Goal: Complete application form

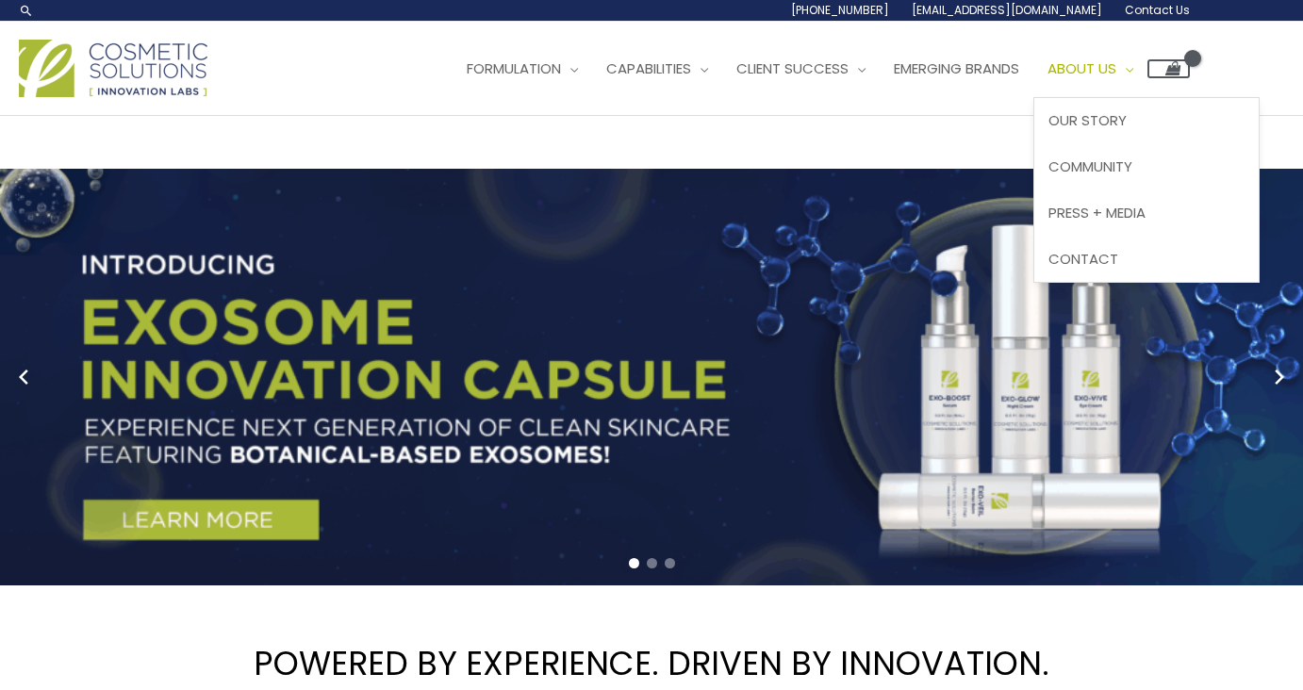
click at [1117, 61] on span "About Us" at bounding box center [1082, 68] width 69 height 20
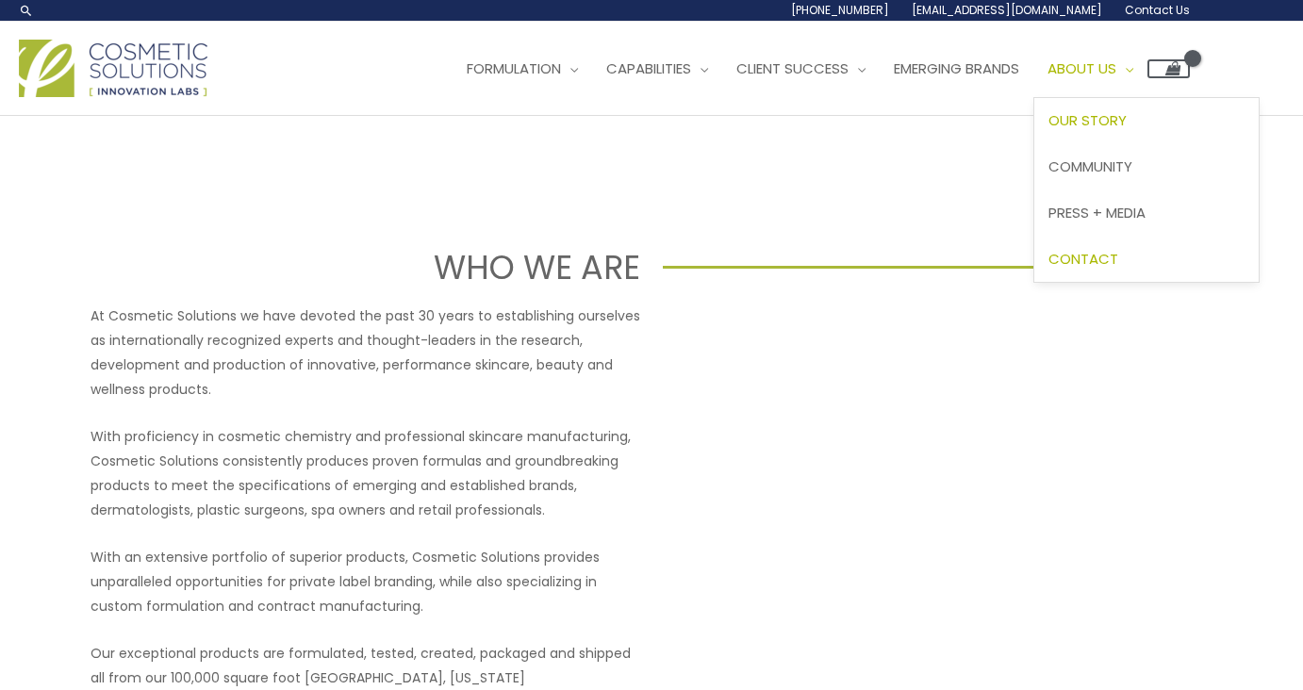
click at [1118, 262] on span "Contact" at bounding box center [1084, 259] width 70 height 20
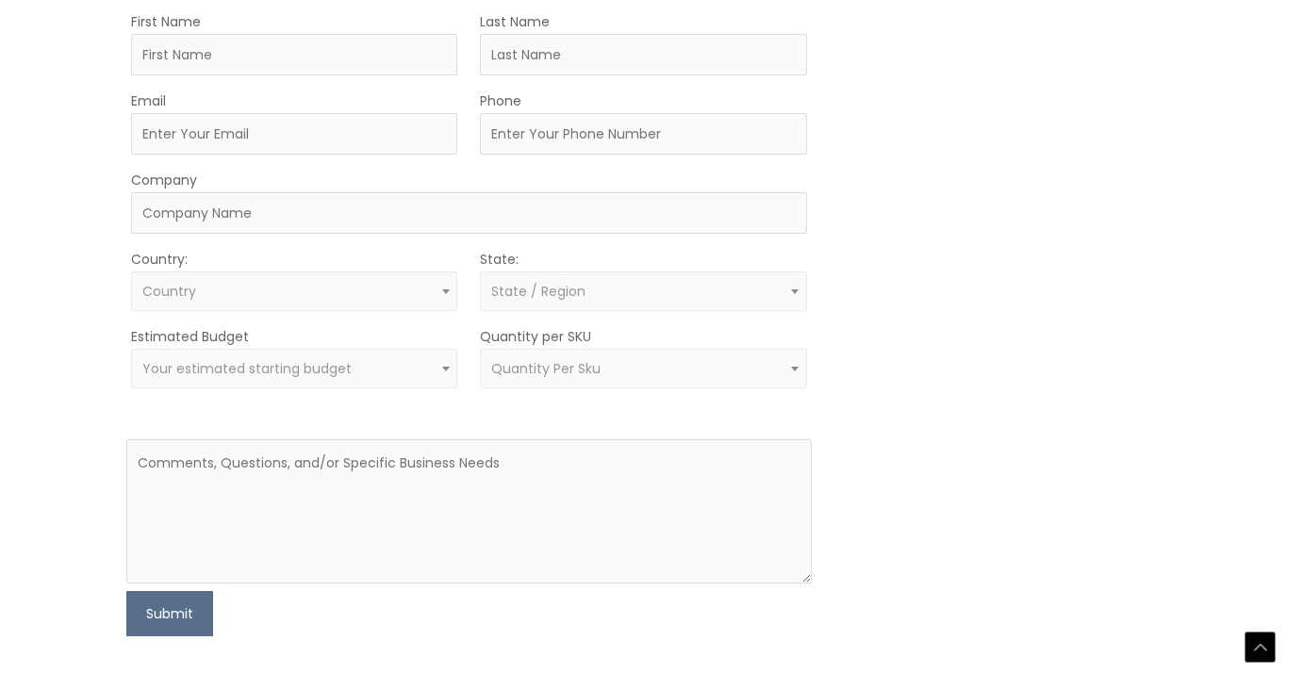
scroll to position [566, 0]
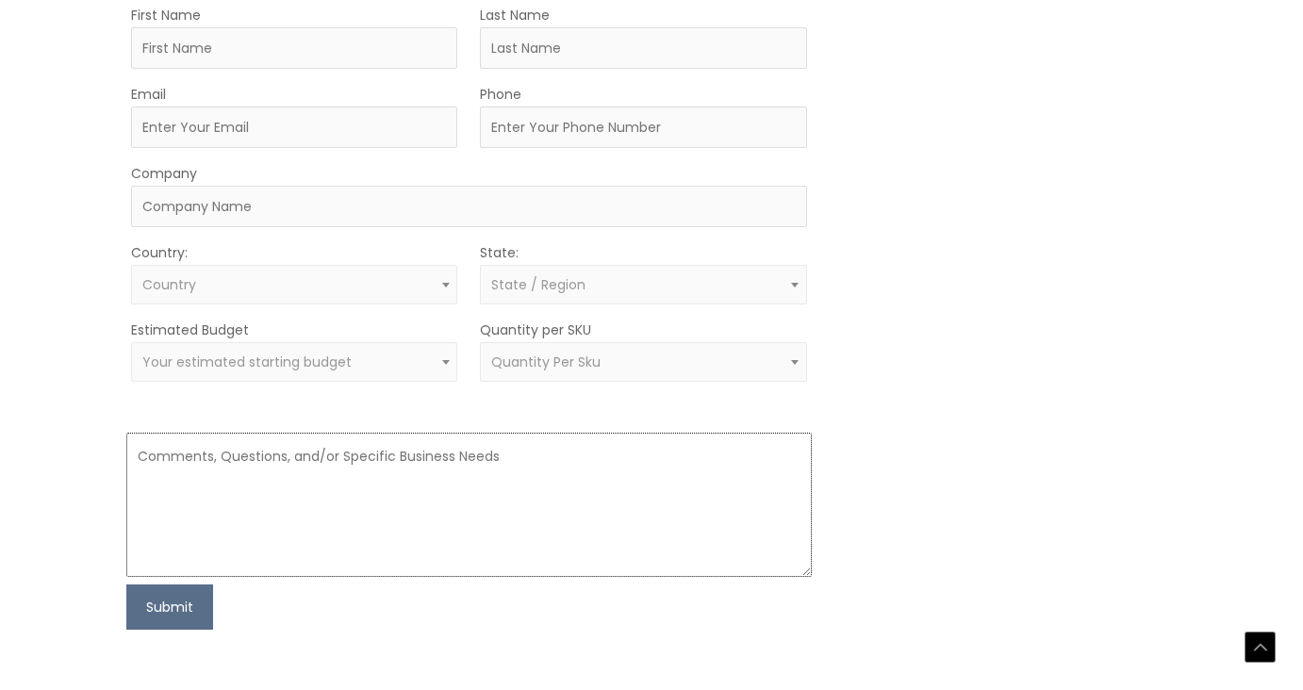
click at [408, 471] on textarea at bounding box center [468, 505] width 685 height 144
paste textarea "I am in the very early stages of starting a skincare line inspired by my mom, r…"
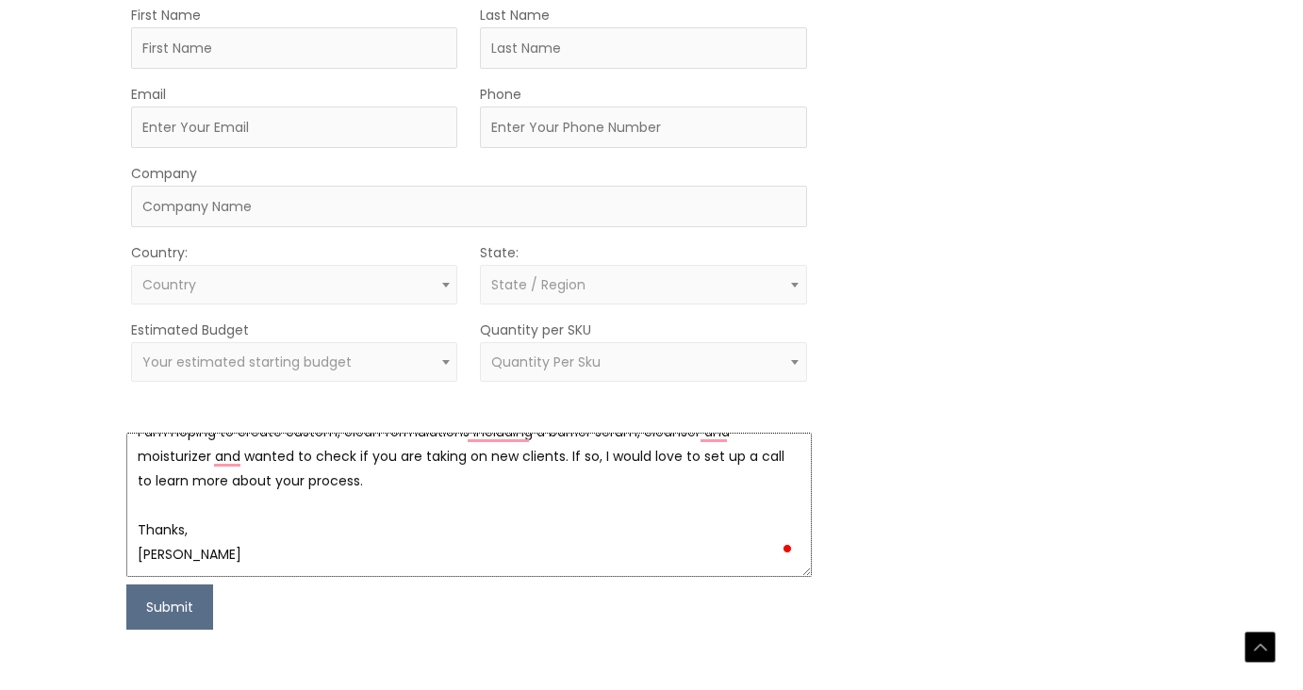
scroll to position [0, 0]
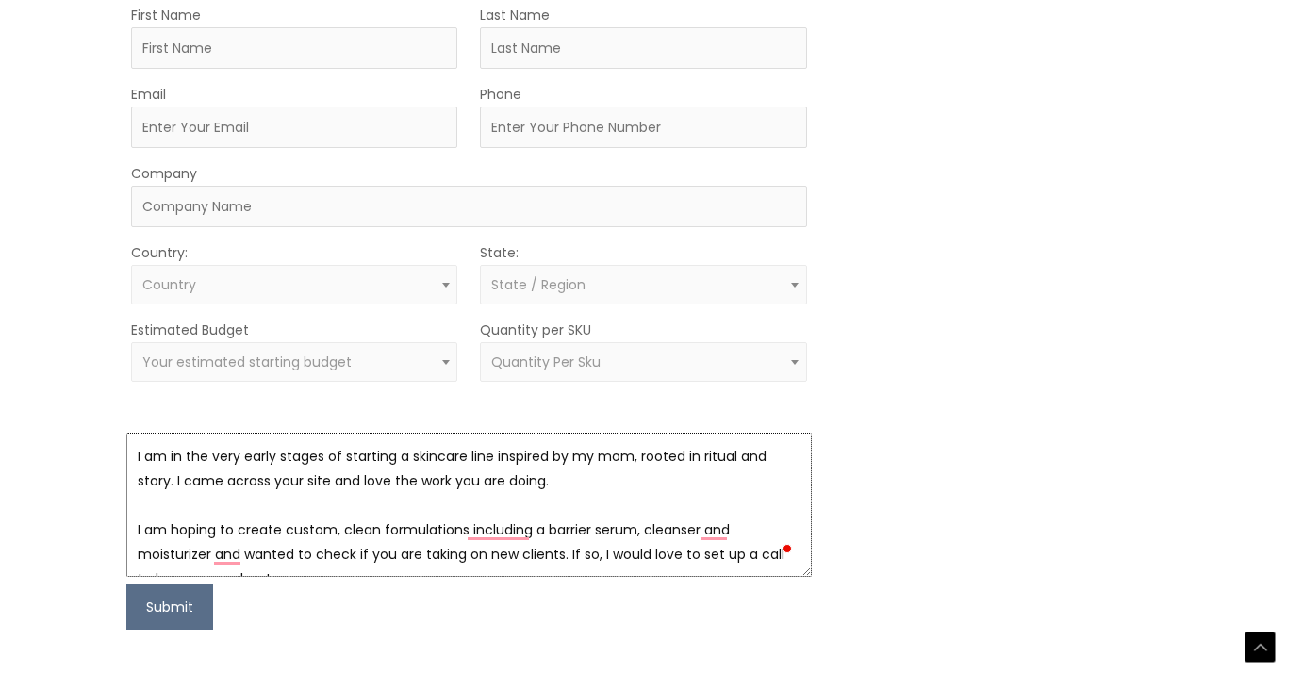
type textarea "I am in the very early stages of starting a skincare line inspired by my mom, r…"
click at [249, 211] on input "Company" at bounding box center [468, 206] width 675 height 41
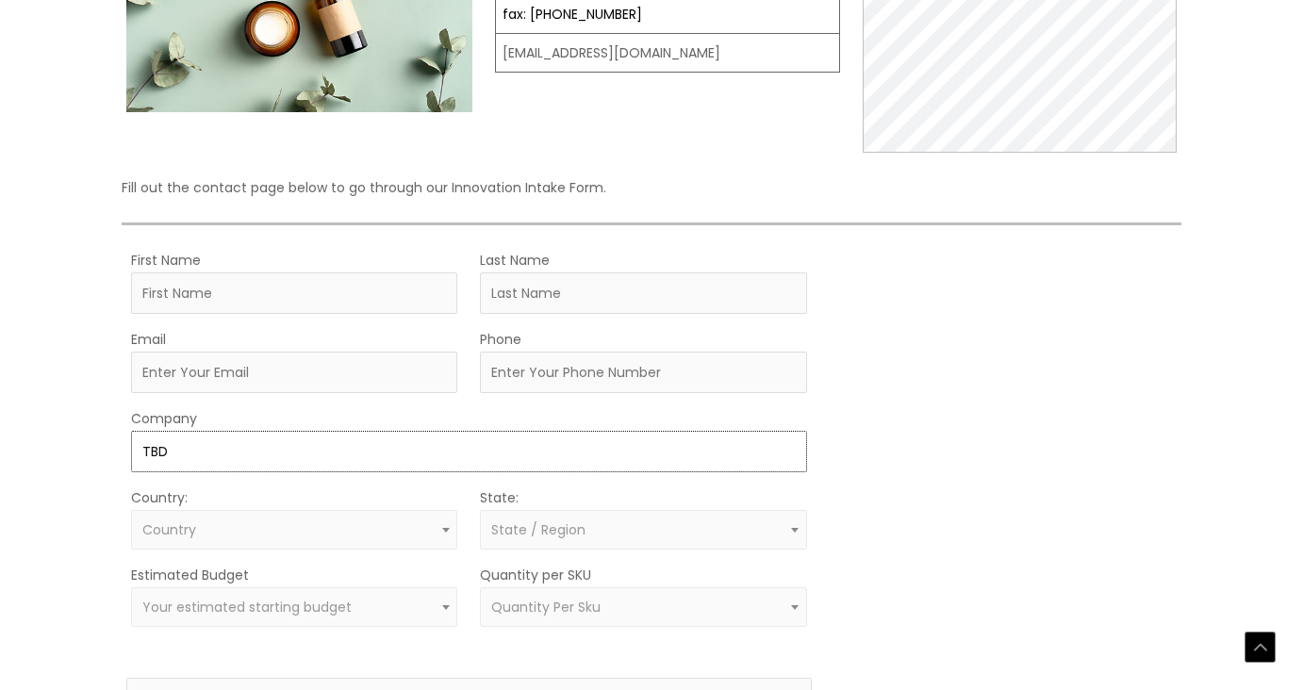
type input "TBD"
click at [232, 286] on input "First Name" at bounding box center [294, 293] width 326 height 41
type input "Emily"
type input "Bold"
type input "emily@emilybold.com"
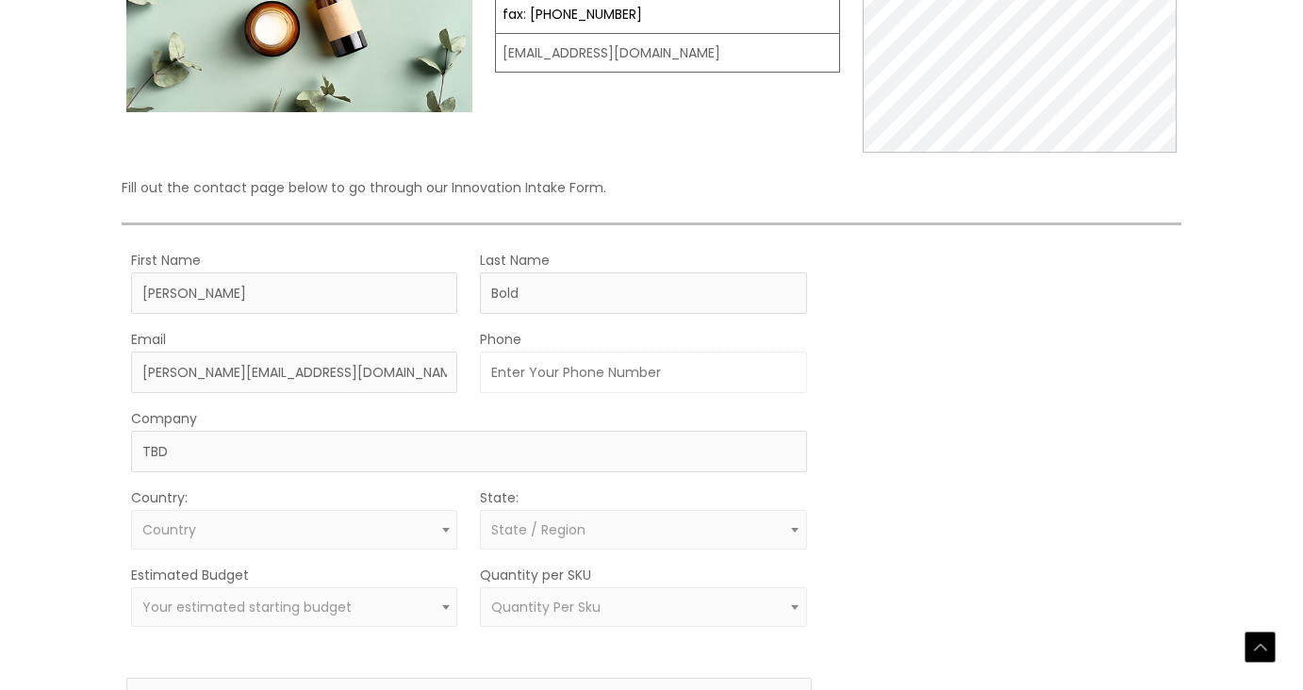
type input "3102958286"
select select "United States"
select select "California"
click at [553, 292] on input "Bold" at bounding box center [643, 293] width 326 height 41
type input "B"
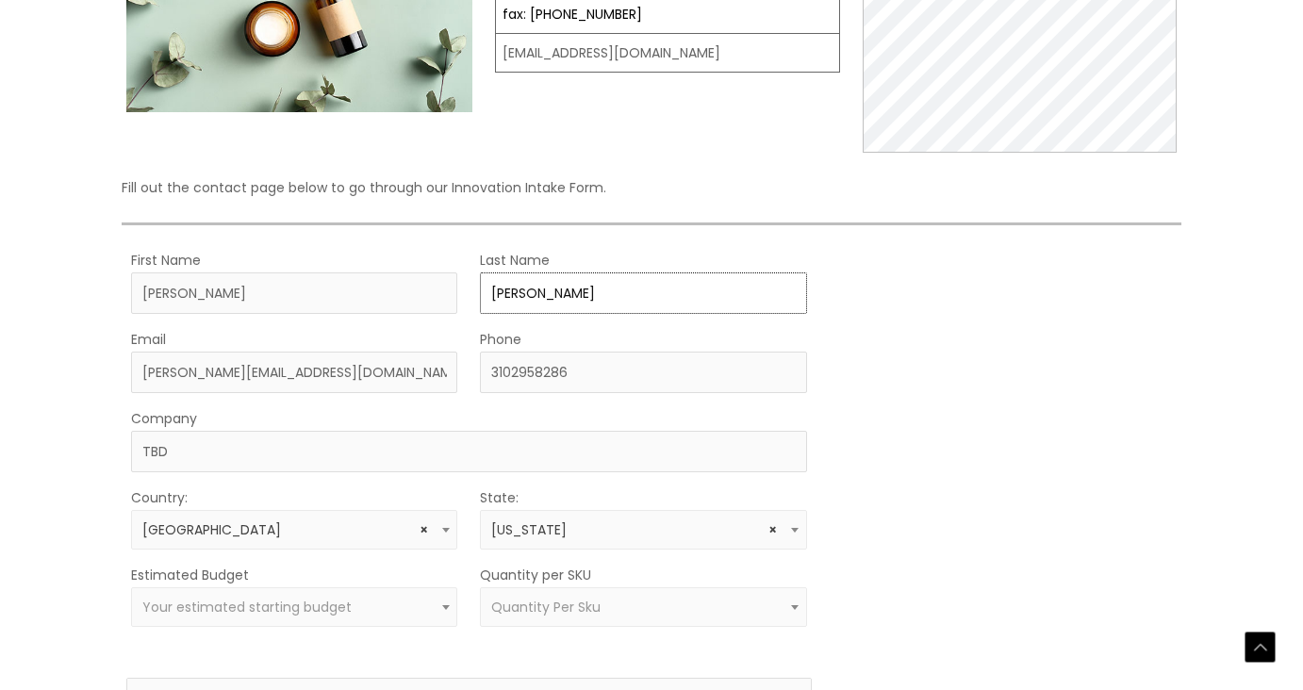
type input "Ferguson"
click at [357, 358] on input "emily@emilybold.com" at bounding box center [294, 372] width 326 height 41
click at [317, 378] on input "emily@emilybold.com" at bounding box center [294, 372] width 326 height 41
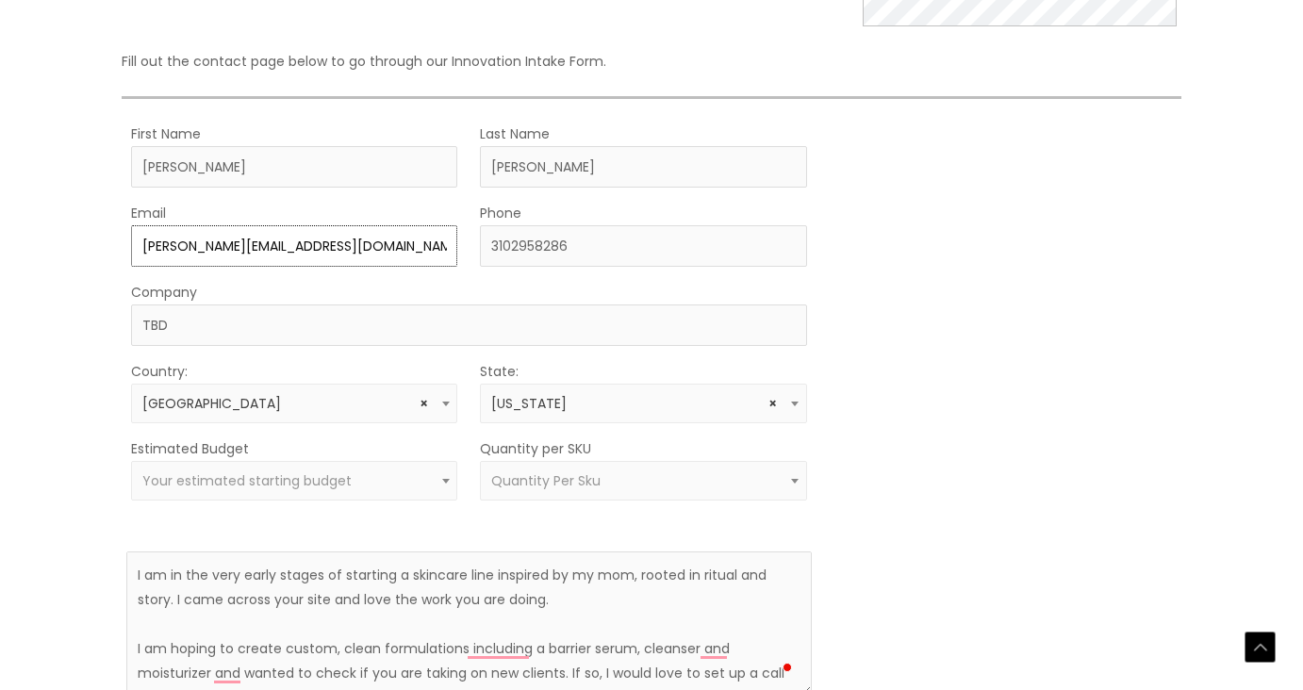
type input "[PERSON_NAME][EMAIL_ADDRESS][DOMAIN_NAME]"
click at [226, 334] on input "TBD" at bounding box center [468, 325] width 675 height 41
click at [175, 479] on span "Your estimated starting budget" at bounding box center [246, 481] width 209 height 19
click at [160, 478] on span "× $50,000" at bounding box center [294, 481] width 305 height 18
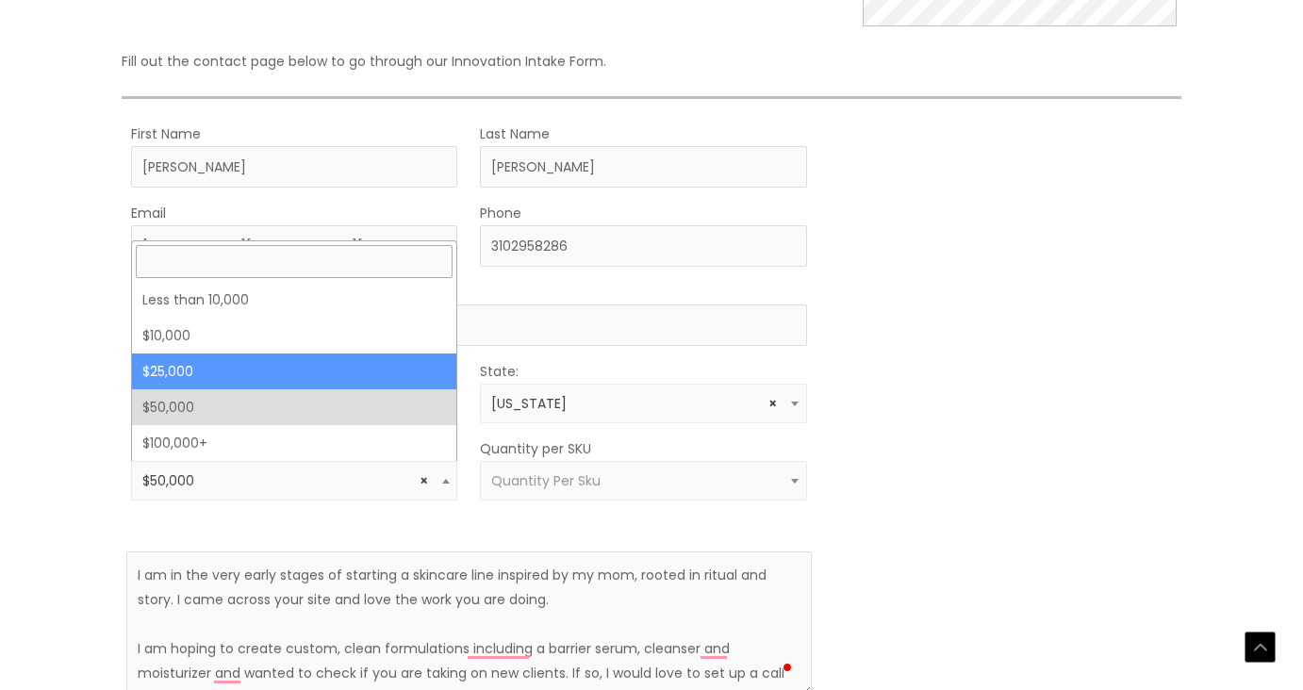
select select "25000"
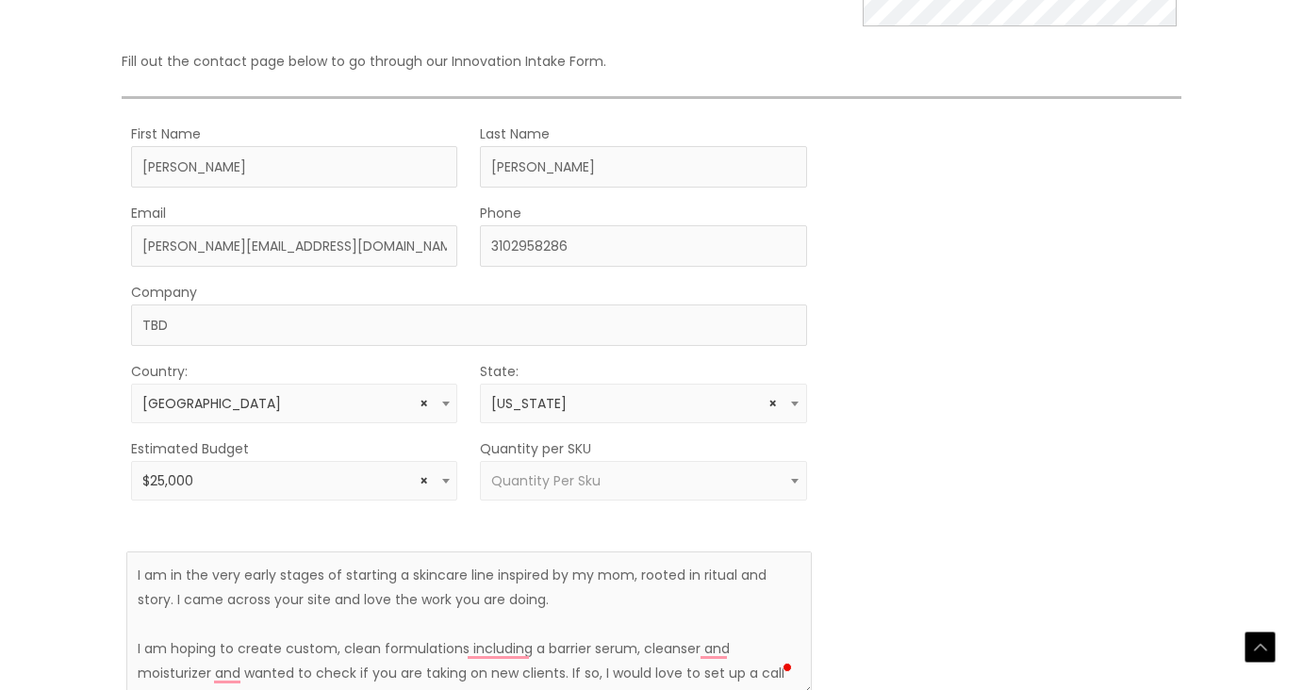
click at [574, 485] on span "Quantity Per Sku" at bounding box center [545, 481] width 109 height 19
click at [1173, 432] on div "MOQ TRIGGER STEP 2 TRIGGER" at bounding box center [1006, 435] width 342 height 627
click at [635, 479] on span "Quantity Per Sku" at bounding box center [643, 481] width 305 height 18
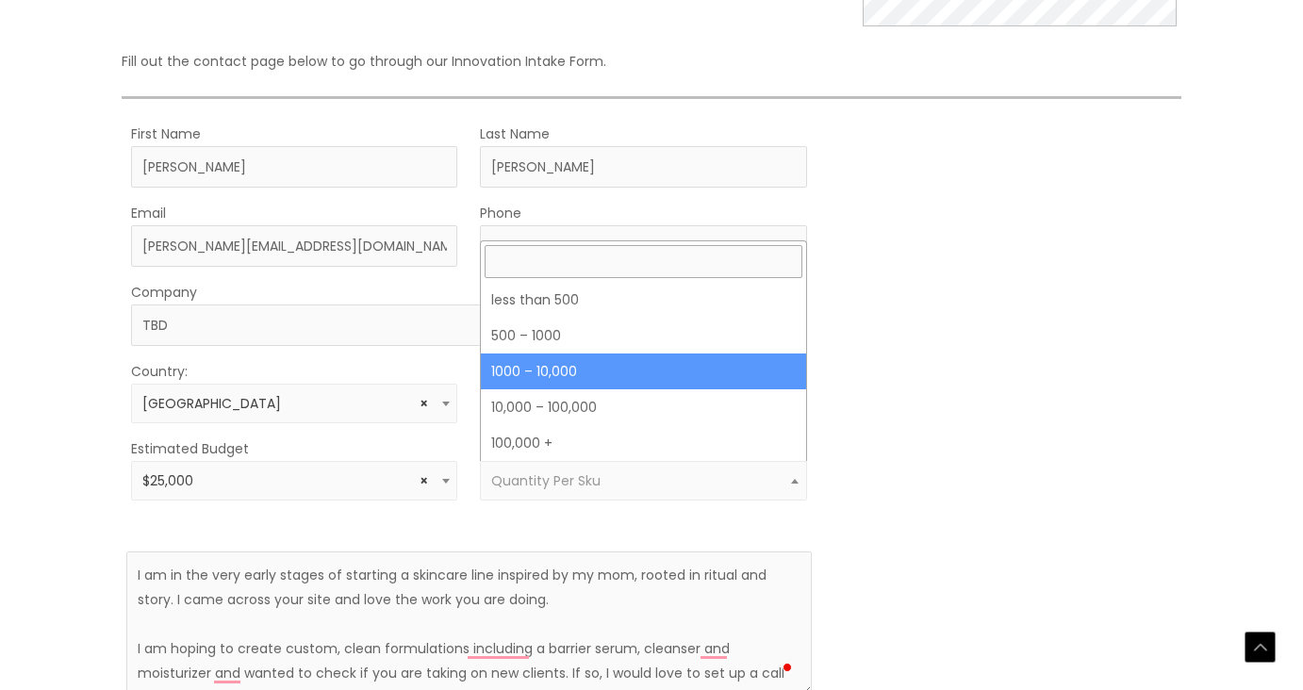
select select "4"
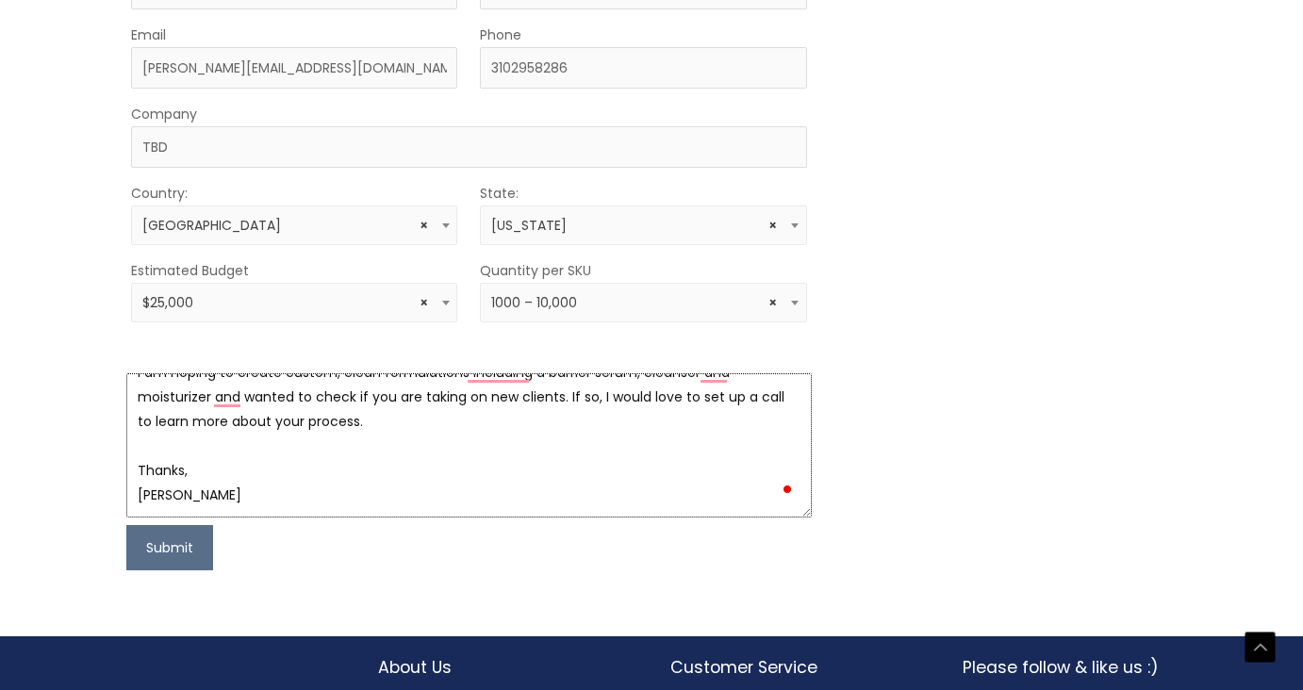
click at [224, 498] on textarea "I am in the very early stages of starting a skincare line inspired by my mom, r…" at bounding box center [468, 445] width 685 height 144
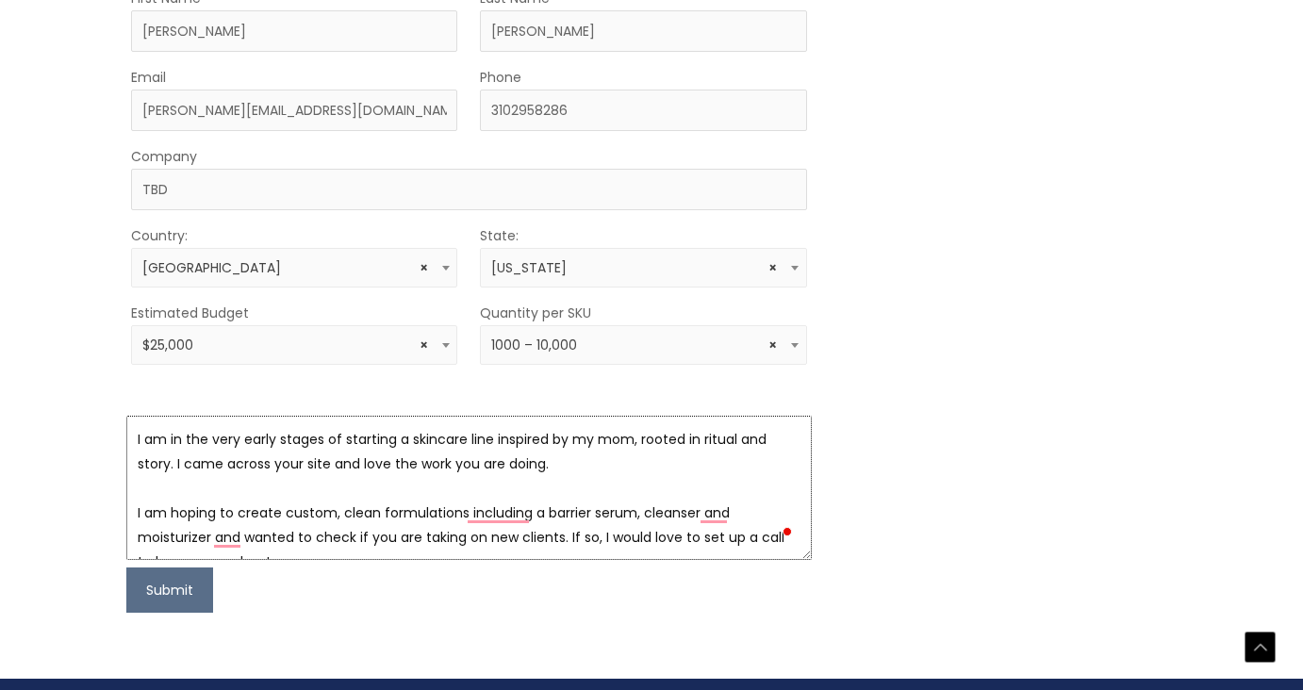
scroll to position [744, 0]
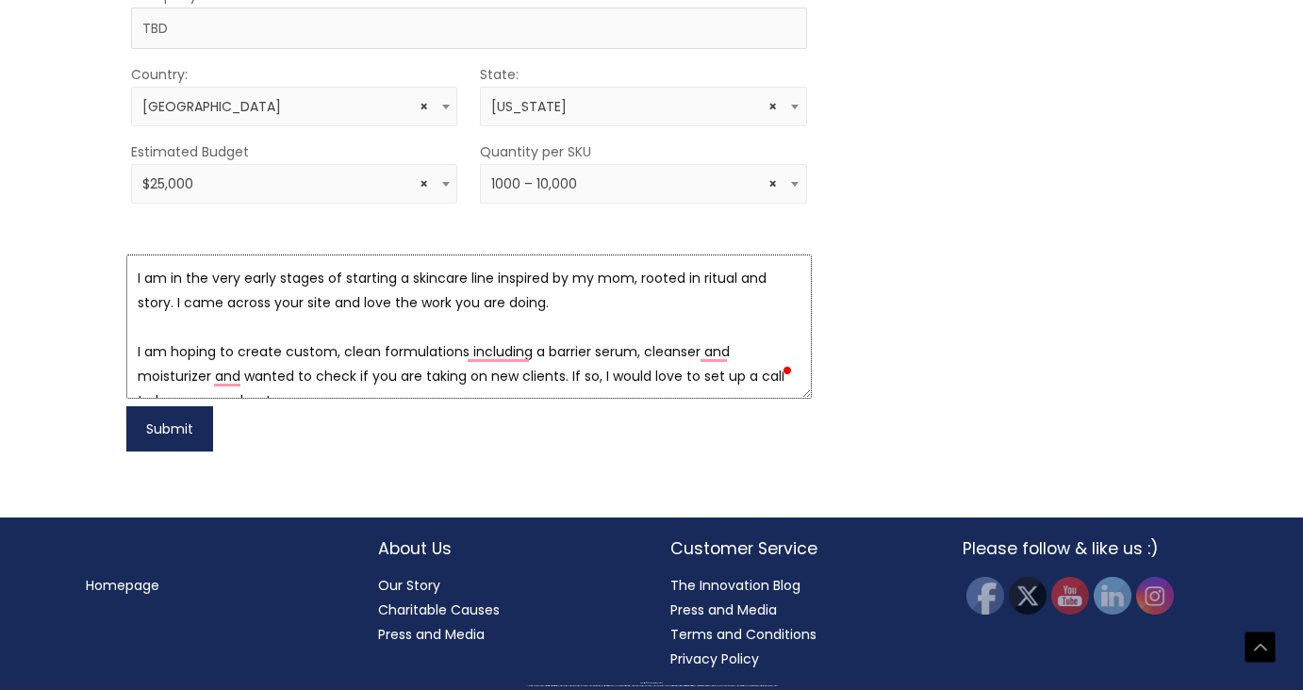
type textarea "I am in the very early stages of starting a skincare line inspired by my mom, r…"
click at [166, 428] on button "Submit" at bounding box center [169, 428] width 87 height 45
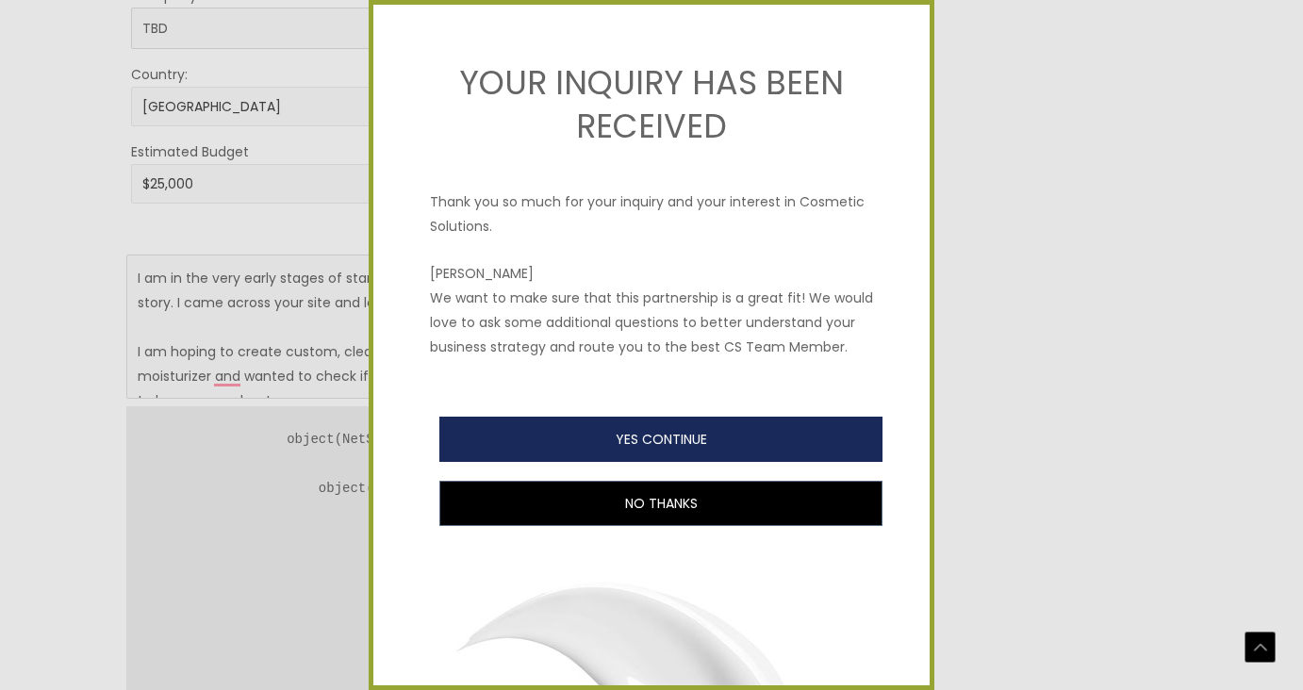
click at [568, 437] on button "YES CONTINUE" at bounding box center [660, 439] width 443 height 45
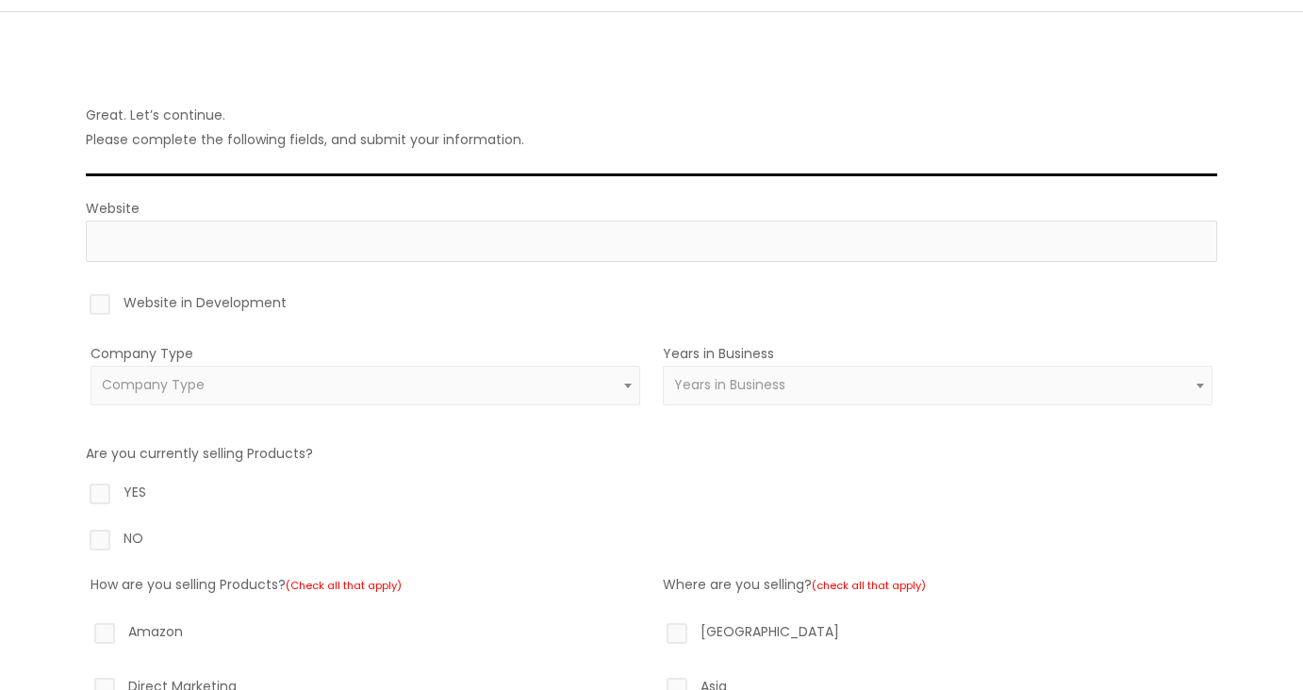
scroll to position [106, 0]
click at [325, 245] on input "Website" at bounding box center [652, 239] width 1132 height 41
click at [97, 301] on label "Website in Development" at bounding box center [652, 305] width 1132 height 32
click at [79, 301] on input "Website in Development" at bounding box center [73, 295] width 12 height 12
checkbox input "true"
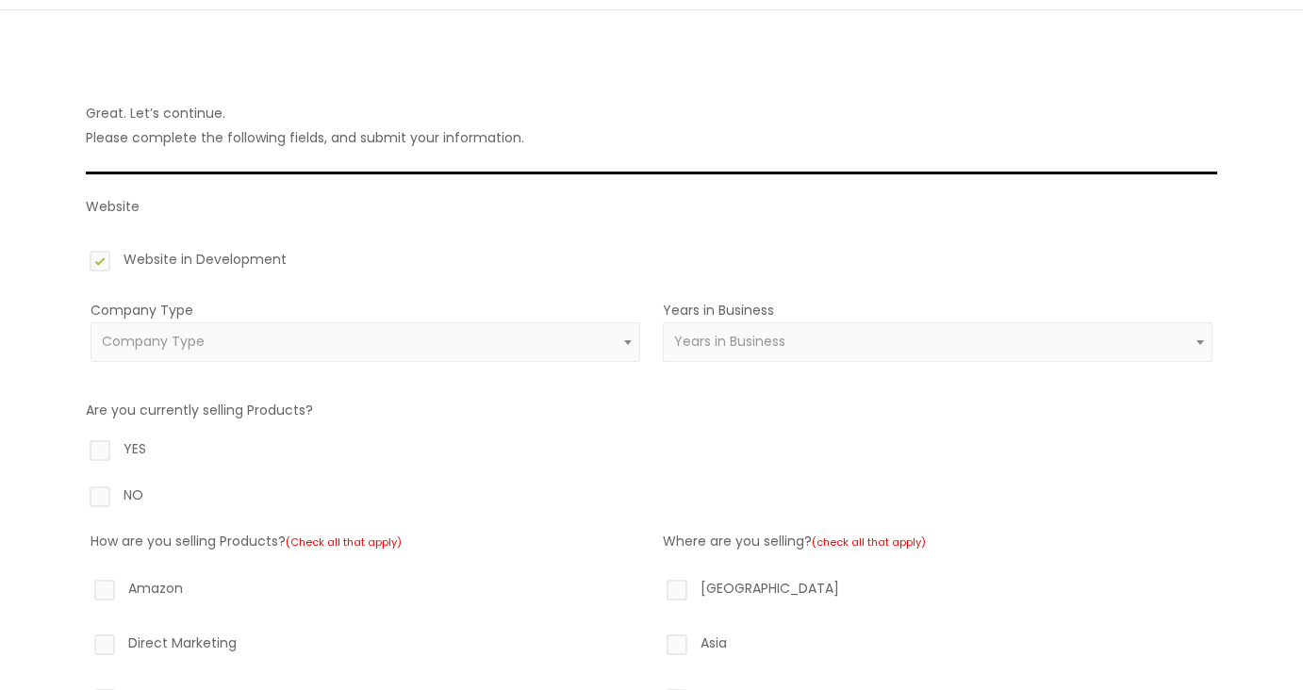
click at [141, 335] on span "Company Type" at bounding box center [153, 341] width 103 height 19
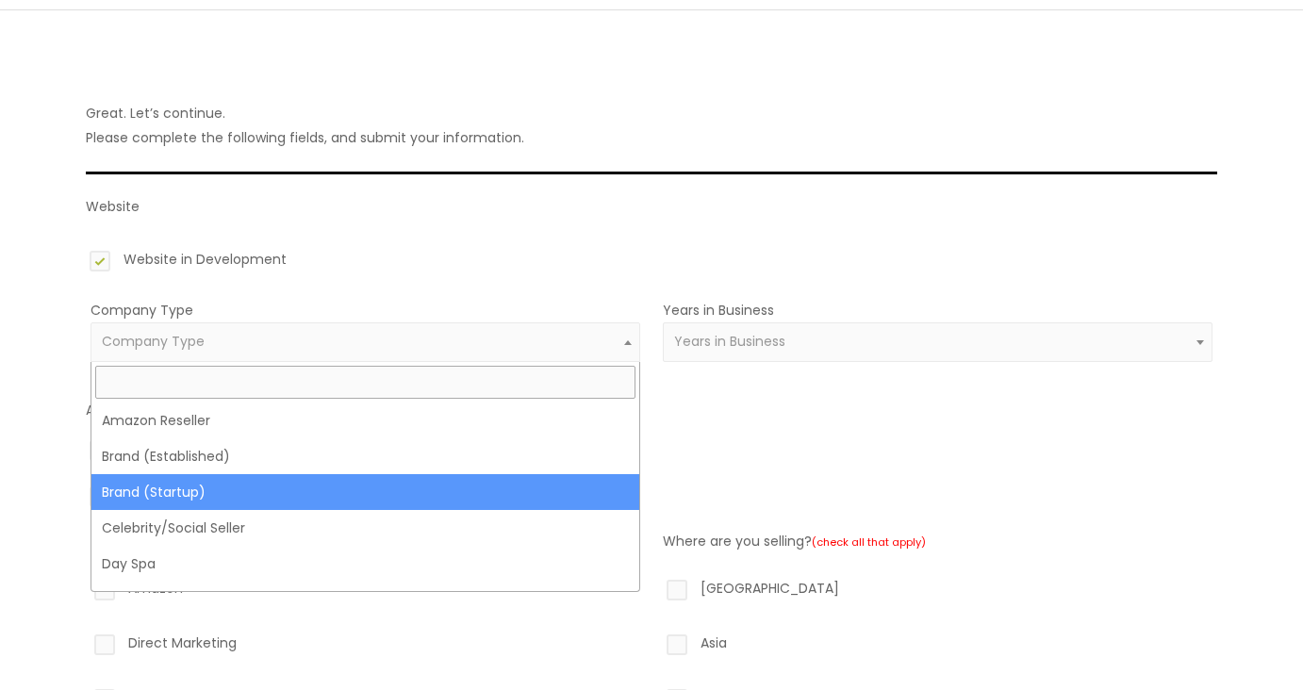
select select "39"
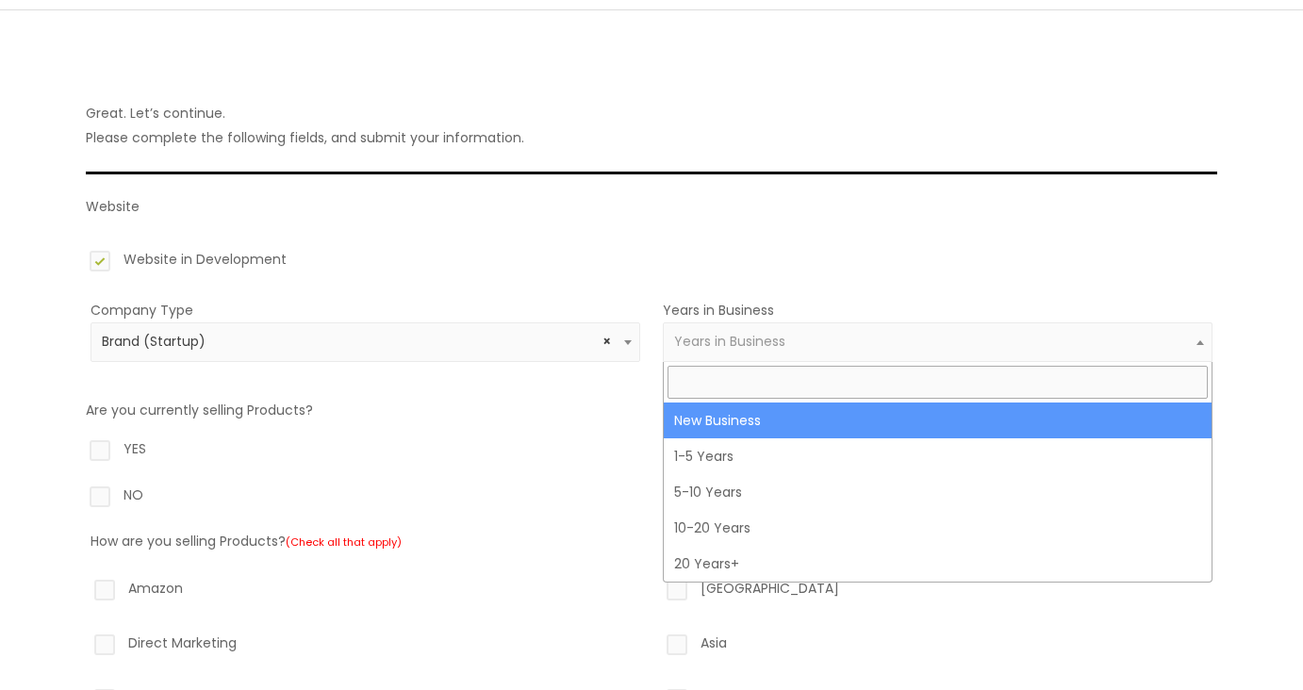
click at [695, 339] on span "Years in Business" at bounding box center [729, 341] width 111 height 19
select select "1"
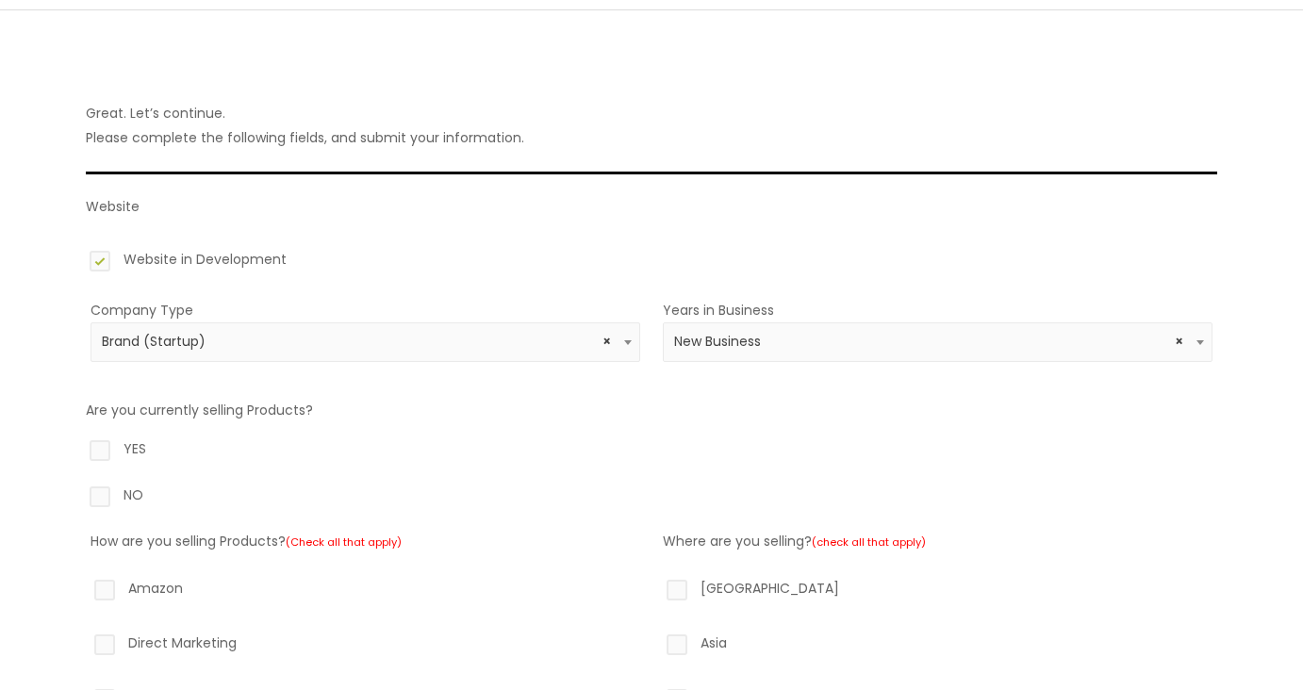
click at [97, 496] on label "NO" at bounding box center [652, 499] width 1132 height 32
click at [79, 495] on input "NO" at bounding box center [73, 489] width 12 height 12
radio input "true"
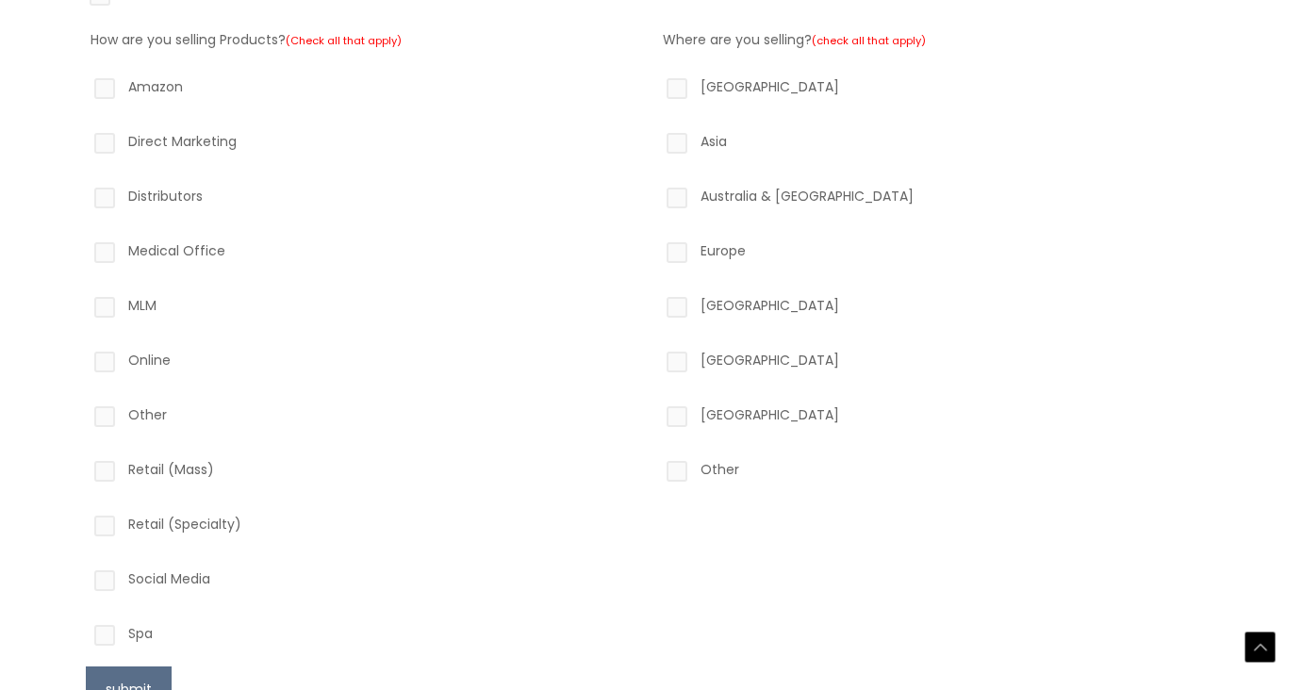
scroll to position [853, 0]
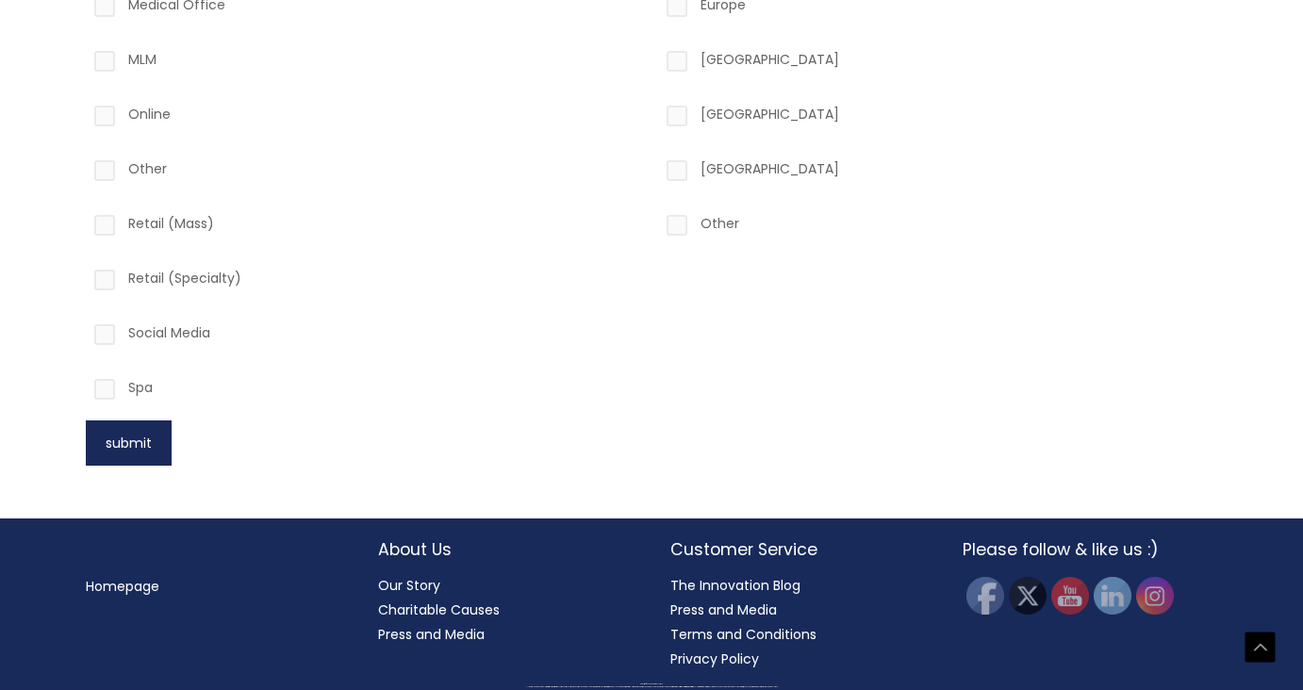
click at [114, 458] on button "submit" at bounding box center [129, 443] width 86 height 45
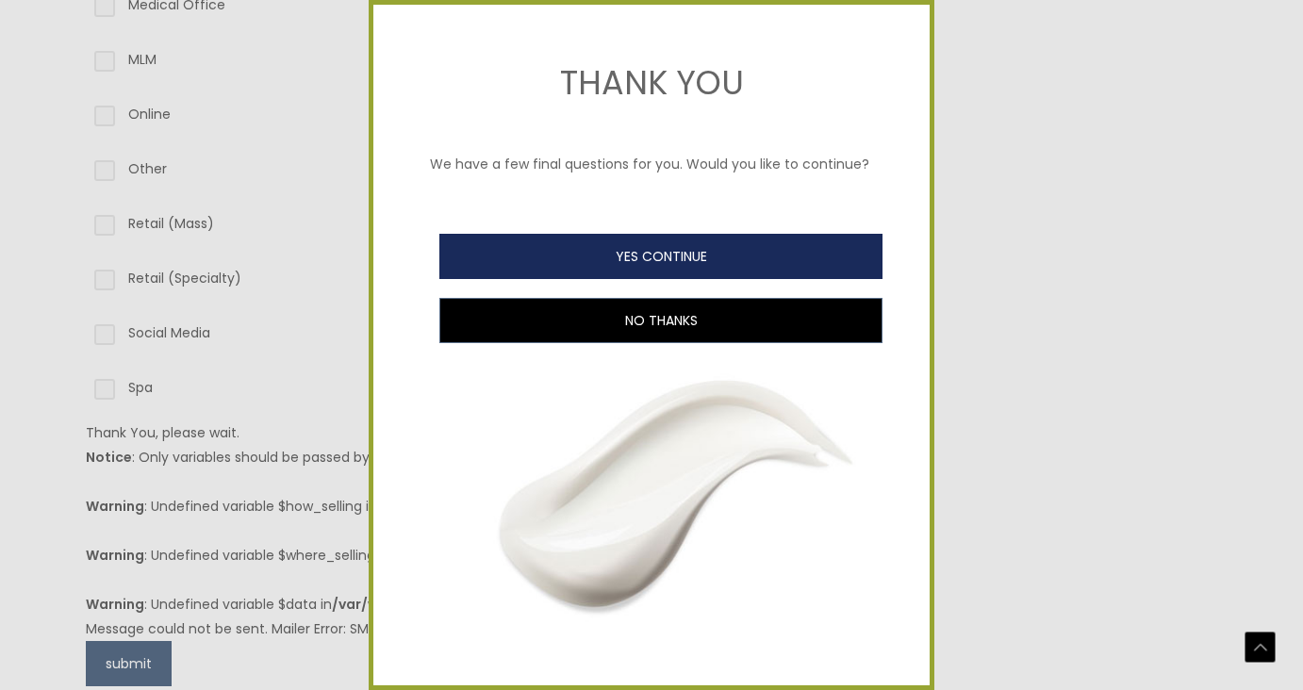
click at [581, 259] on button "YES CONTINUE" at bounding box center [660, 256] width 443 height 45
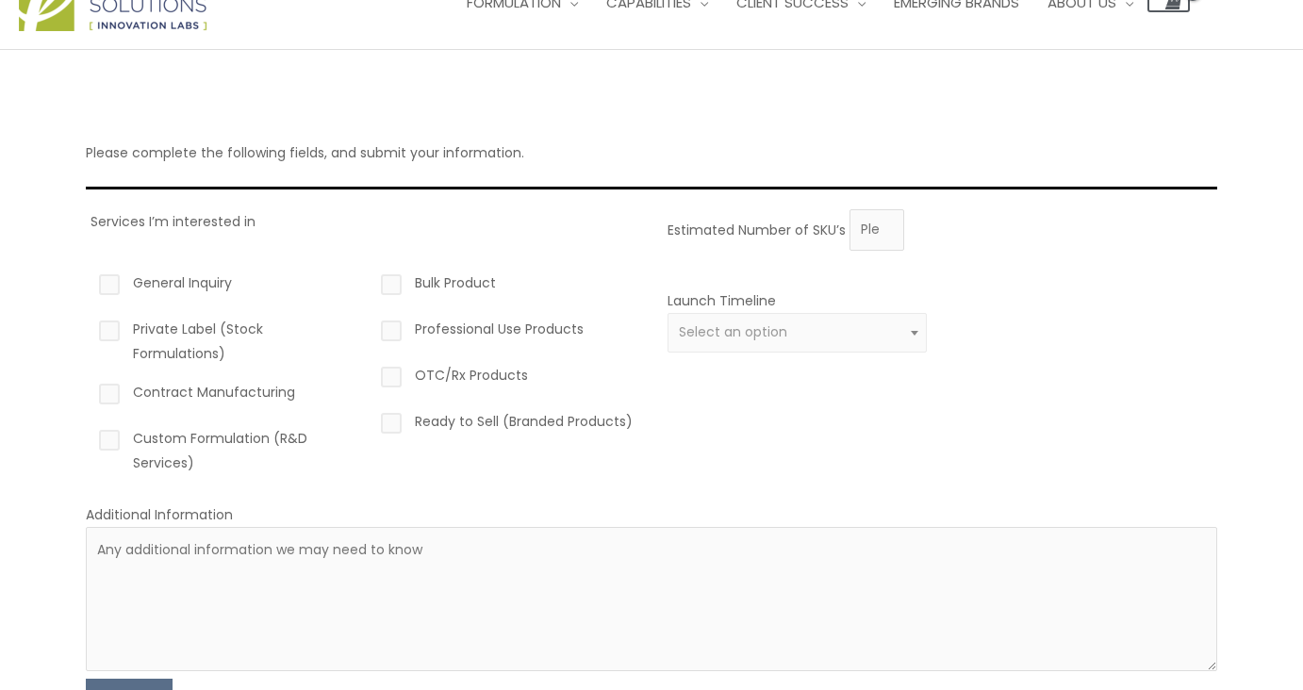
scroll to position [67, 0]
click at [111, 323] on label "Private Label (Stock Formulations)" at bounding box center [224, 340] width 259 height 49
click at [89, 323] on input "Private Label (Stock Formulations)" at bounding box center [82, 322] width 12 height 12
checkbox input "true"
click at [104, 395] on label "Contract Manufacturing" at bounding box center [224, 395] width 259 height 32
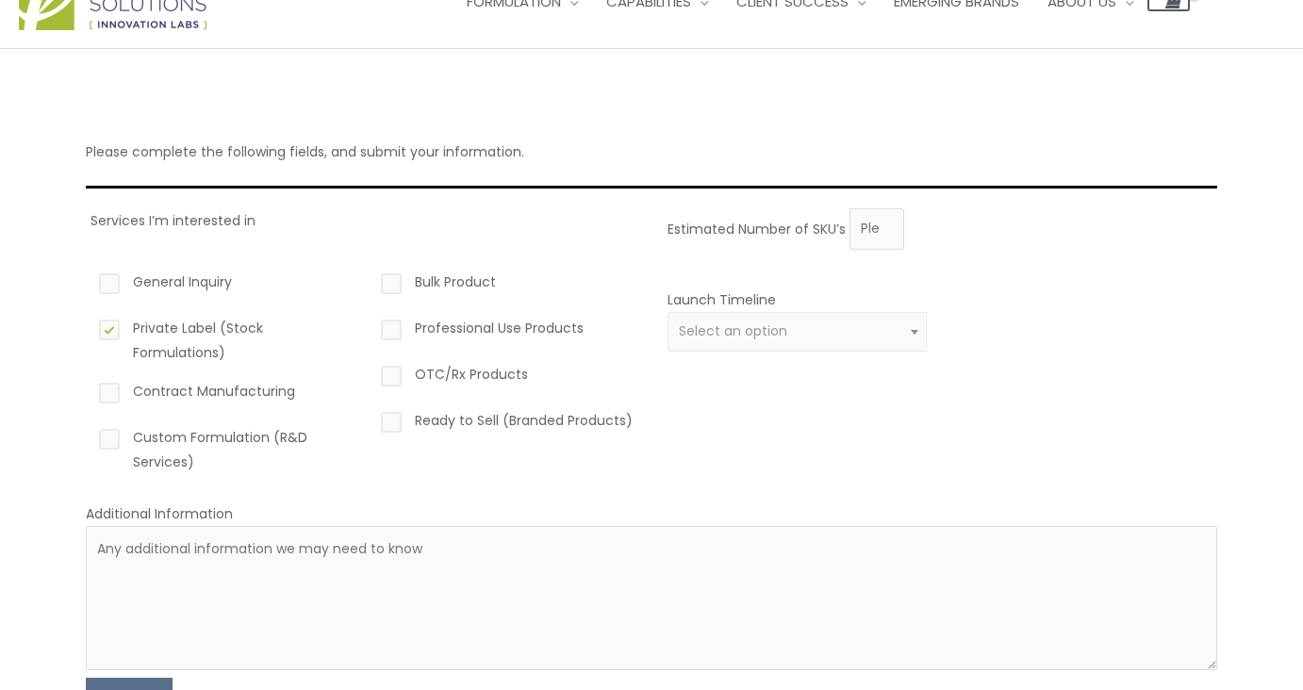
click at [89, 391] on input "Contract Manufacturing" at bounding box center [82, 385] width 12 height 12
checkbox input "true"
click at [102, 442] on label "Custom Formulation (R&D Services)" at bounding box center [224, 449] width 259 height 49
click at [89, 438] on input "Custom Formulation (R&D Services)" at bounding box center [82, 431] width 12 height 12
checkbox input "true"
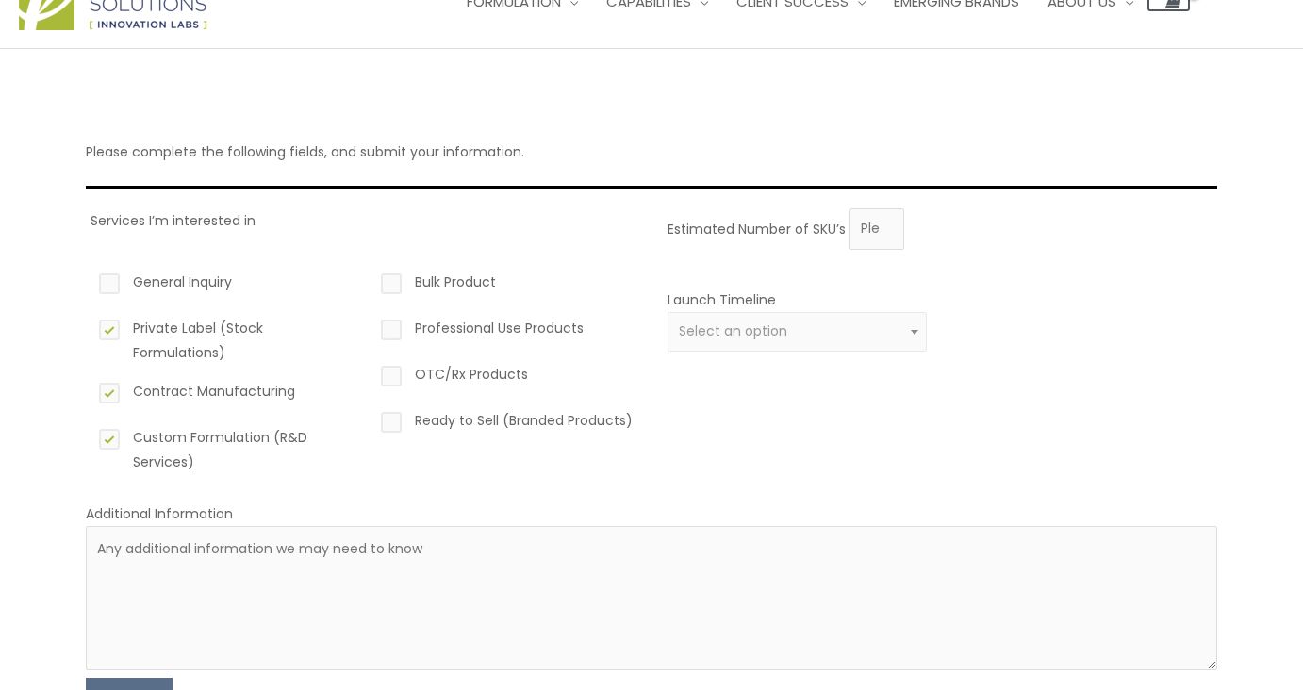
click at [389, 280] on label "Bulk Product" at bounding box center [506, 286] width 259 height 32
click at [371, 280] on input "Bulk Product" at bounding box center [364, 276] width 12 height 12
checkbox input "true"
click at [389, 325] on label "Professional Use Products" at bounding box center [506, 332] width 259 height 32
click at [371, 325] on input "Professional Use Products" at bounding box center [364, 322] width 12 height 12
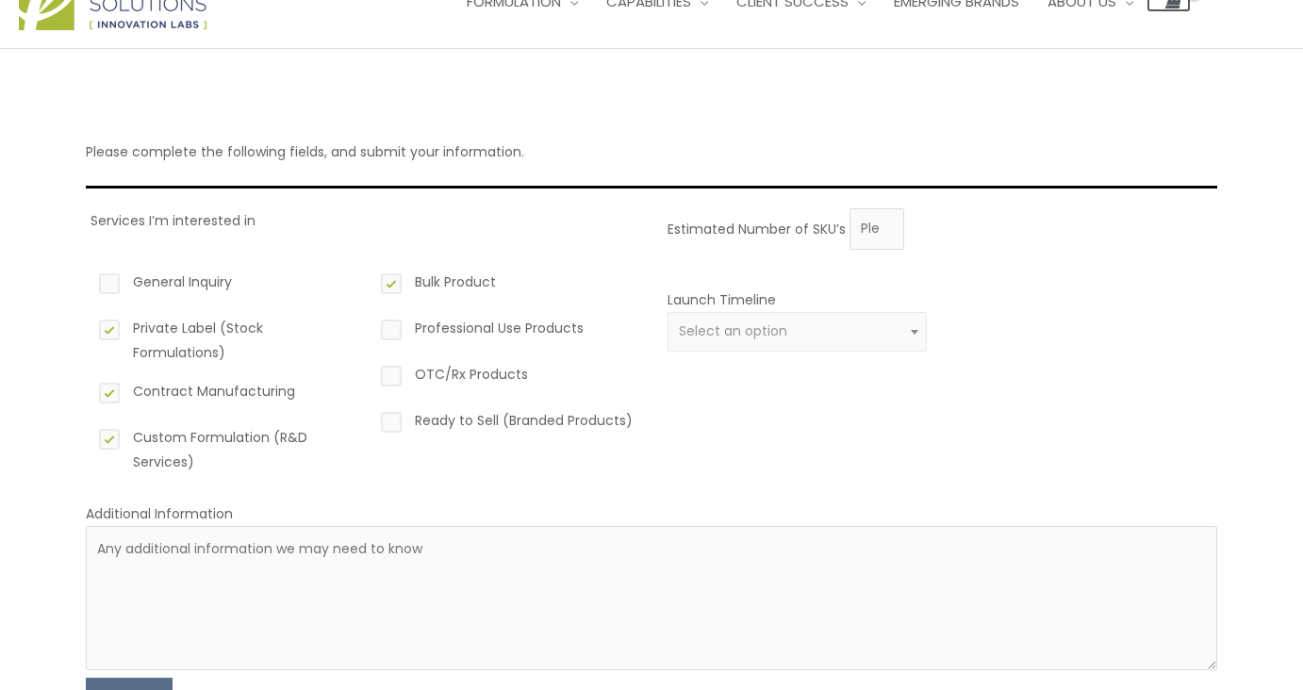
checkbox input "true"
click at [389, 423] on label "Ready to Sell (Branded Products)" at bounding box center [506, 424] width 259 height 32
click at [371, 421] on input "Ready to Sell (Branded Products)" at bounding box center [364, 414] width 12 height 12
checkbox input "true"
click at [710, 333] on span "Select an option" at bounding box center [733, 331] width 108 height 19
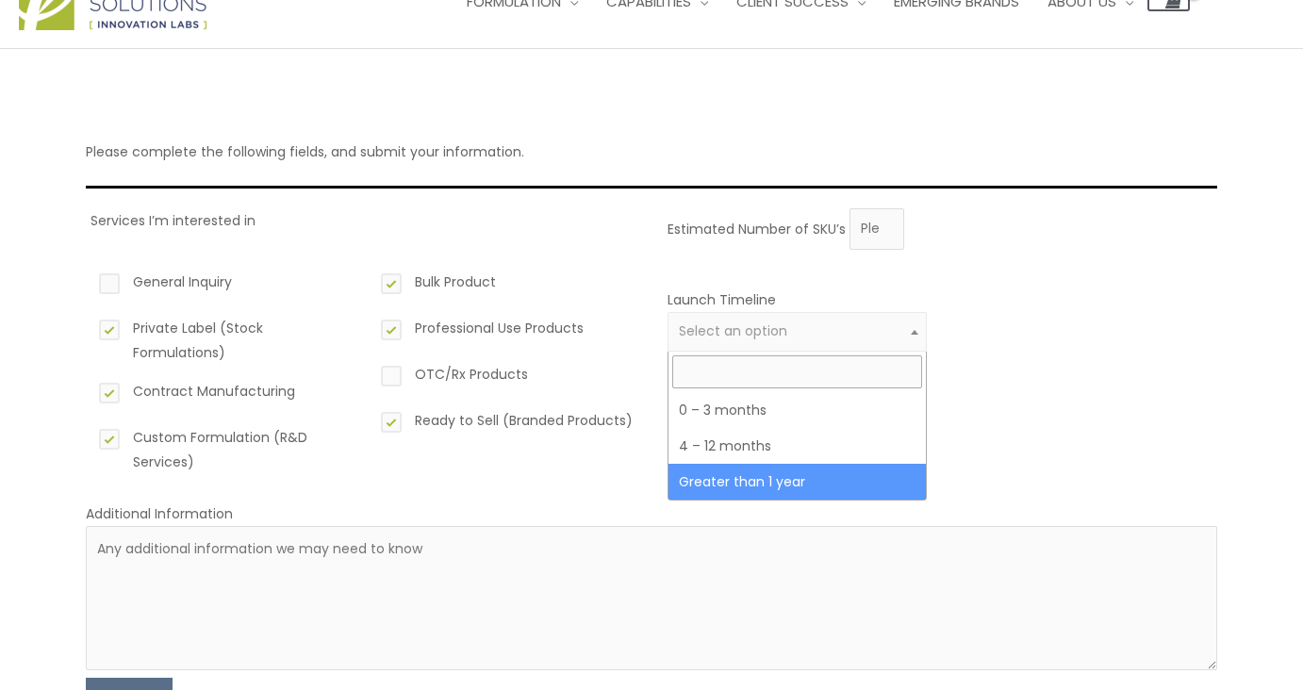
select select "6"
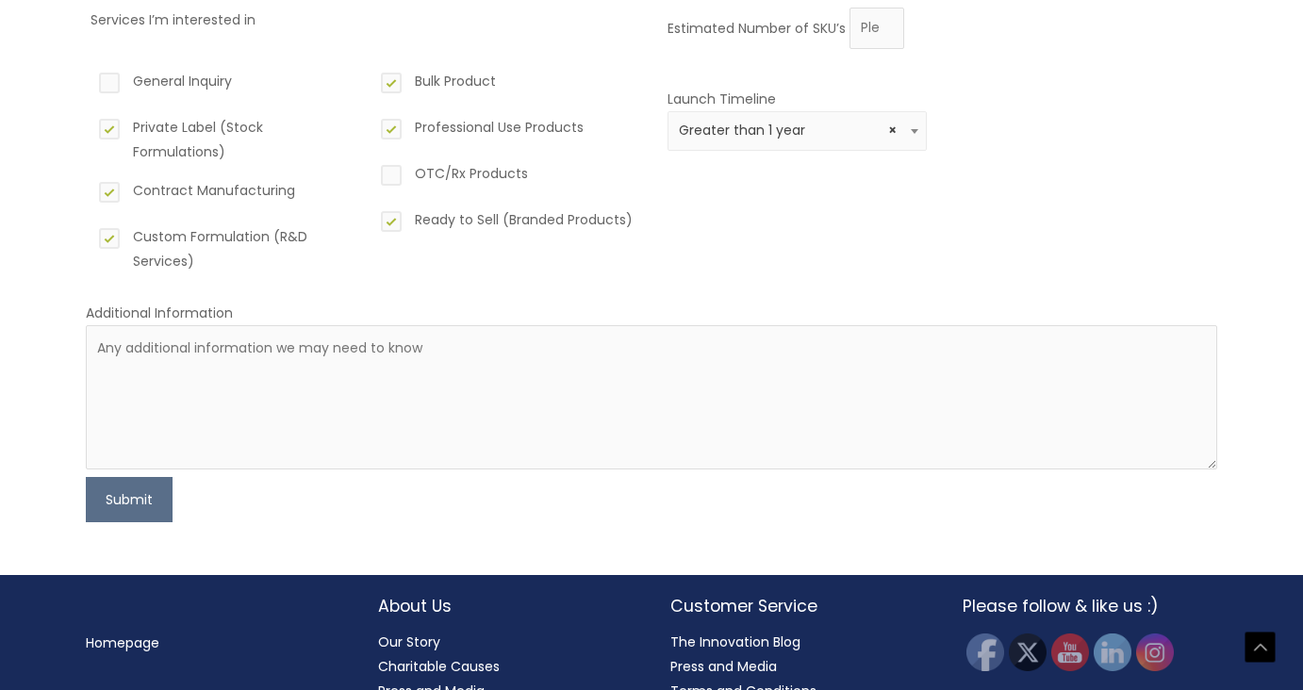
scroll to position [324, 0]
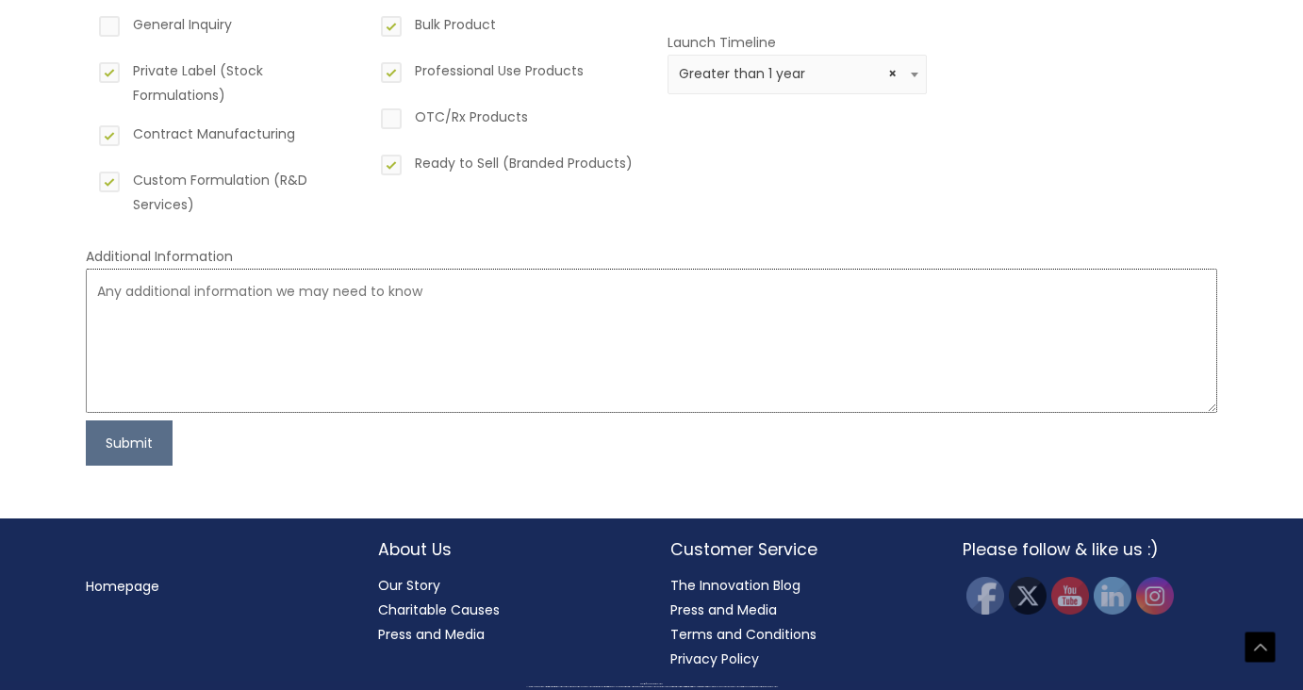
click at [315, 313] on textarea at bounding box center [652, 341] width 1132 height 144
type textarea "if can get done, would want to launch before 12 months"
click at [137, 450] on button "Submit" at bounding box center [129, 443] width 87 height 45
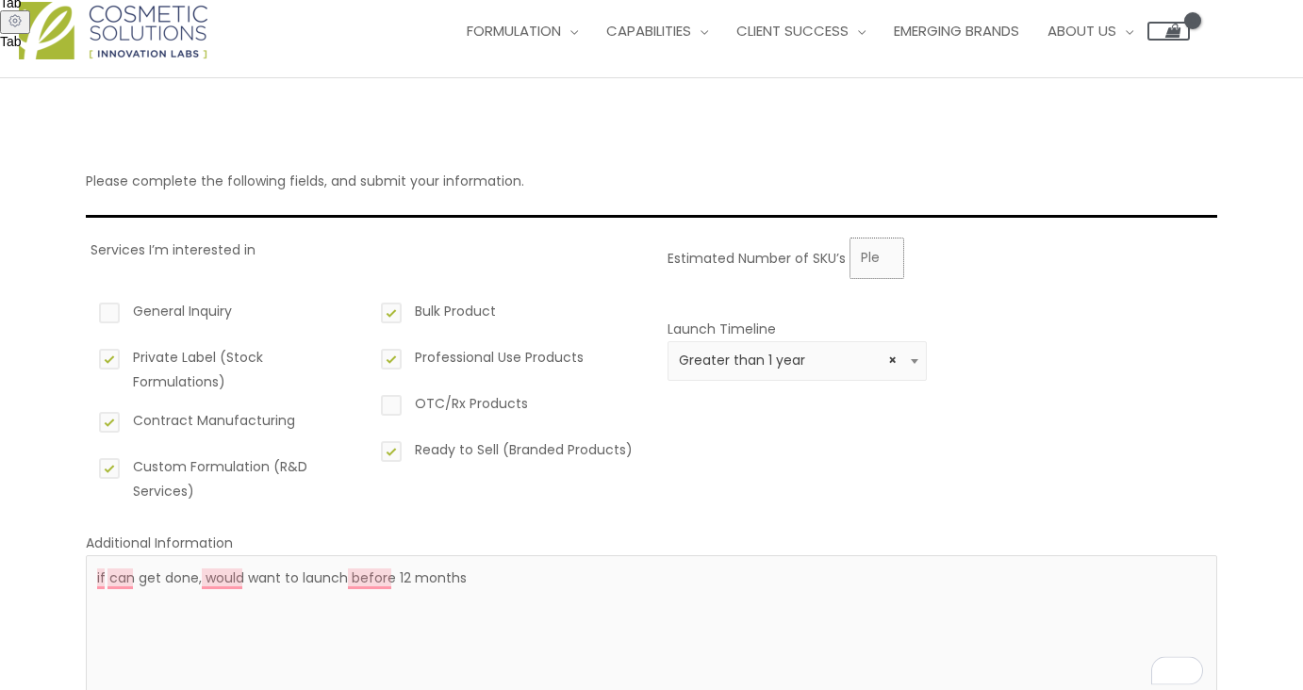
scroll to position [0, 0]
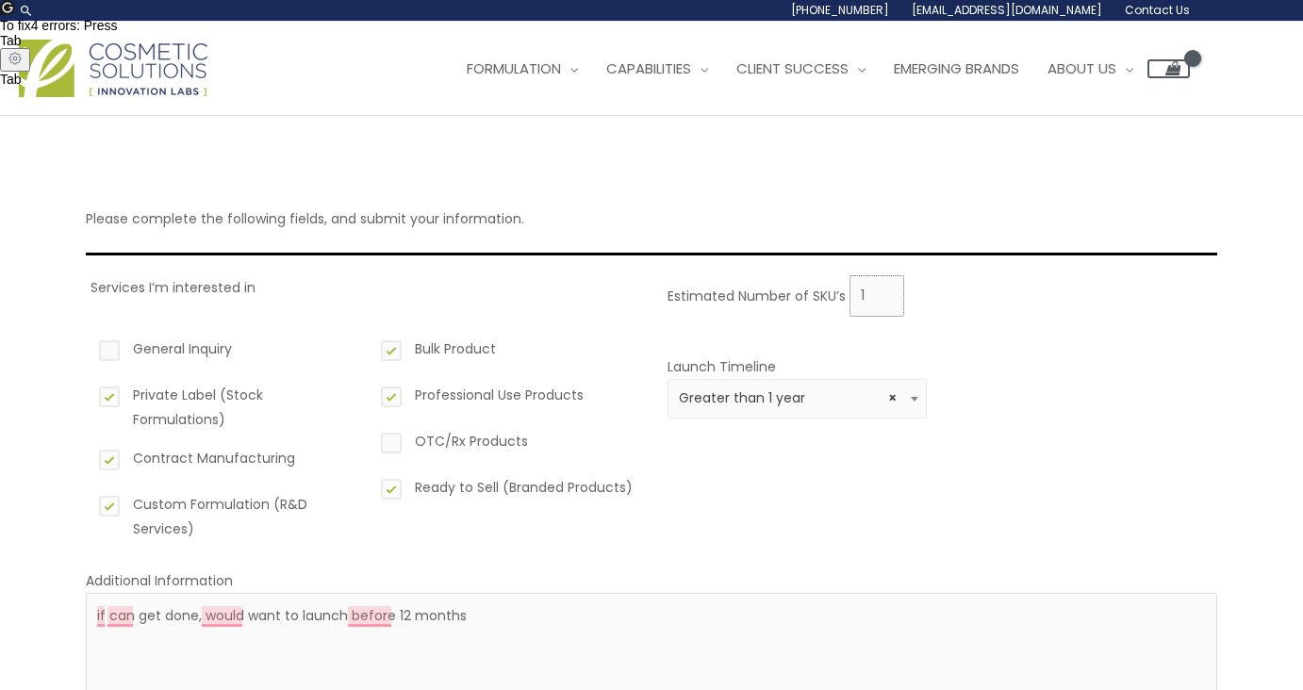
click at [883, 290] on input "1" at bounding box center [877, 295] width 55 height 41
click at [889, 284] on input "1" at bounding box center [877, 295] width 55 height 41
click at [887, 289] on input "2" at bounding box center [877, 295] width 55 height 41
click at [889, 297] on input "1" at bounding box center [877, 295] width 55 height 41
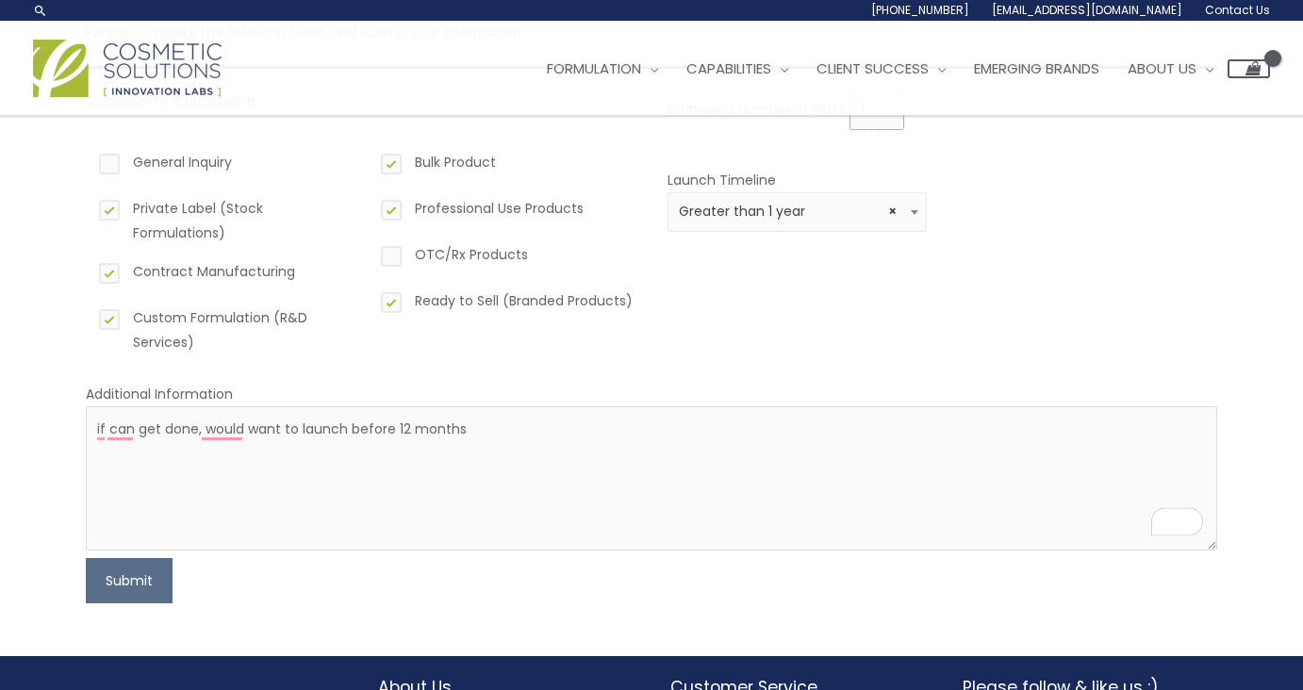
scroll to position [164, 0]
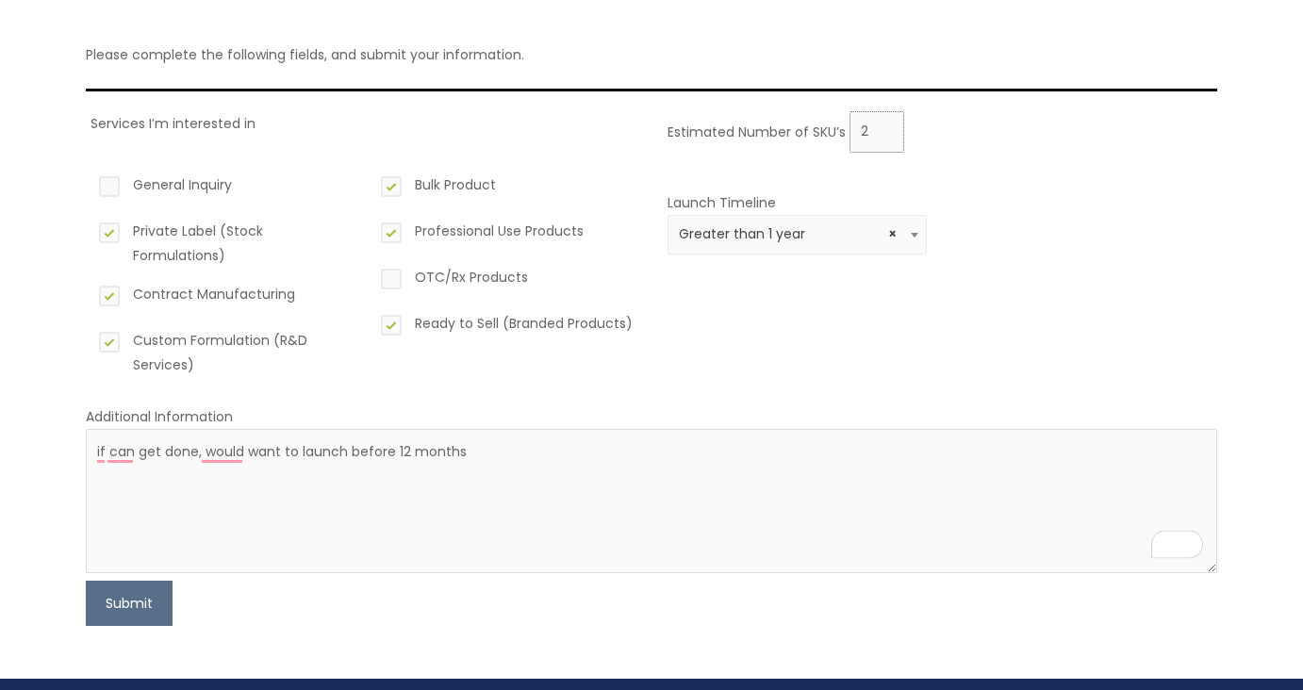
click at [886, 124] on input "2" at bounding box center [877, 131] width 55 height 41
type input "3"
click at [886, 124] on input "3" at bounding box center [877, 131] width 55 height 41
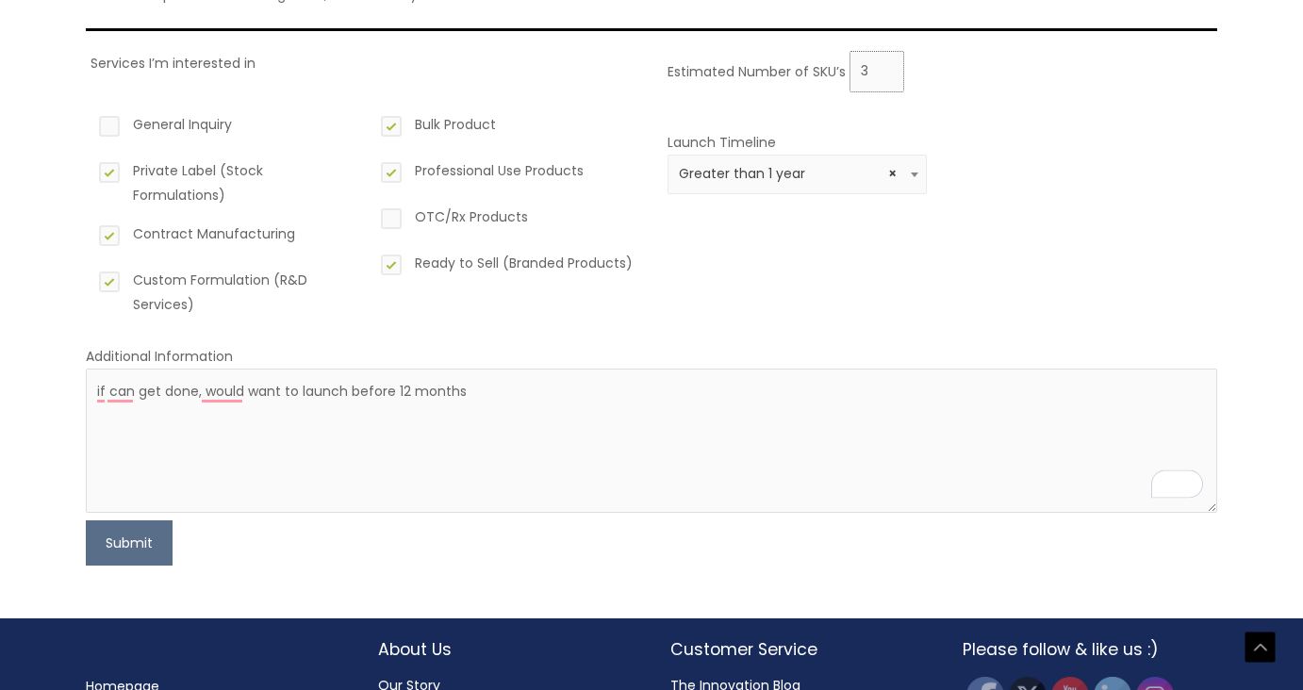
scroll to position [324, 0]
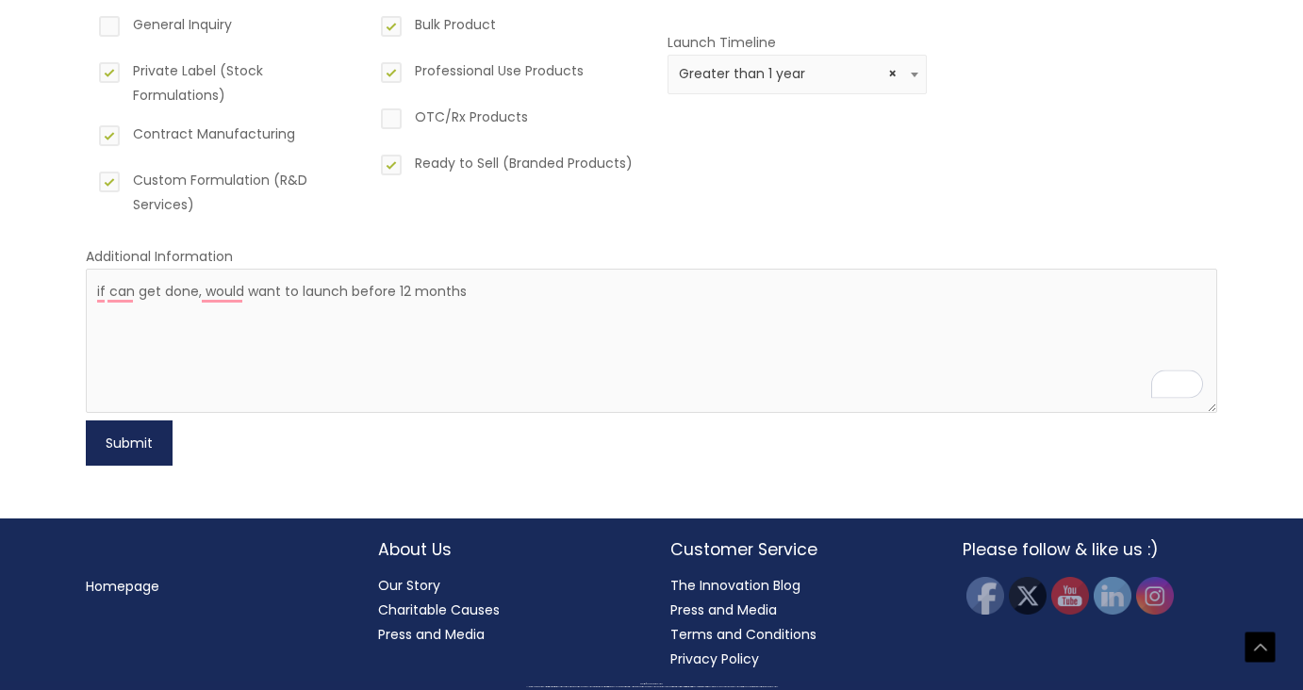
click at [132, 429] on button "Submit" at bounding box center [129, 443] width 87 height 45
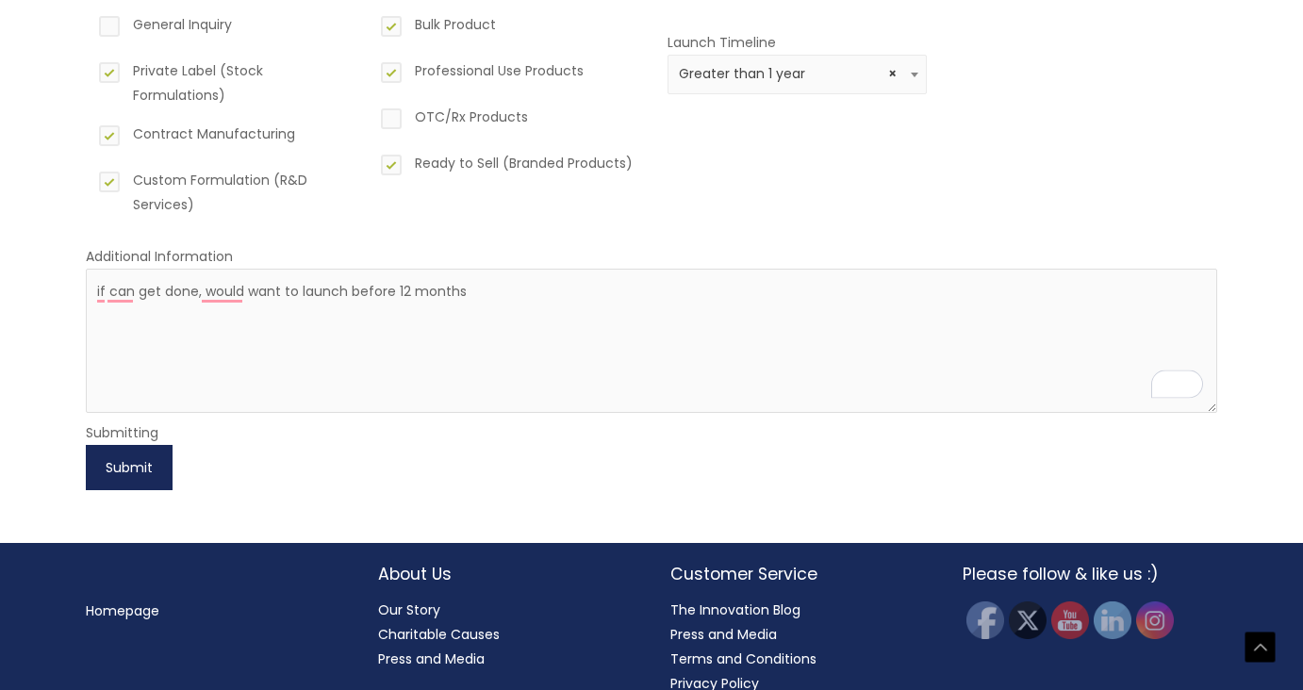
click at [120, 470] on button "Submit" at bounding box center [129, 467] width 87 height 45
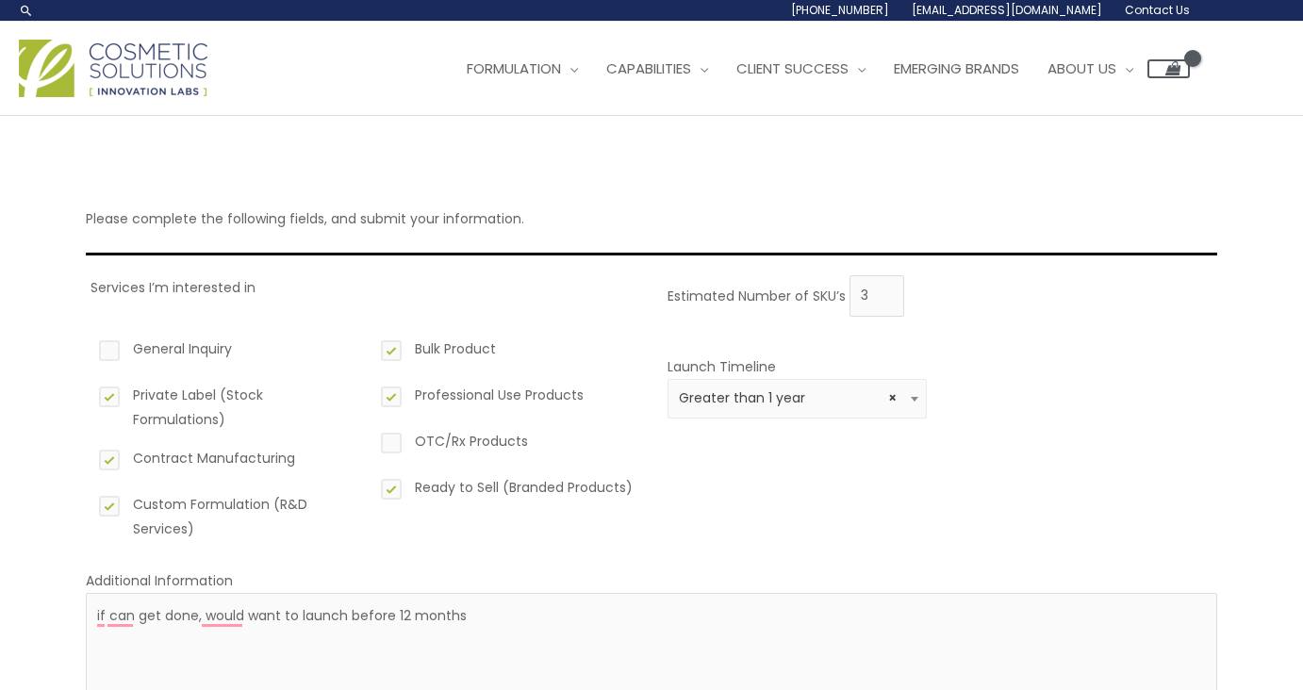
scroll to position [210, 0]
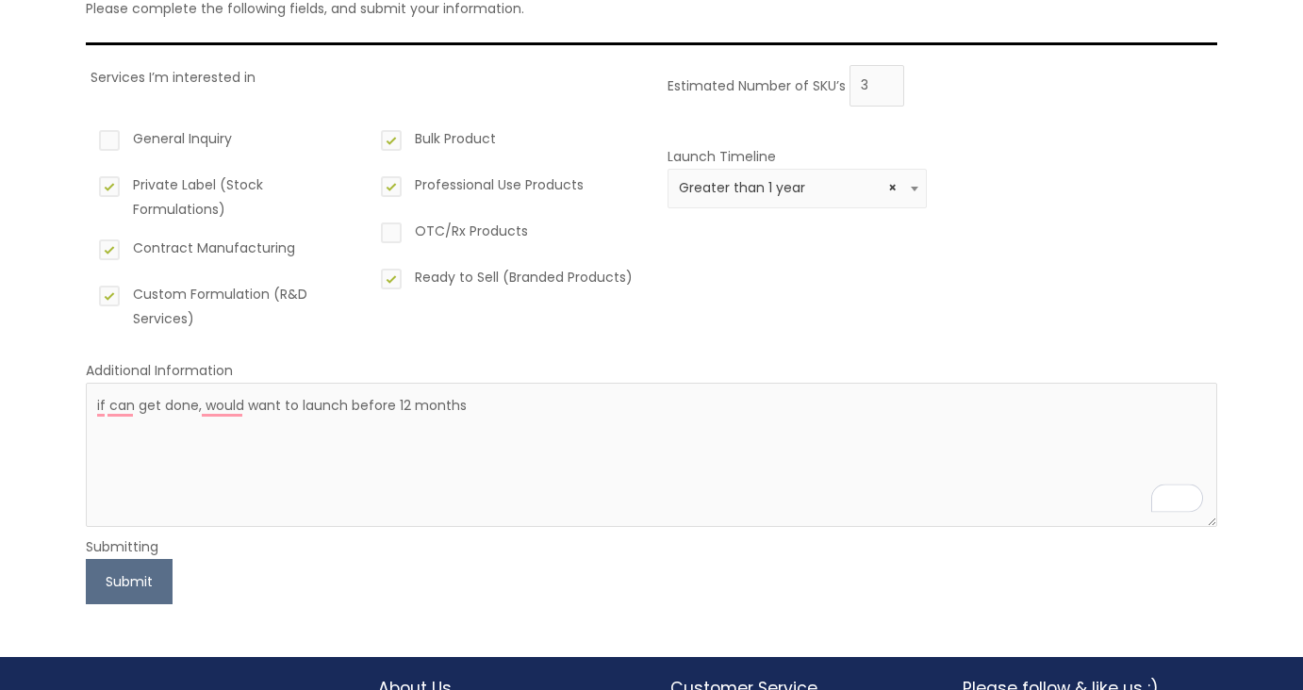
click at [108, 136] on label "General Inquiry" at bounding box center [224, 142] width 259 height 32
click at [89, 136] on input "General Inquiry" at bounding box center [82, 132] width 12 height 12
checkbox input "true"
click at [119, 582] on button "Submit" at bounding box center [129, 581] width 87 height 45
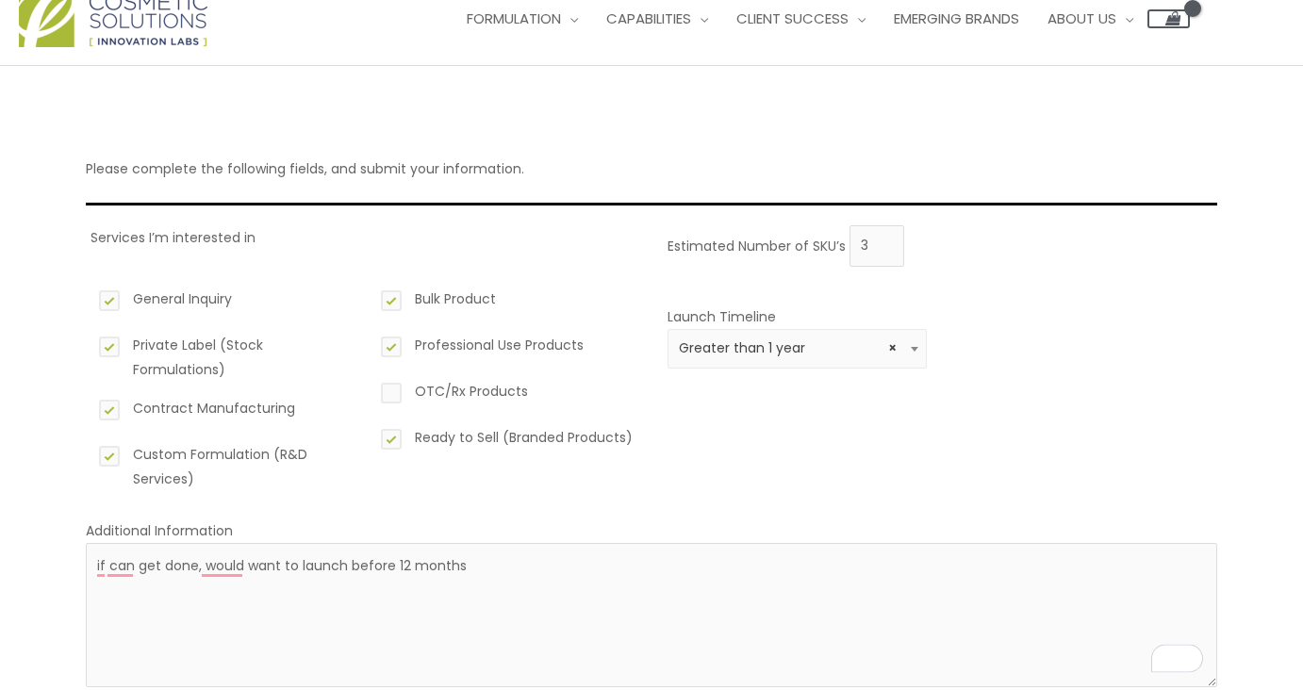
scroll to position [0, 0]
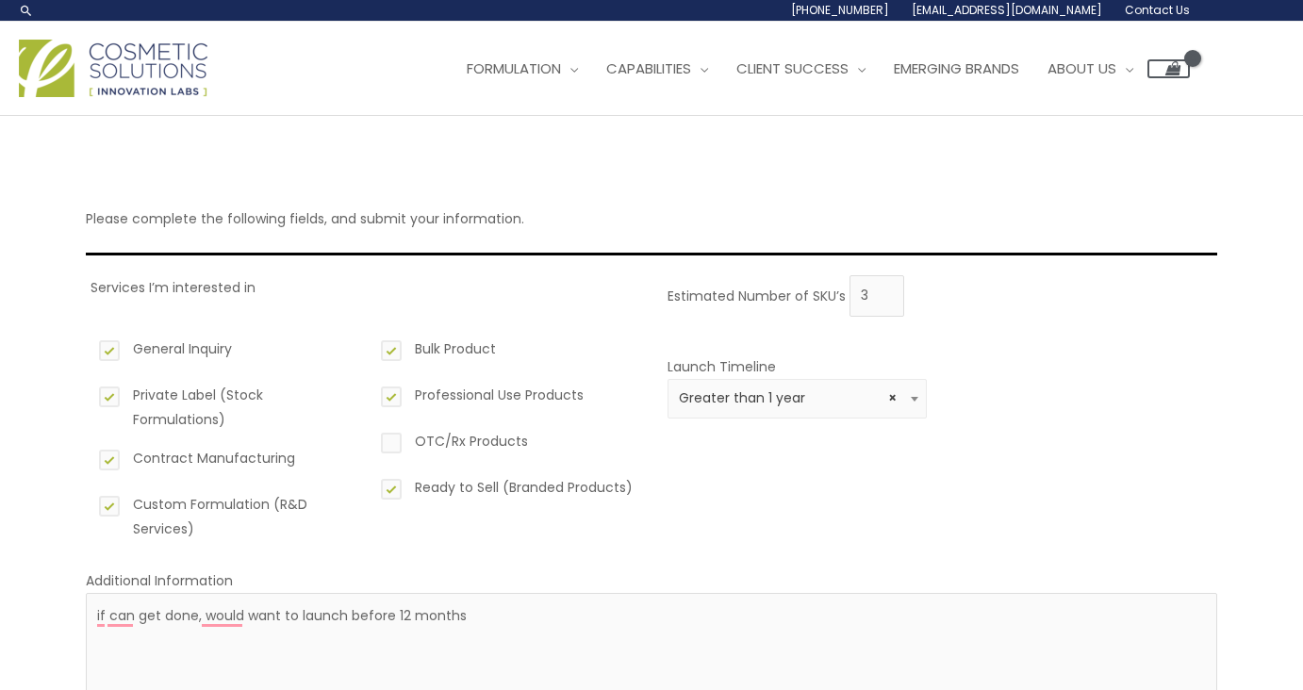
click at [548, 555] on form "Services I’m interested in General Inquiry Private Label (Stock Formulations) C…" at bounding box center [652, 544] width 1132 height 539
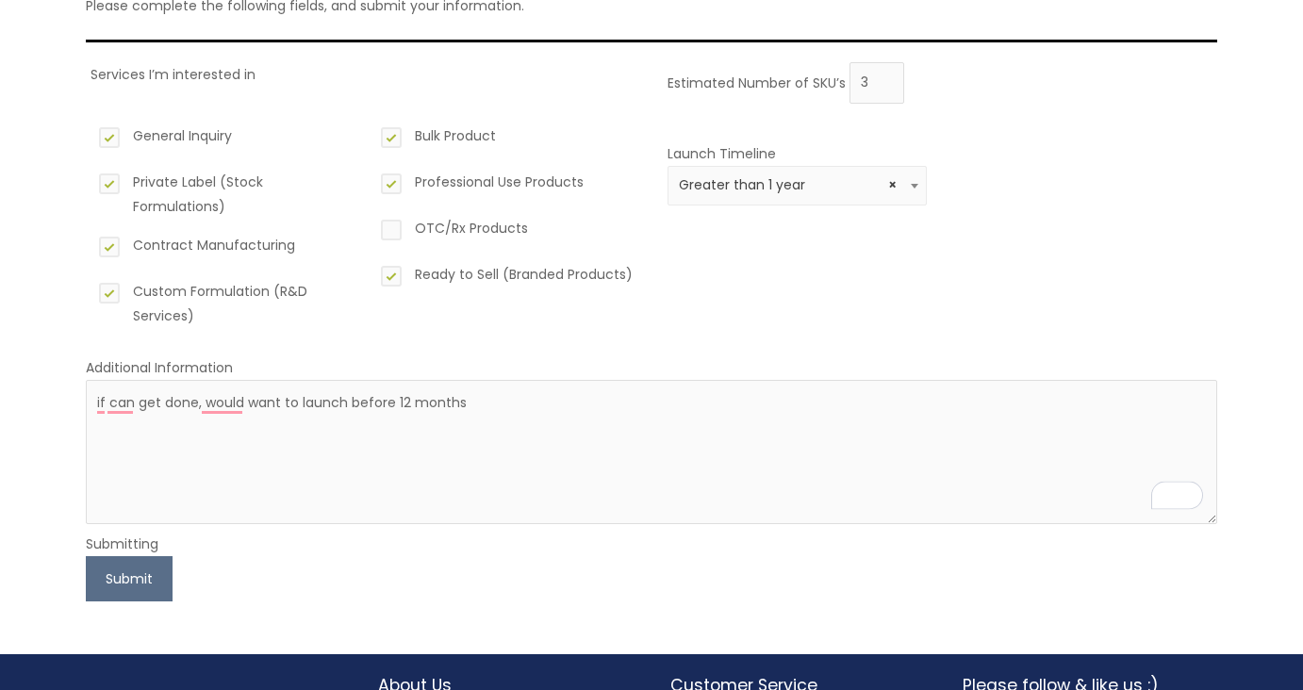
scroll to position [308, 0]
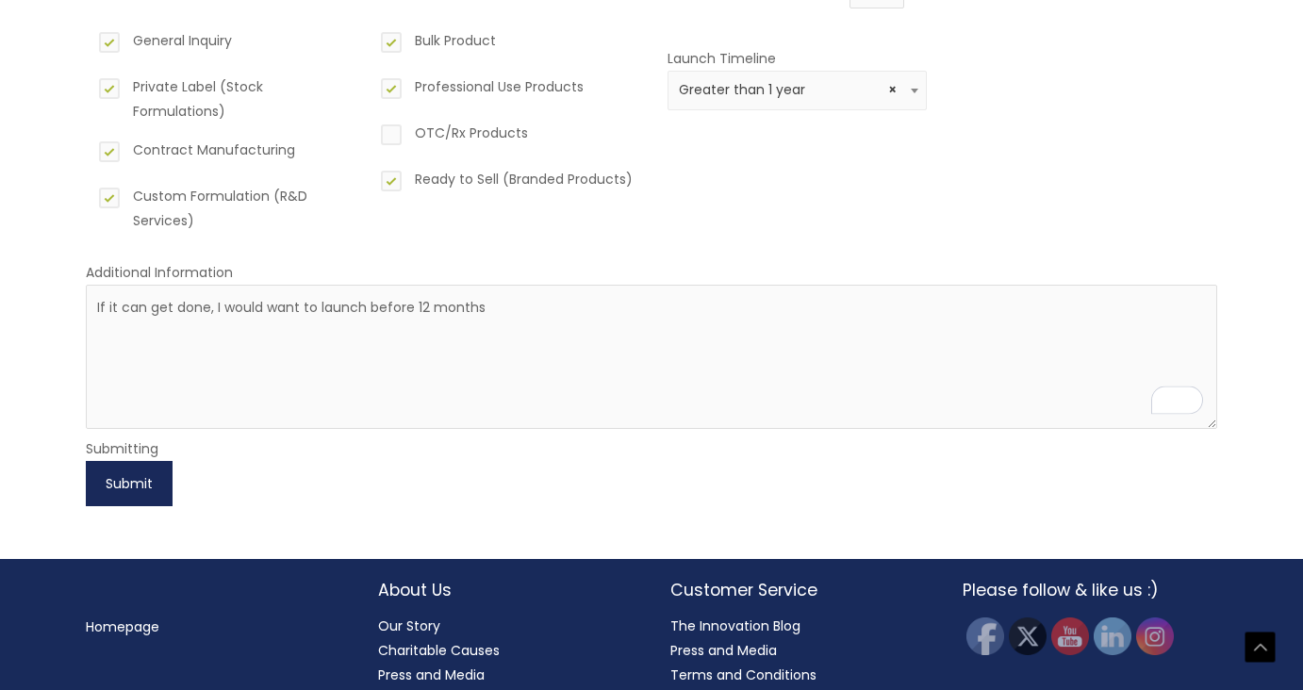
click at [134, 480] on button "Submit" at bounding box center [129, 483] width 87 height 45
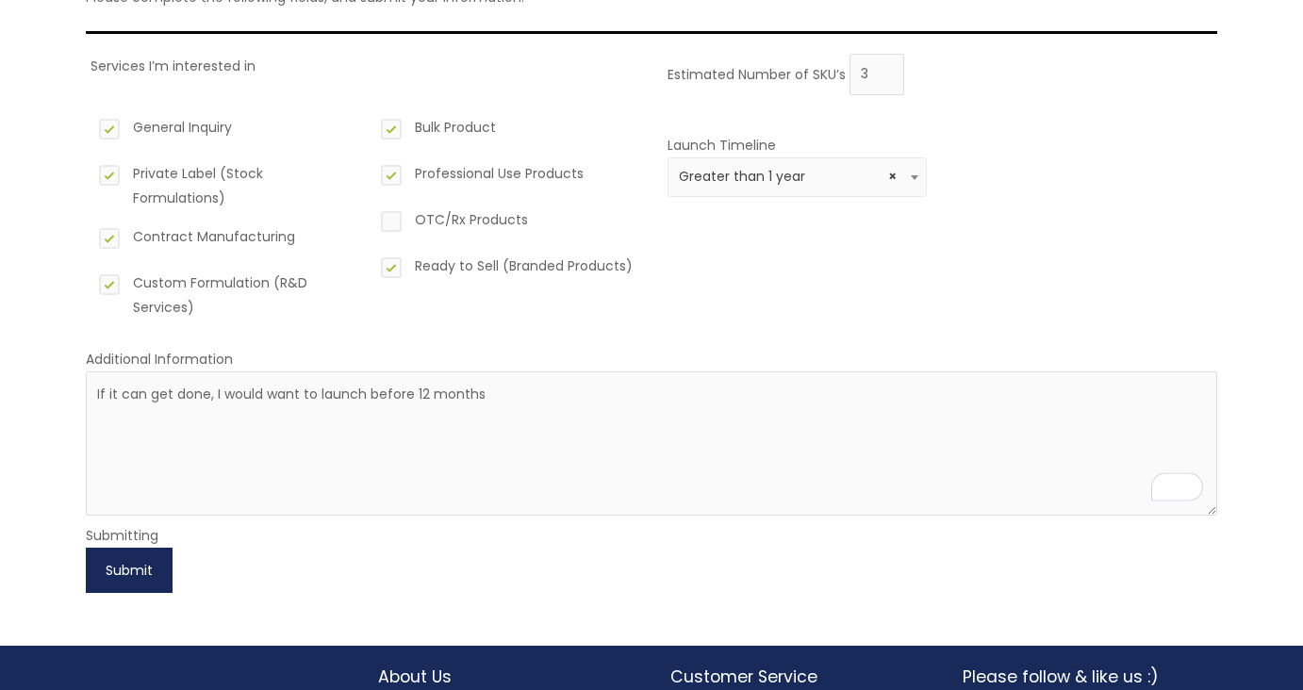
scroll to position [349, 0]
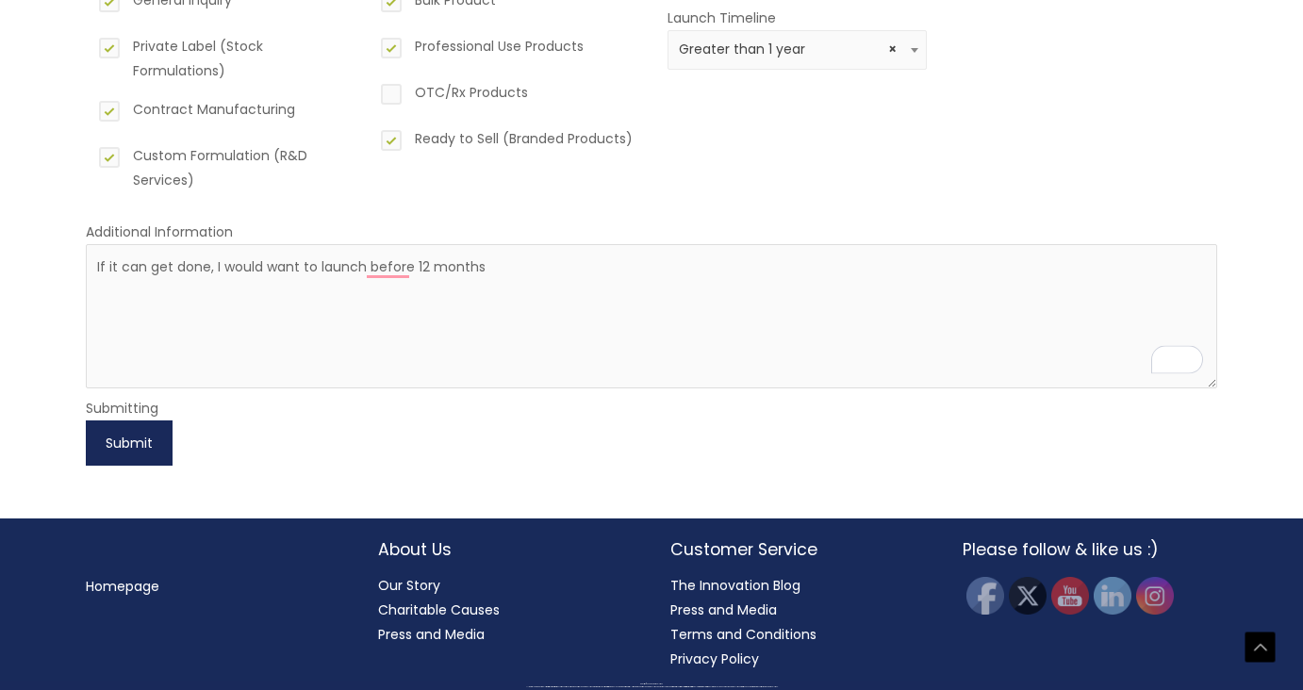
click at [124, 438] on button "Submit" at bounding box center [129, 443] width 87 height 45
click at [443, 304] on textarea "If it can get done, I would want to launch before 12 months" at bounding box center [652, 316] width 1132 height 144
type textarea "If it can get done, I would want to launch within 12 months"
click at [113, 445] on button "Submit" at bounding box center [129, 443] width 87 height 45
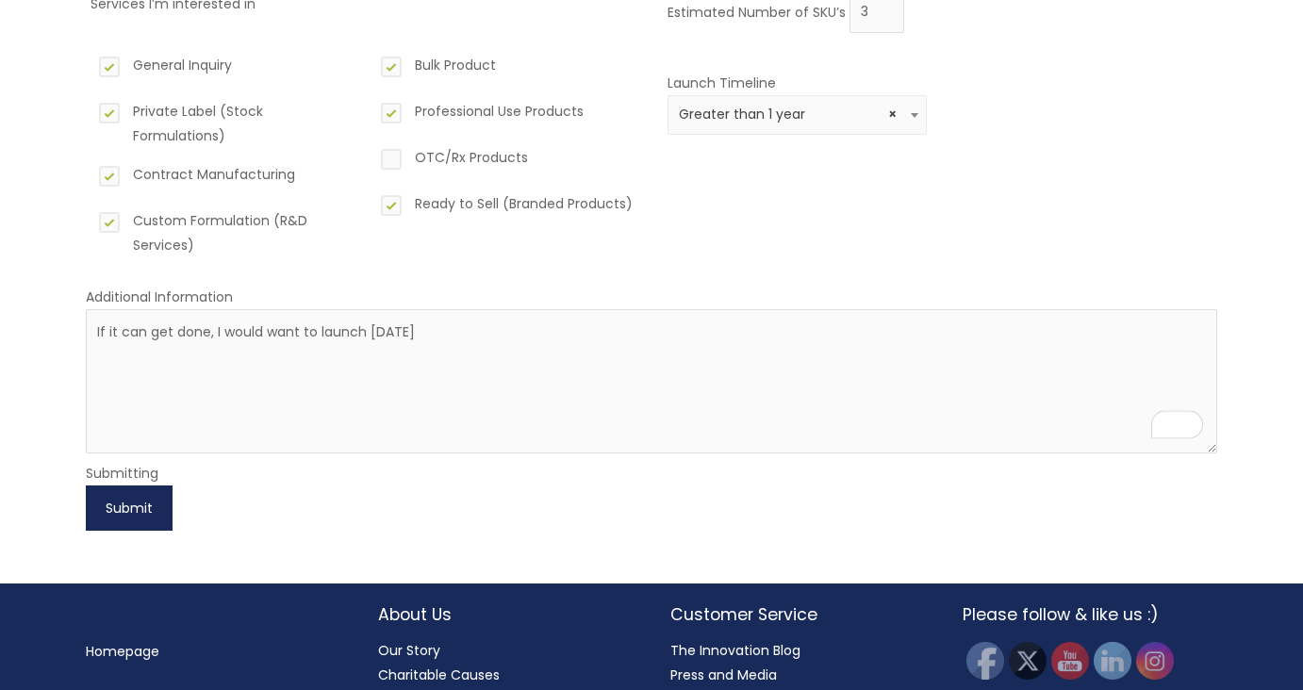
scroll to position [306, 0]
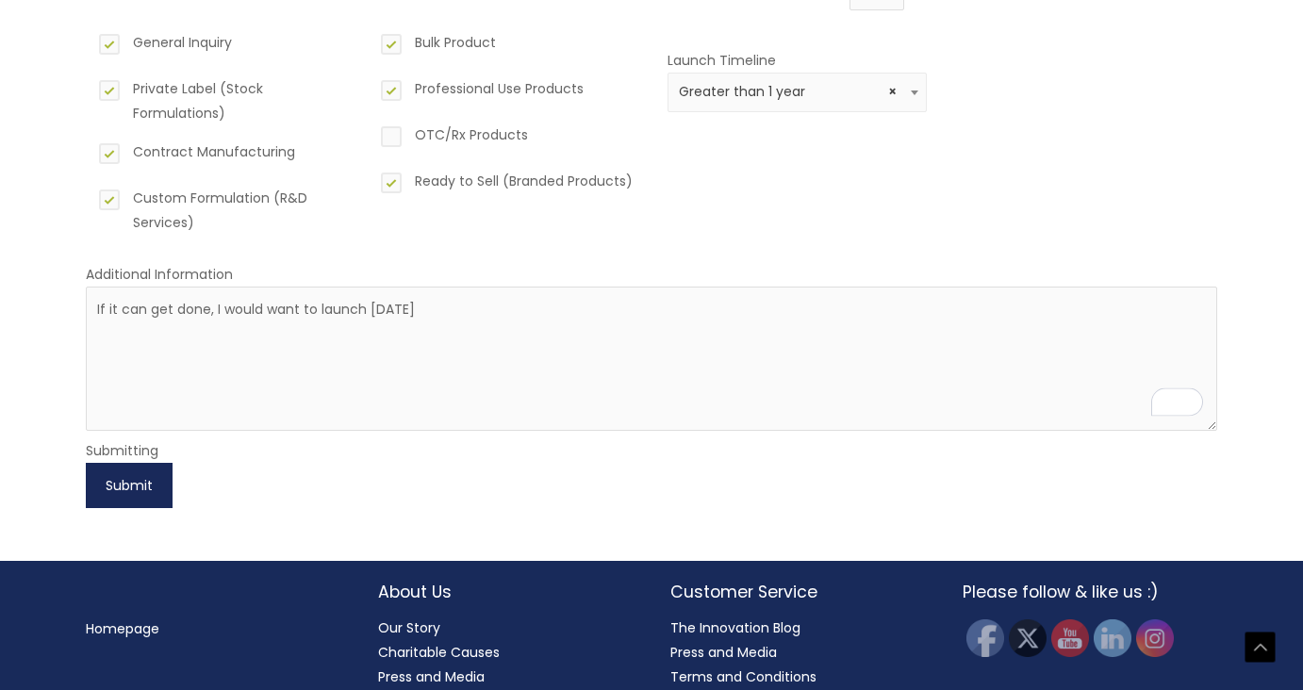
click at [118, 484] on button "Submit" at bounding box center [129, 485] width 87 height 45
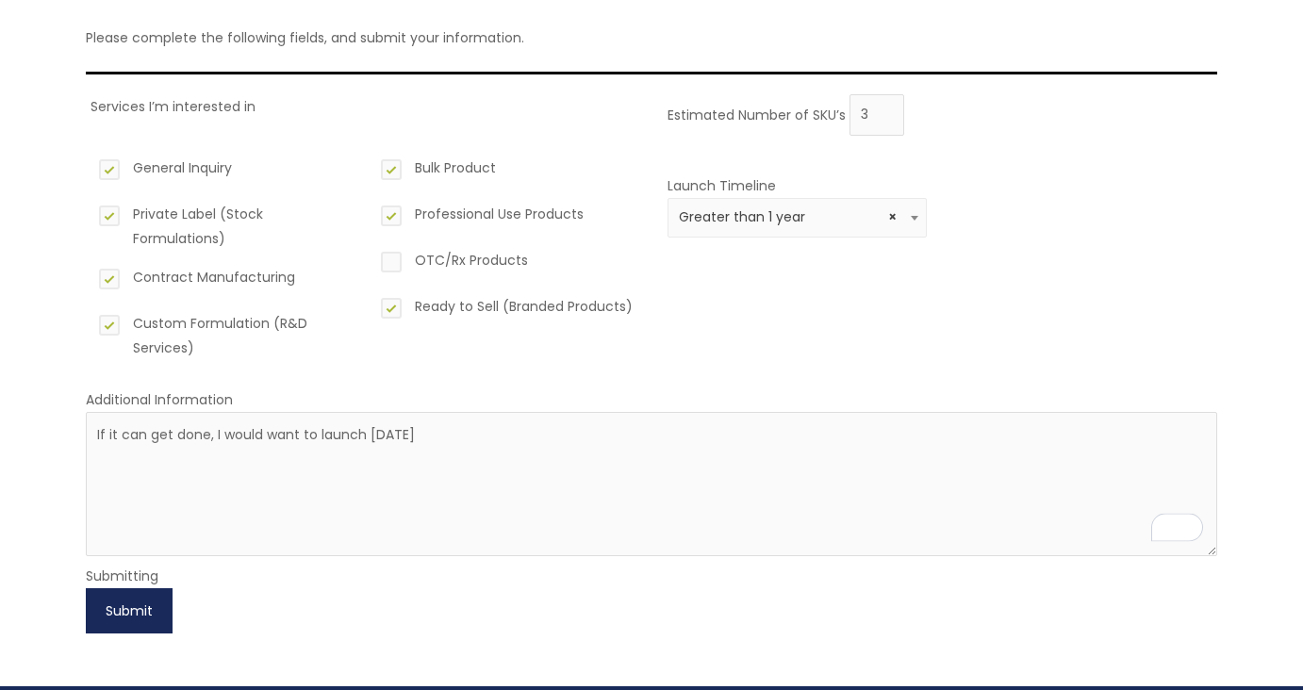
scroll to position [0, 0]
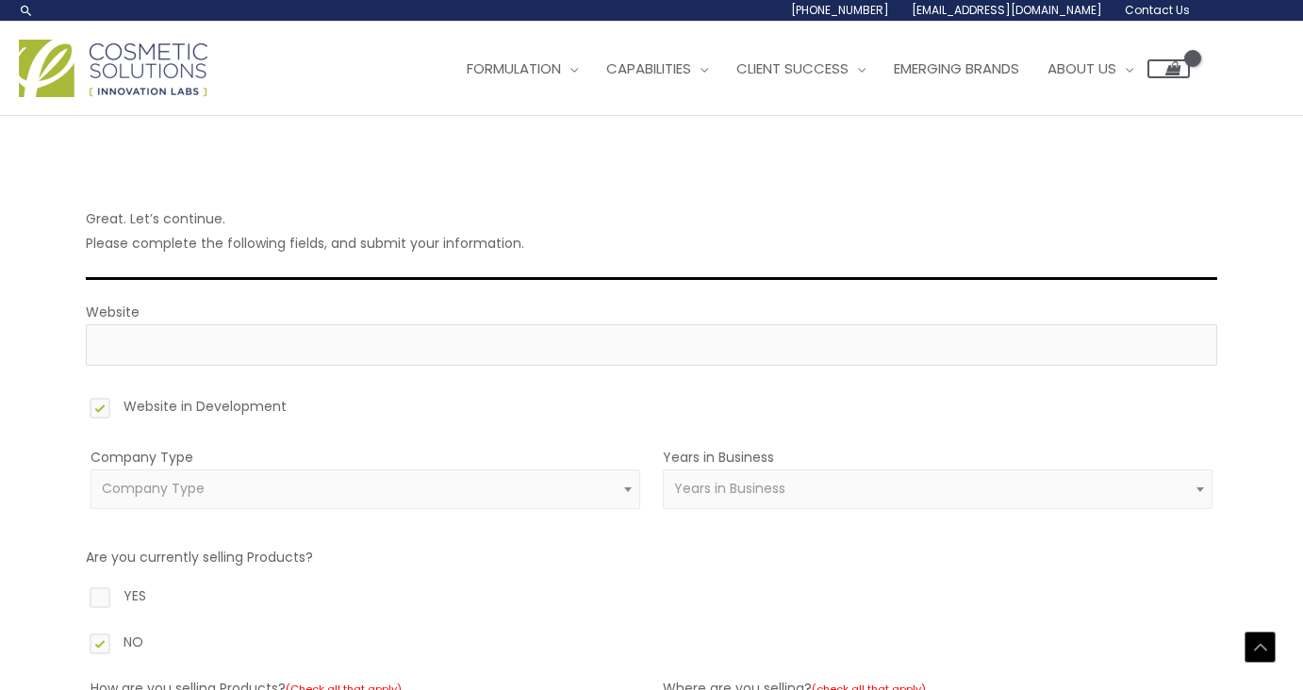
select select "39"
select select "1"
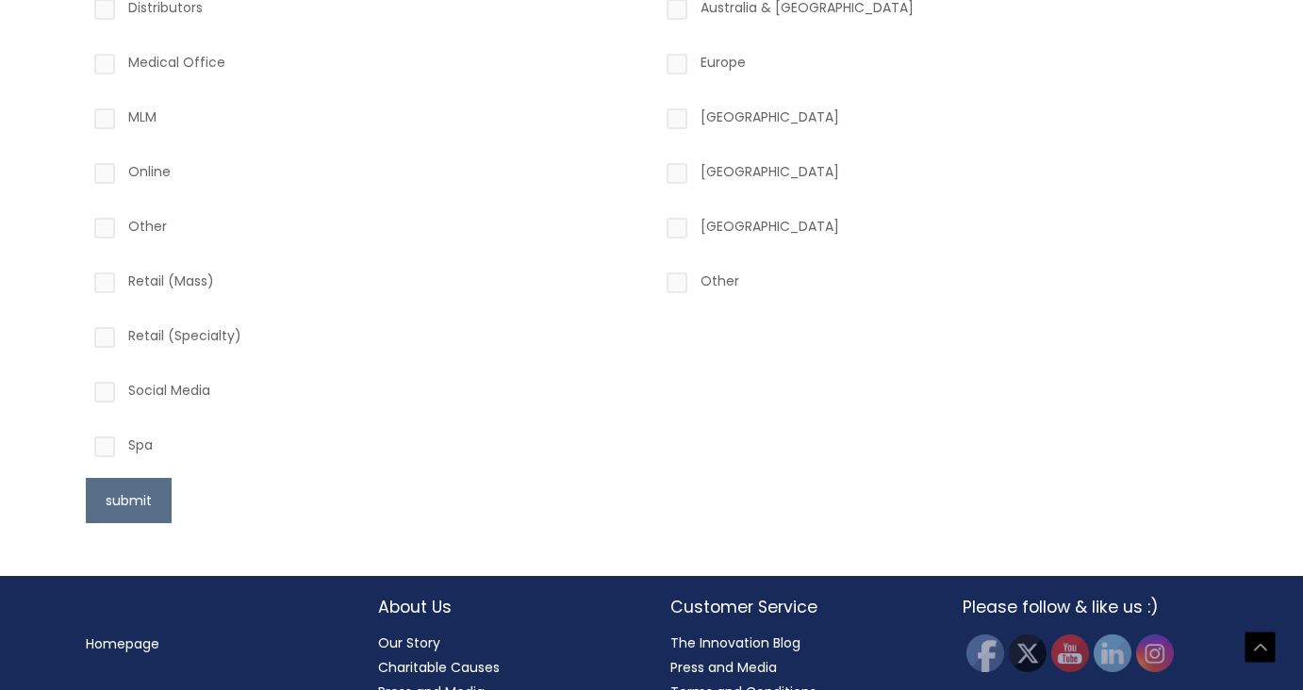
scroll to position [840, 0]
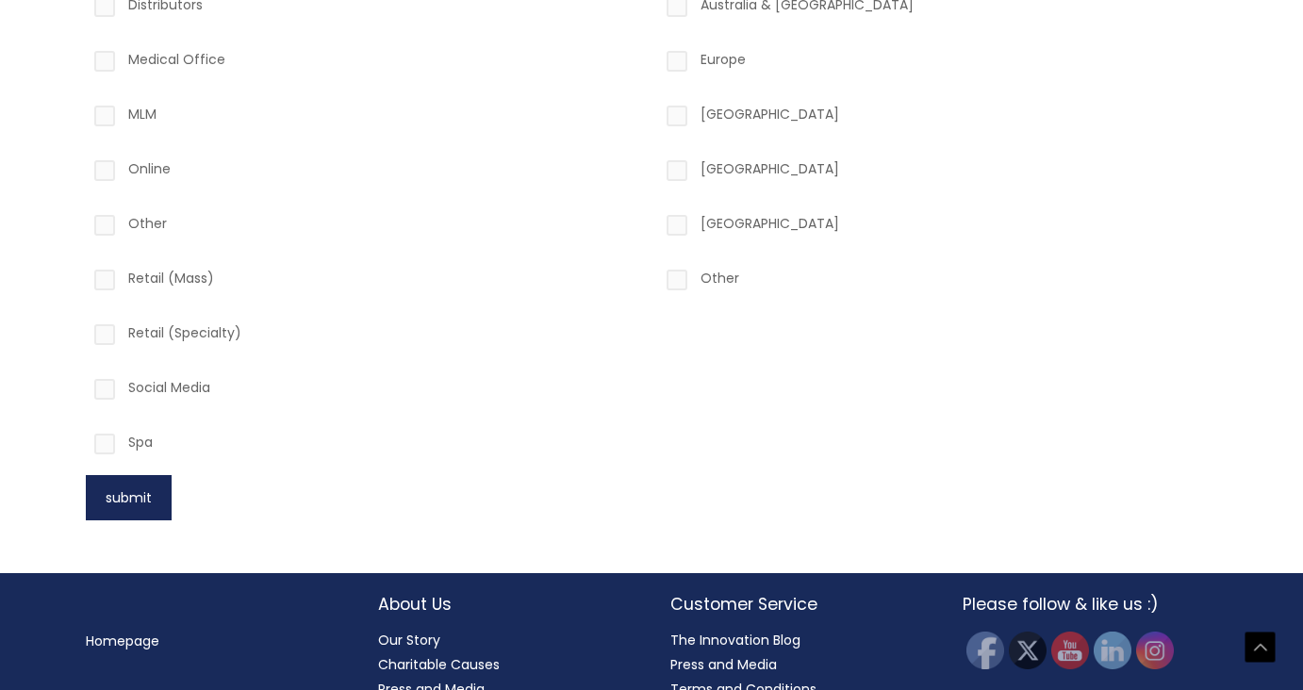
click at [125, 495] on button "submit" at bounding box center [129, 497] width 86 height 45
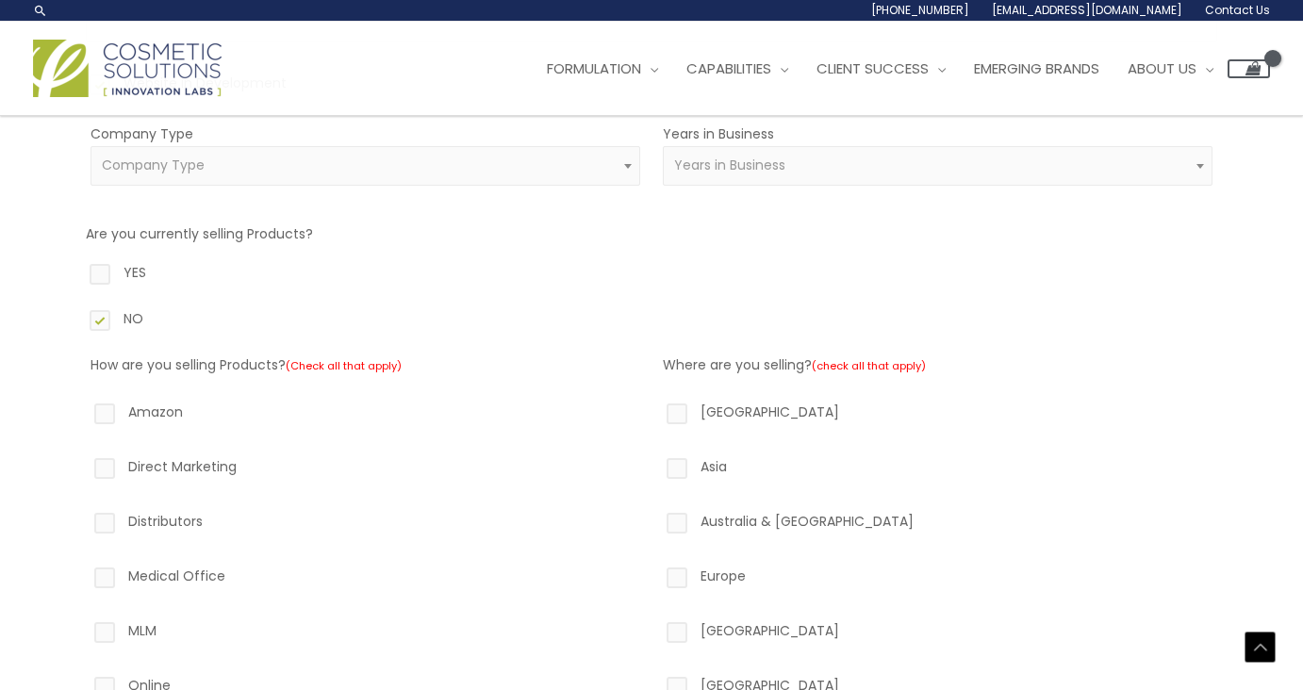
click at [274, 164] on span "Company Type" at bounding box center [366, 166] width 528 height 18
click at [697, 171] on span "Years in Business" at bounding box center [729, 165] width 111 height 19
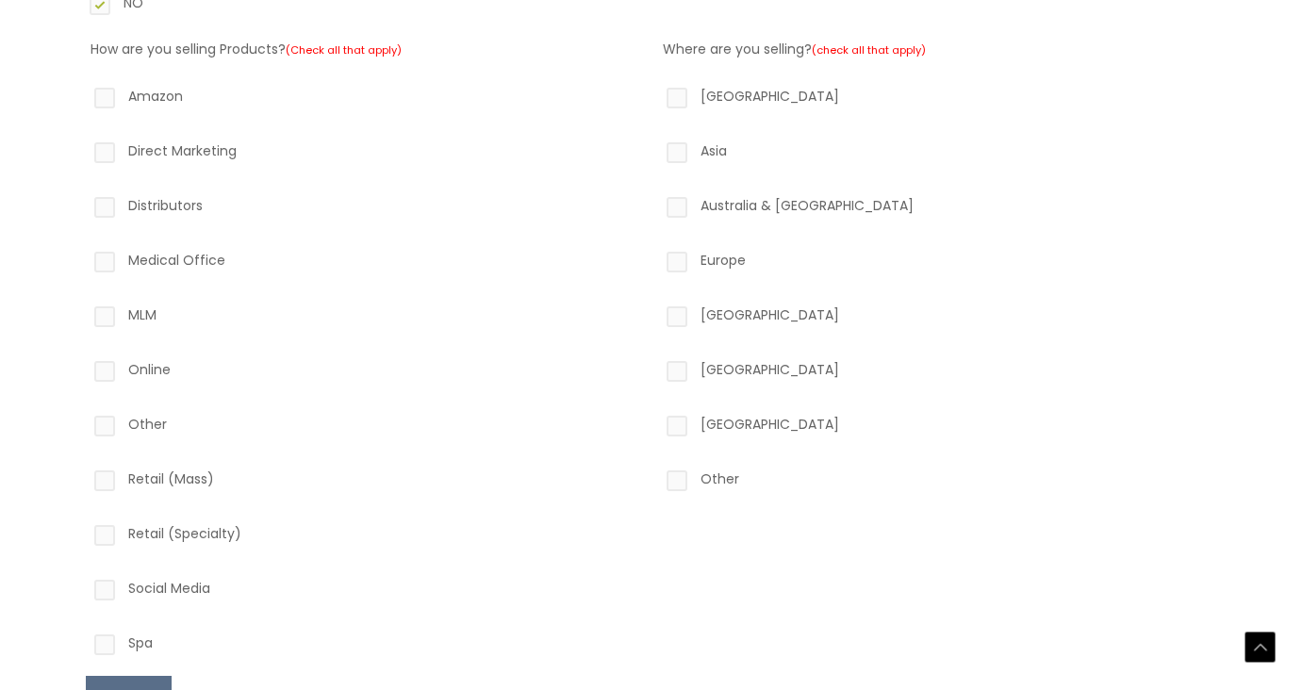
scroll to position [770, 0]
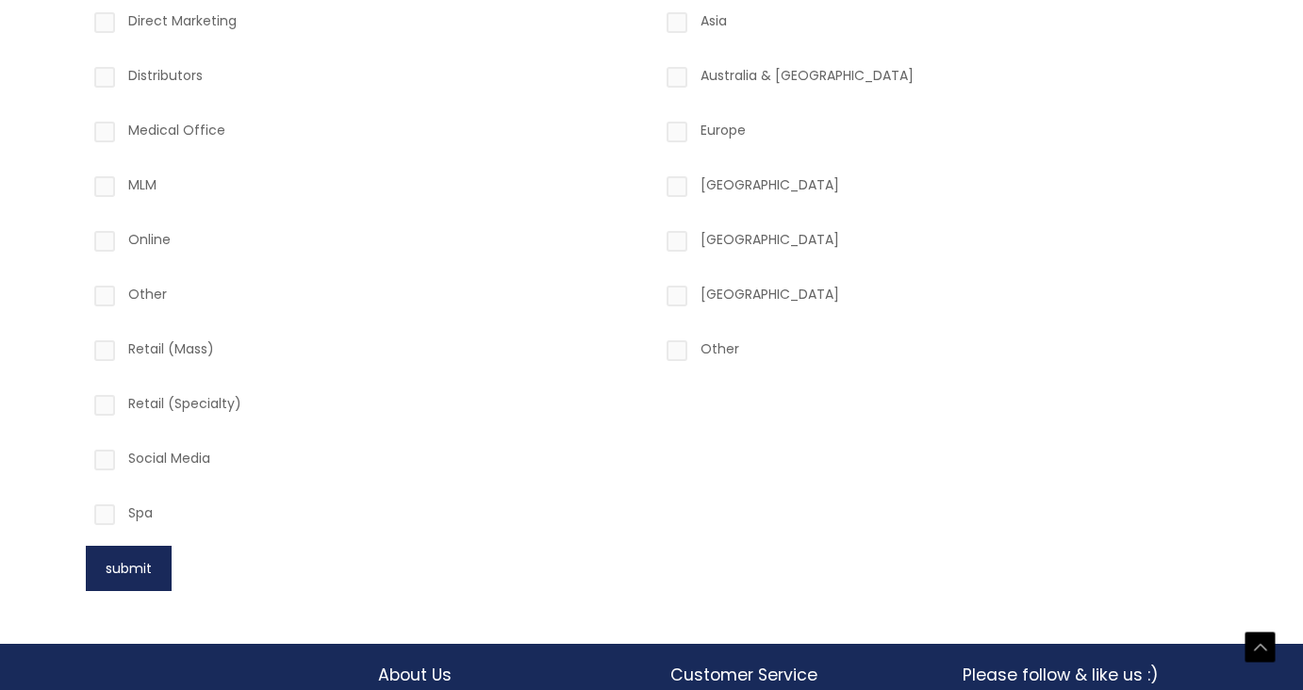
click at [129, 571] on button "submit" at bounding box center [129, 568] width 86 height 45
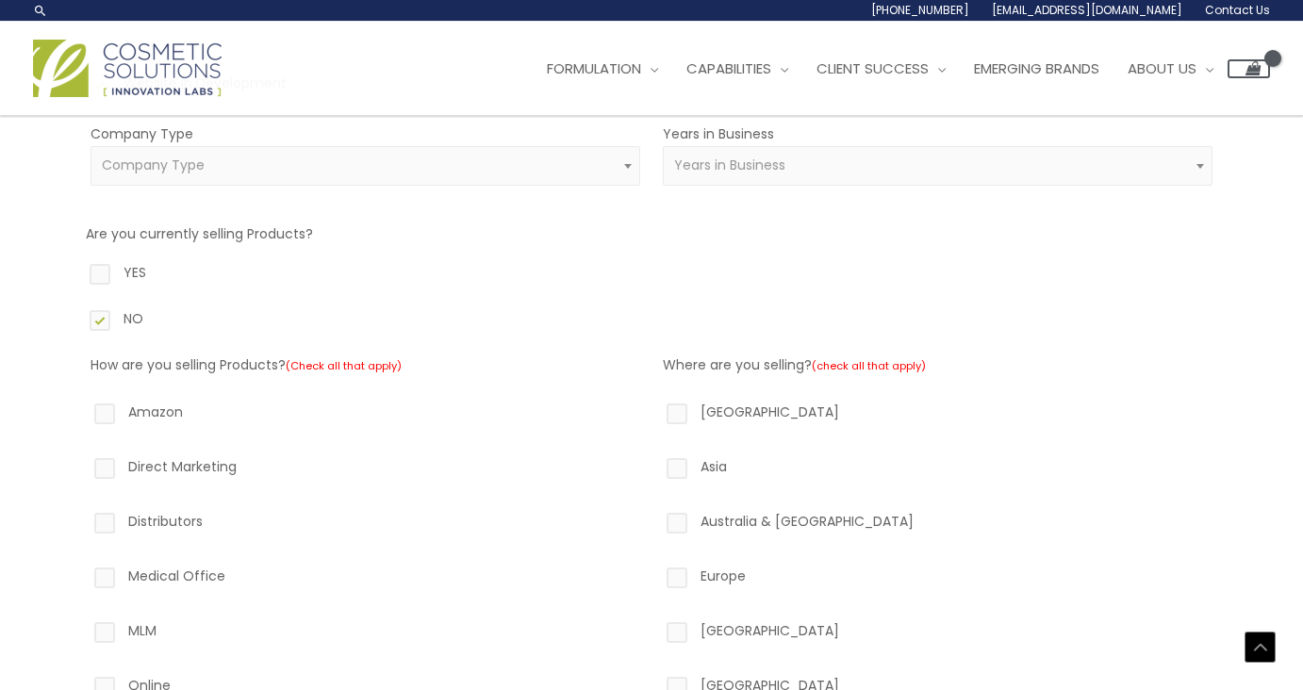
click at [435, 171] on span "Company Type" at bounding box center [366, 166] width 528 height 18
click at [723, 166] on span "Years in Business" at bounding box center [729, 165] width 111 height 19
click at [592, 306] on label "NO" at bounding box center [652, 322] width 1132 height 32
click at [79, 306] on input "NO" at bounding box center [73, 312] width 12 height 12
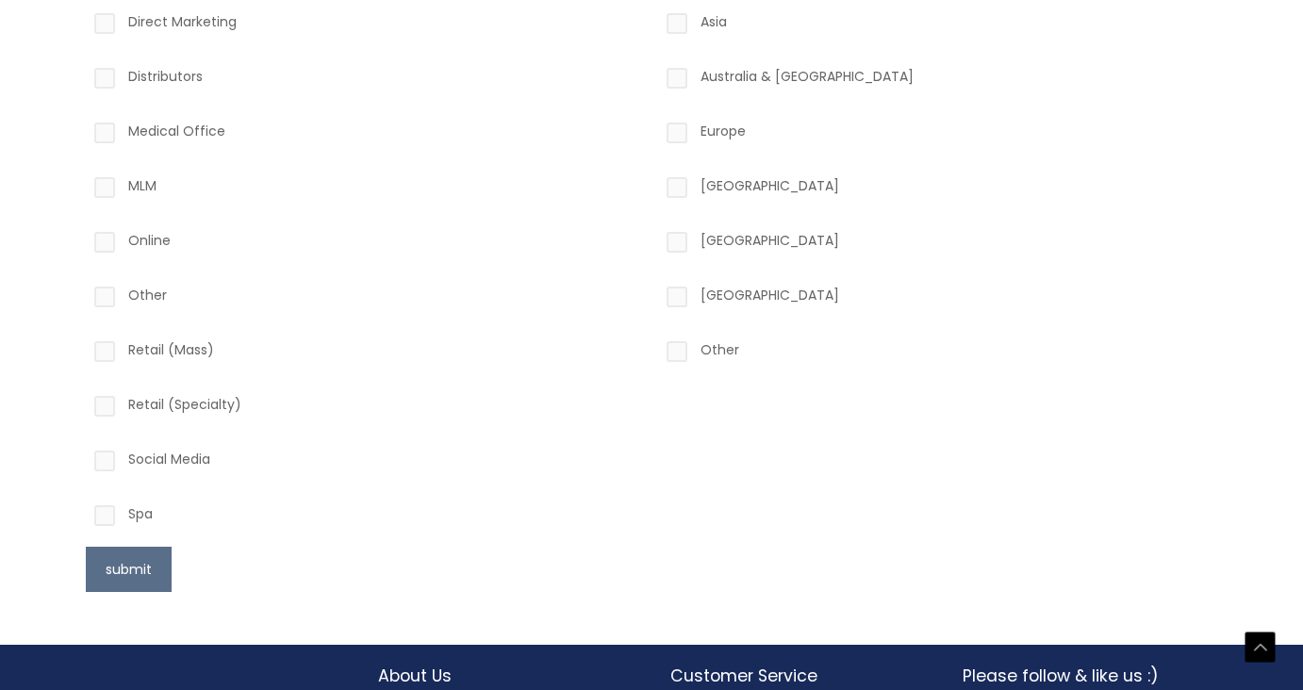
scroll to position [895, 0]
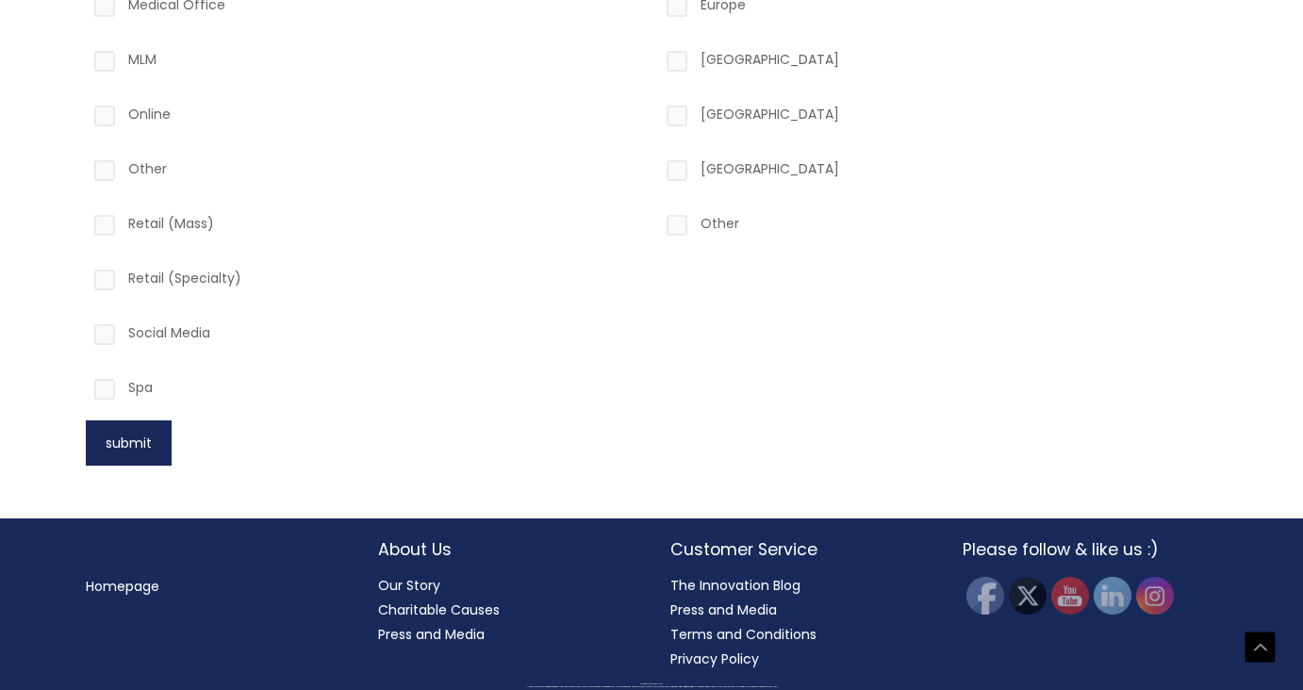
click at [139, 446] on button "submit" at bounding box center [129, 443] width 86 height 45
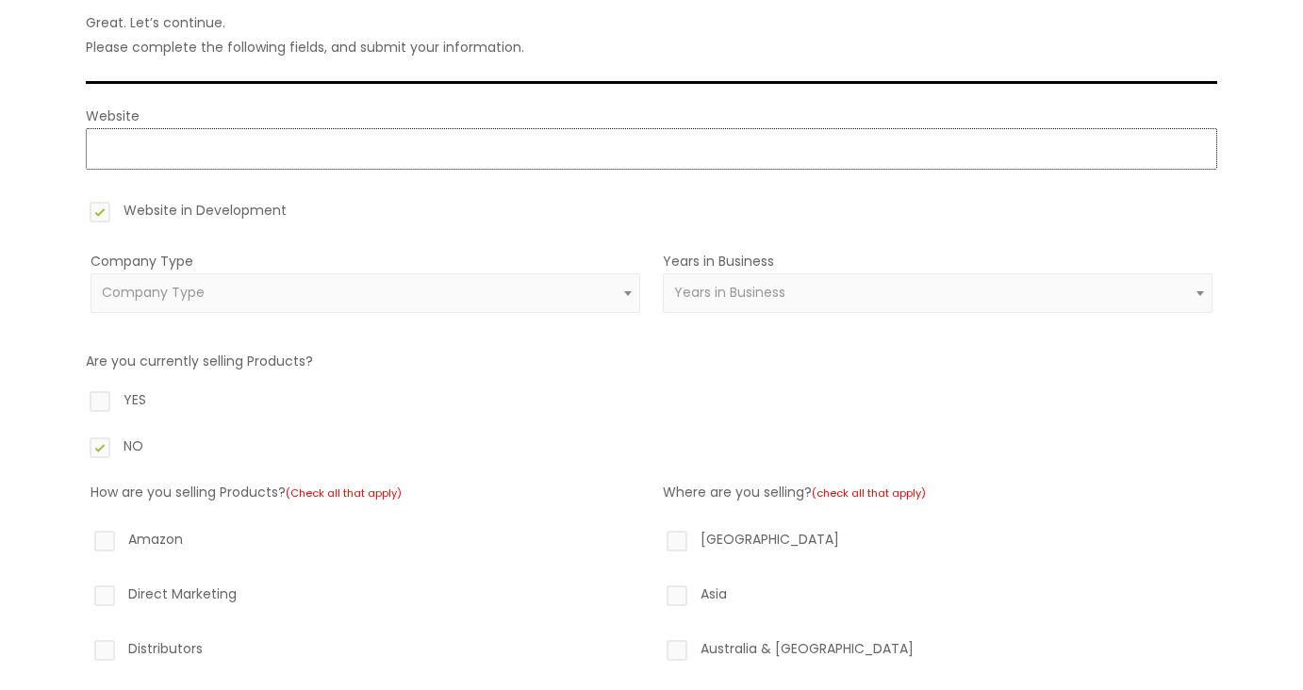
scroll to position [0, 0]
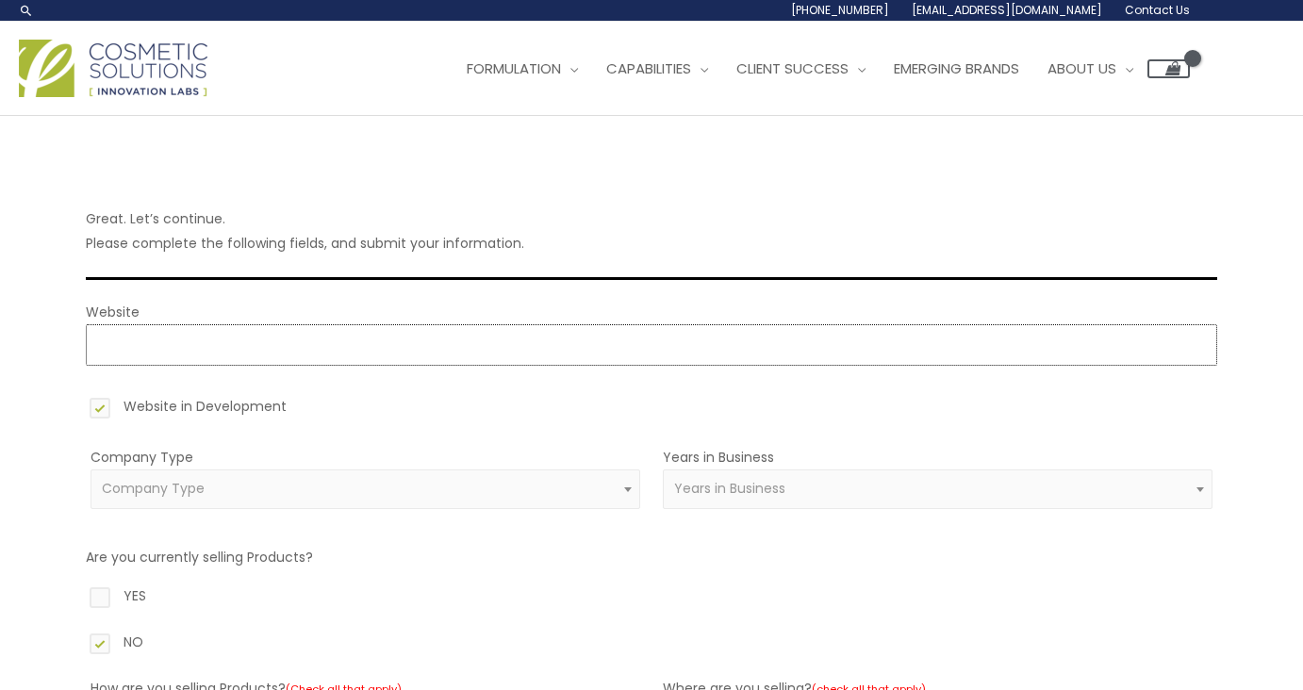
click at [194, 352] on input "Website" at bounding box center [652, 344] width 1132 height 41
click at [97, 411] on label "Website in Development" at bounding box center [652, 410] width 1132 height 32
click at [79, 406] on input "Website in Development" at bounding box center [73, 400] width 12 height 12
click at [125, 352] on input "Website" at bounding box center [652, 344] width 1132 height 41
click at [98, 401] on label "Website in Development" at bounding box center [652, 410] width 1132 height 32
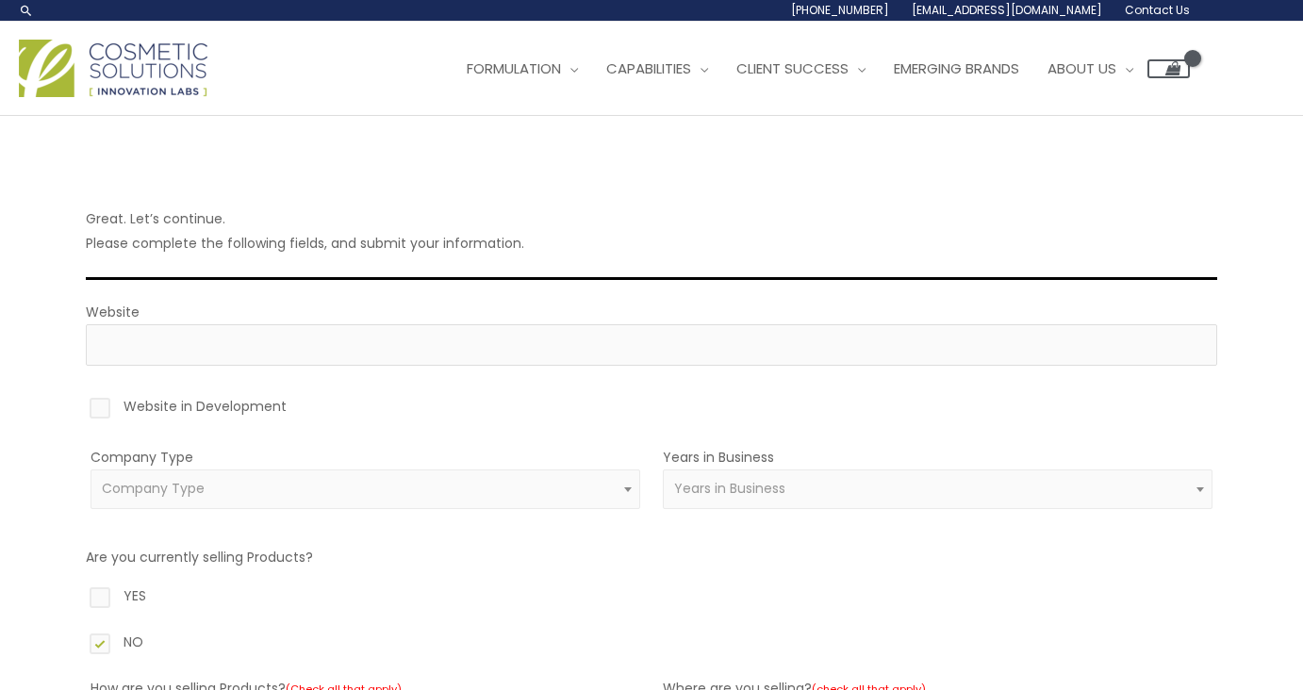
click at [79, 401] on input "Website in Development" at bounding box center [73, 400] width 12 height 12
checkbox input "true"
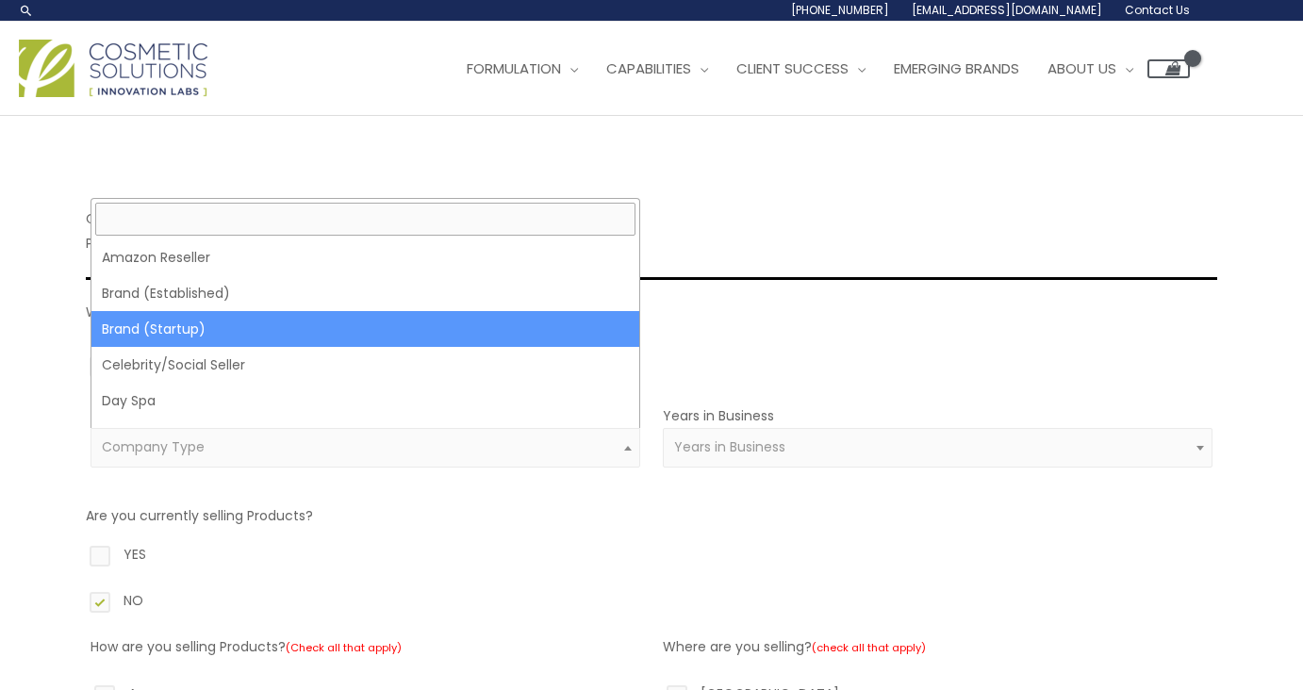
click at [212, 454] on span "Company Type" at bounding box center [366, 448] width 528 height 18
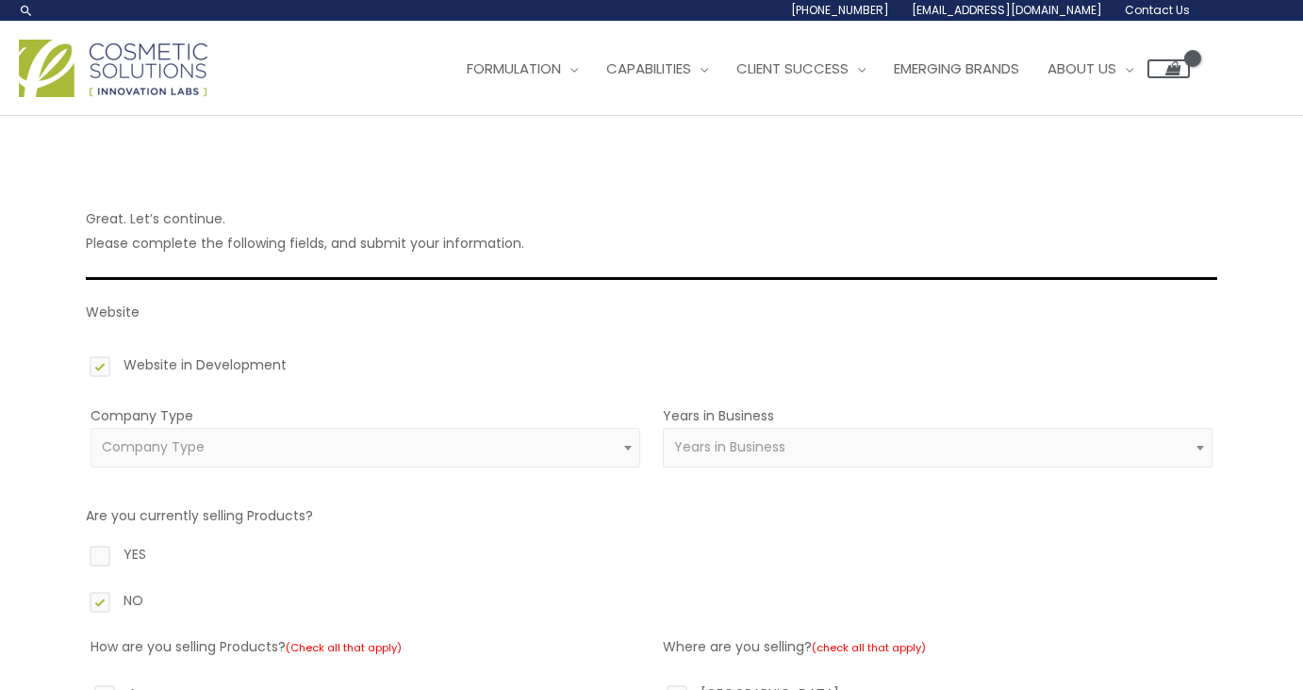
click at [704, 455] on span "Years in Business" at bounding box center [729, 447] width 111 height 19
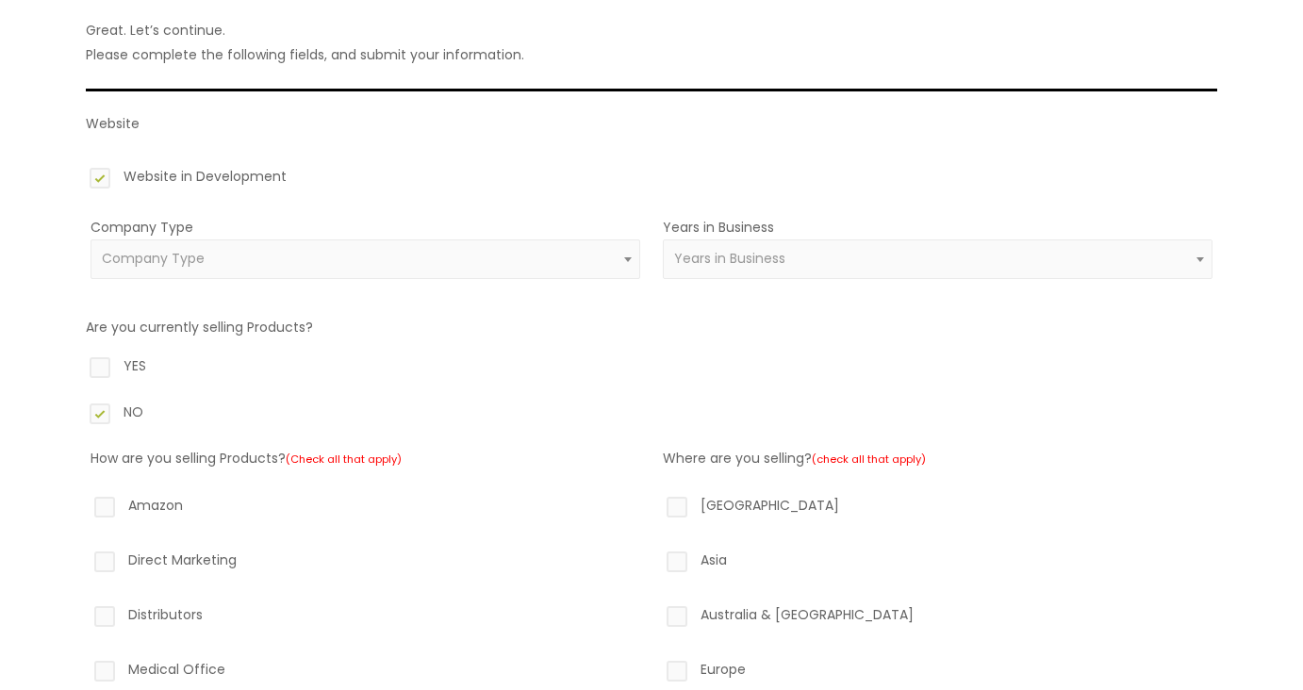
scroll to position [239, 0]
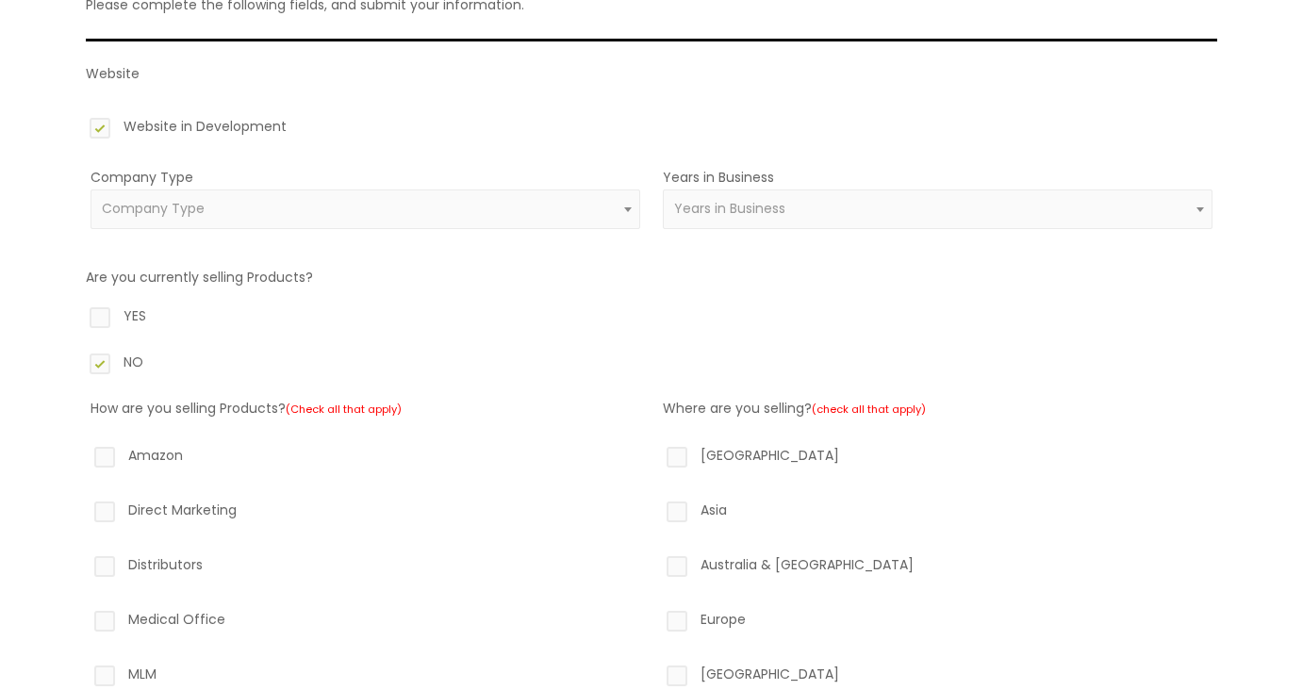
click at [100, 320] on label "YES" at bounding box center [652, 320] width 1132 height 32
click at [79, 316] on input "YES" at bounding box center [73, 310] width 12 height 12
radio input "true"
click at [99, 357] on label "NO" at bounding box center [652, 366] width 1132 height 32
click at [79, 357] on input "NO" at bounding box center [73, 356] width 12 height 12
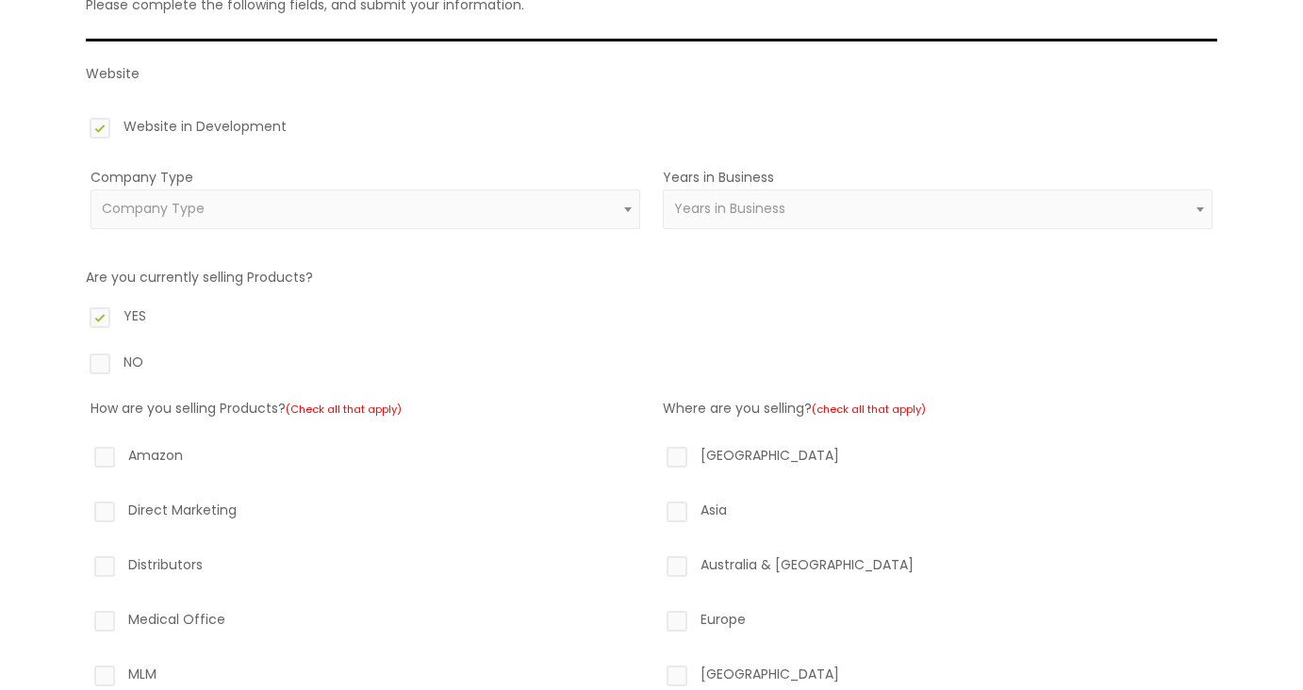
radio input "true"
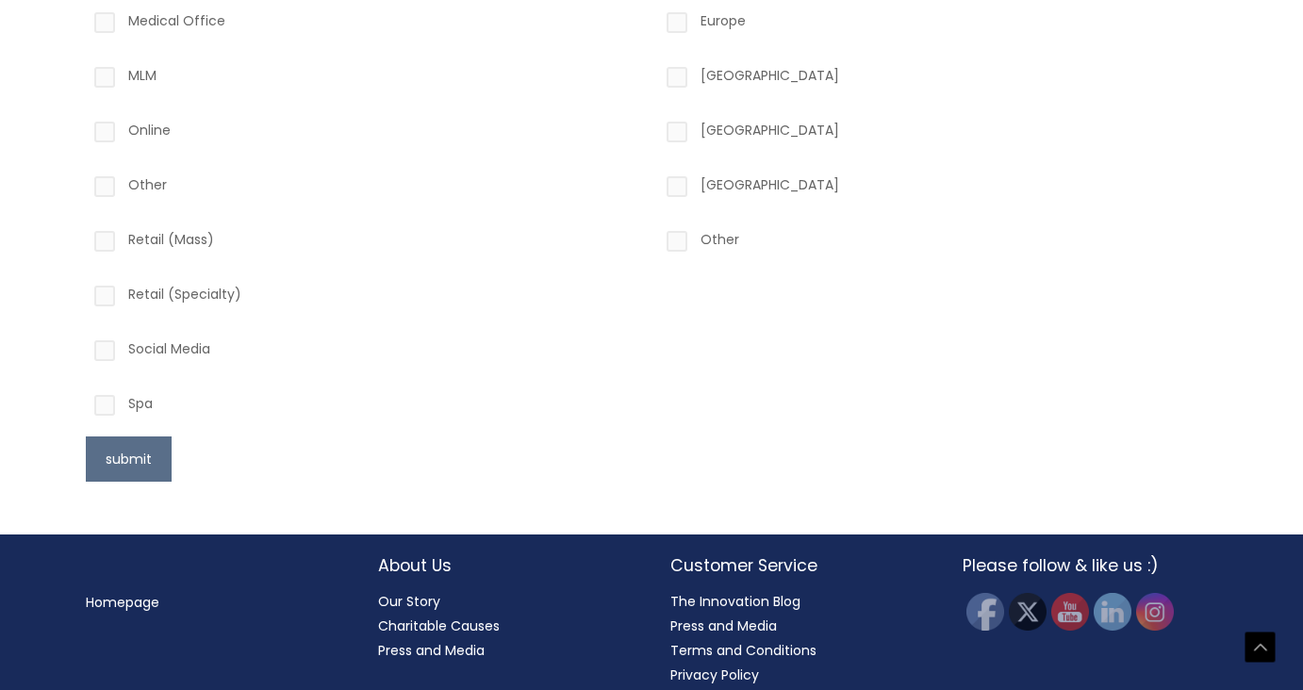
scroll to position [853, 0]
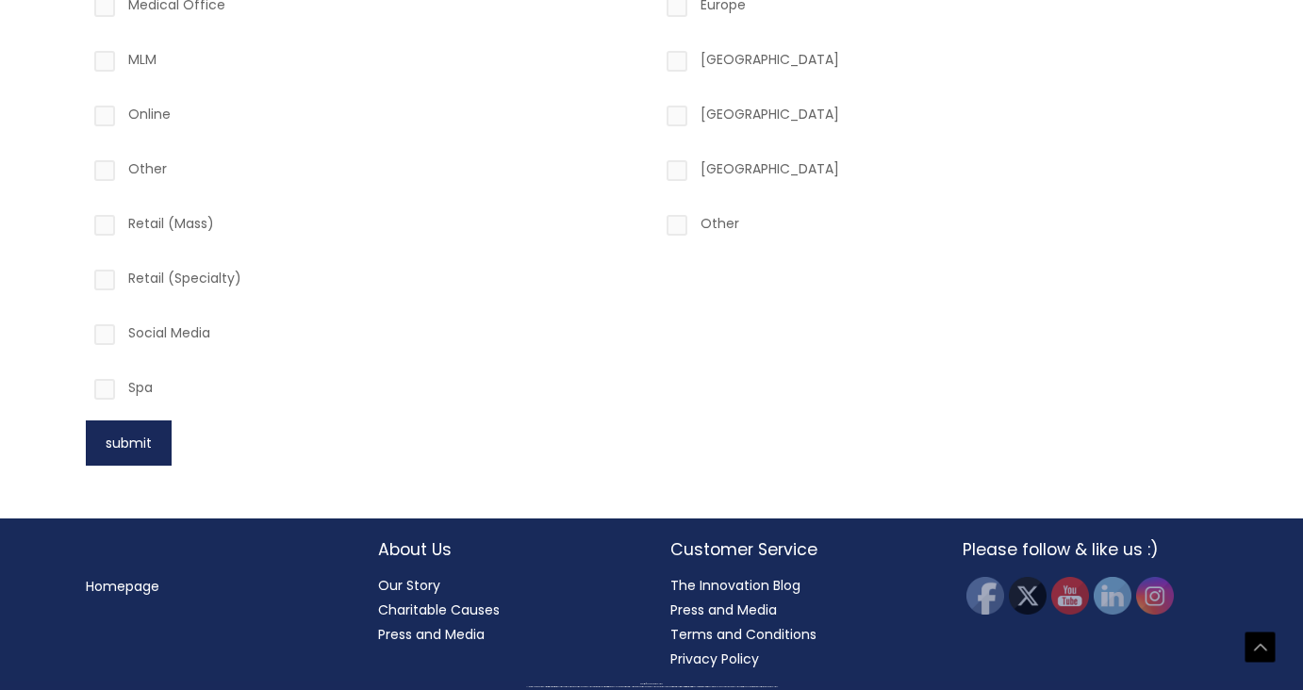
click at [135, 443] on button "submit" at bounding box center [129, 443] width 86 height 45
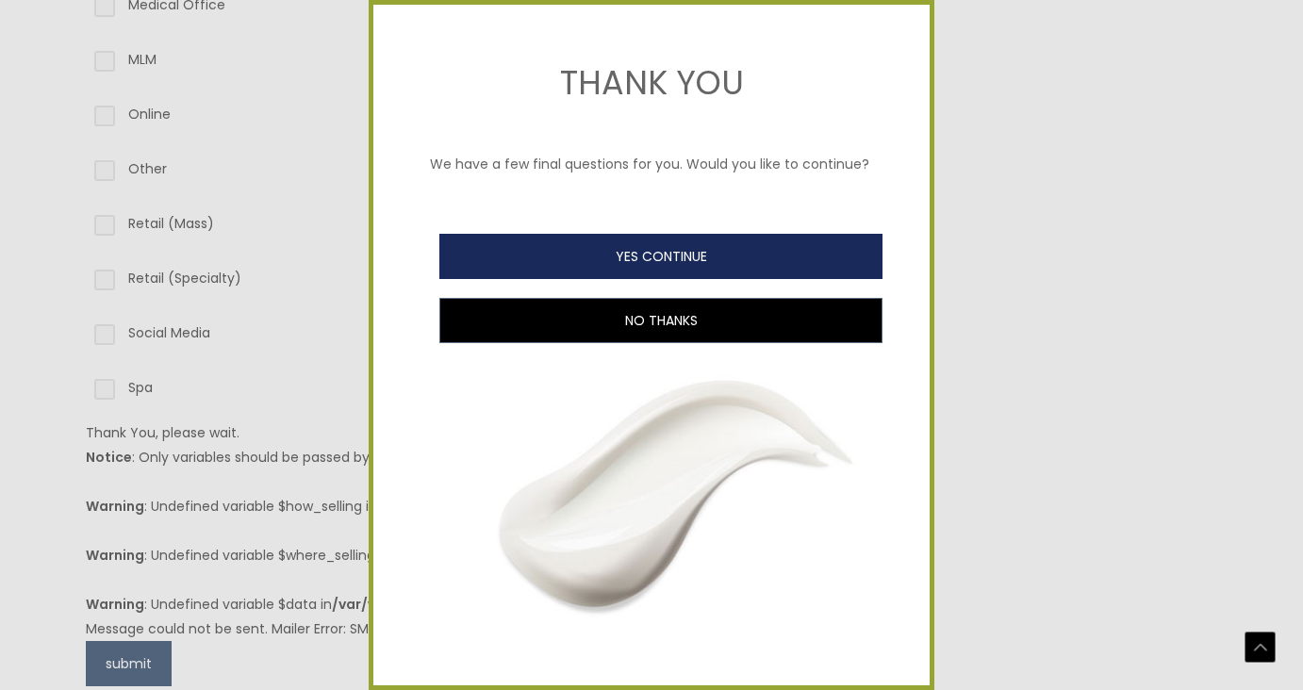
click at [585, 251] on button "YES CONTINUE" at bounding box center [660, 256] width 443 height 45
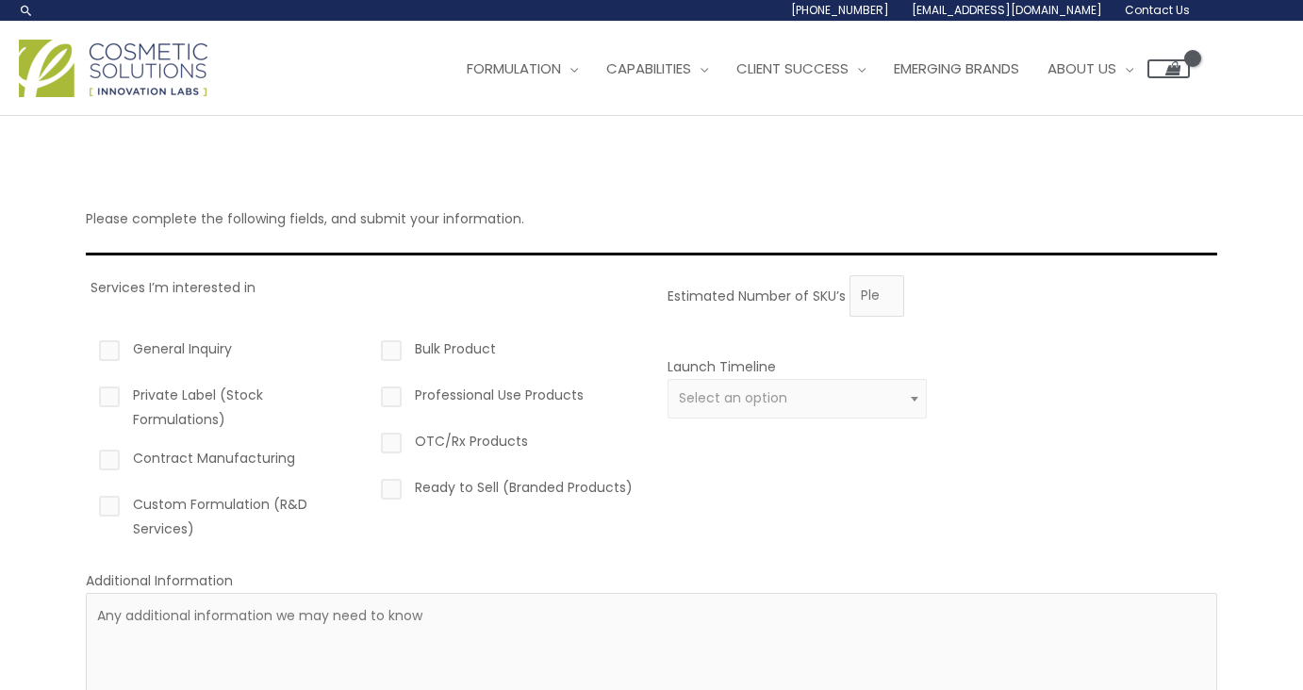
click at [106, 345] on label "General Inquiry" at bounding box center [224, 353] width 259 height 32
click at [89, 345] on input "General Inquiry" at bounding box center [82, 343] width 12 height 12
checkbox input "true"
click at [111, 395] on label "Private Label (Stock Formulations)" at bounding box center [224, 407] width 259 height 49
click at [89, 395] on input "Private Label (Stock Formulations)" at bounding box center [82, 389] width 12 height 12
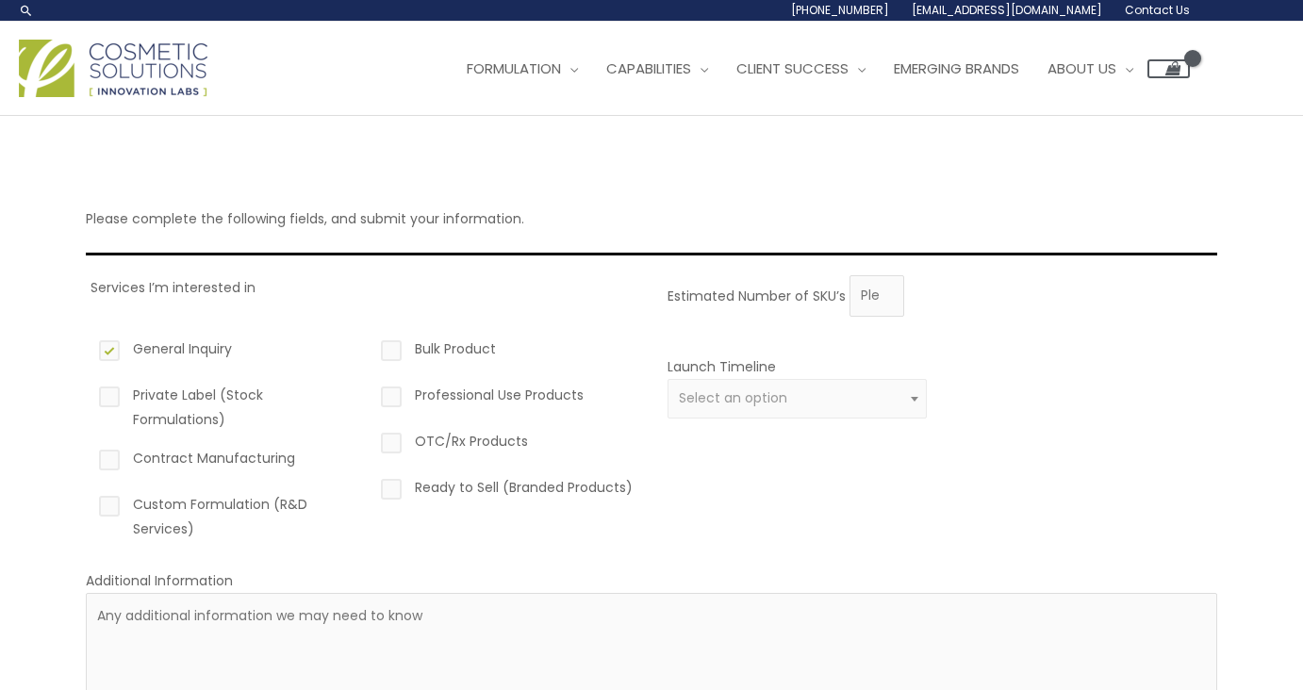
checkbox input "true"
click at [107, 464] on label "Contract Manufacturing" at bounding box center [224, 462] width 259 height 32
click at [89, 458] on input "Contract Manufacturing" at bounding box center [82, 452] width 12 height 12
checkbox input "true"
click at [108, 505] on label "Custom Formulation (R&D Services)" at bounding box center [224, 516] width 259 height 49
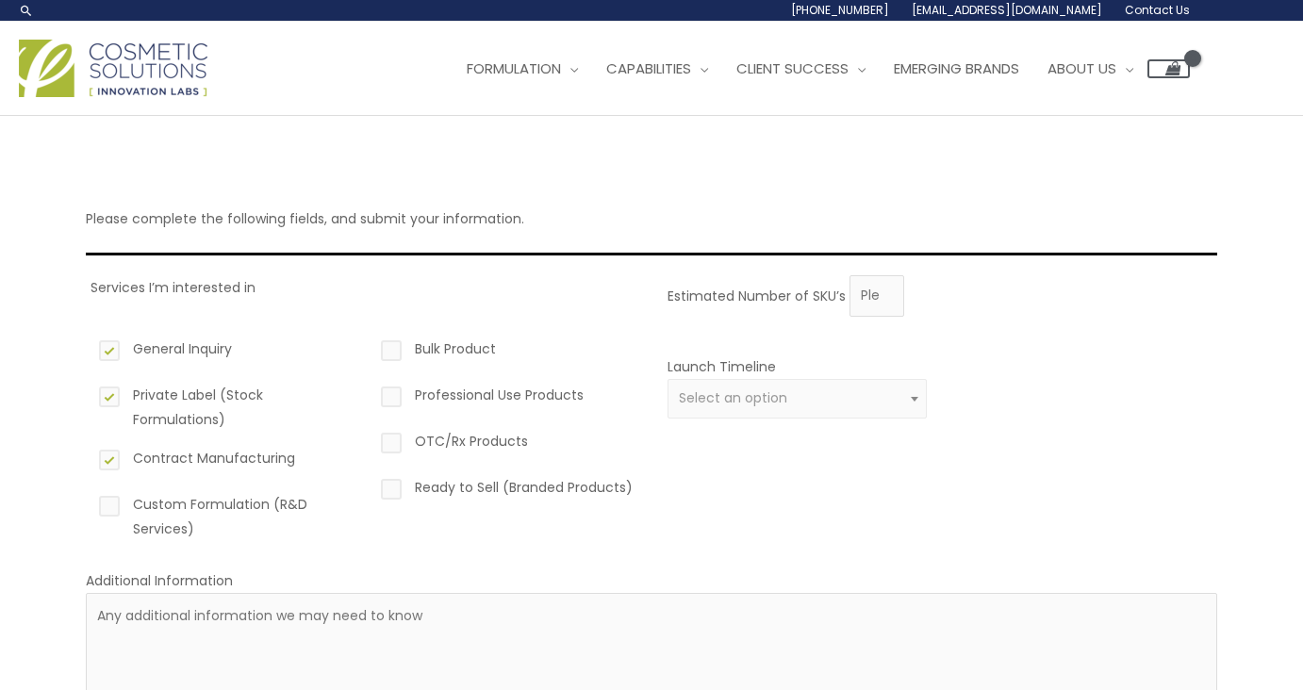
click at [89, 505] on input "Custom Formulation (R&D Services)" at bounding box center [82, 498] width 12 height 12
checkbox input "true"
click at [392, 490] on label "Ready to Sell (Branded Products)" at bounding box center [506, 491] width 259 height 32
click at [371, 488] on input "Ready to Sell (Branded Products)" at bounding box center [364, 481] width 12 height 12
checkbox input "true"
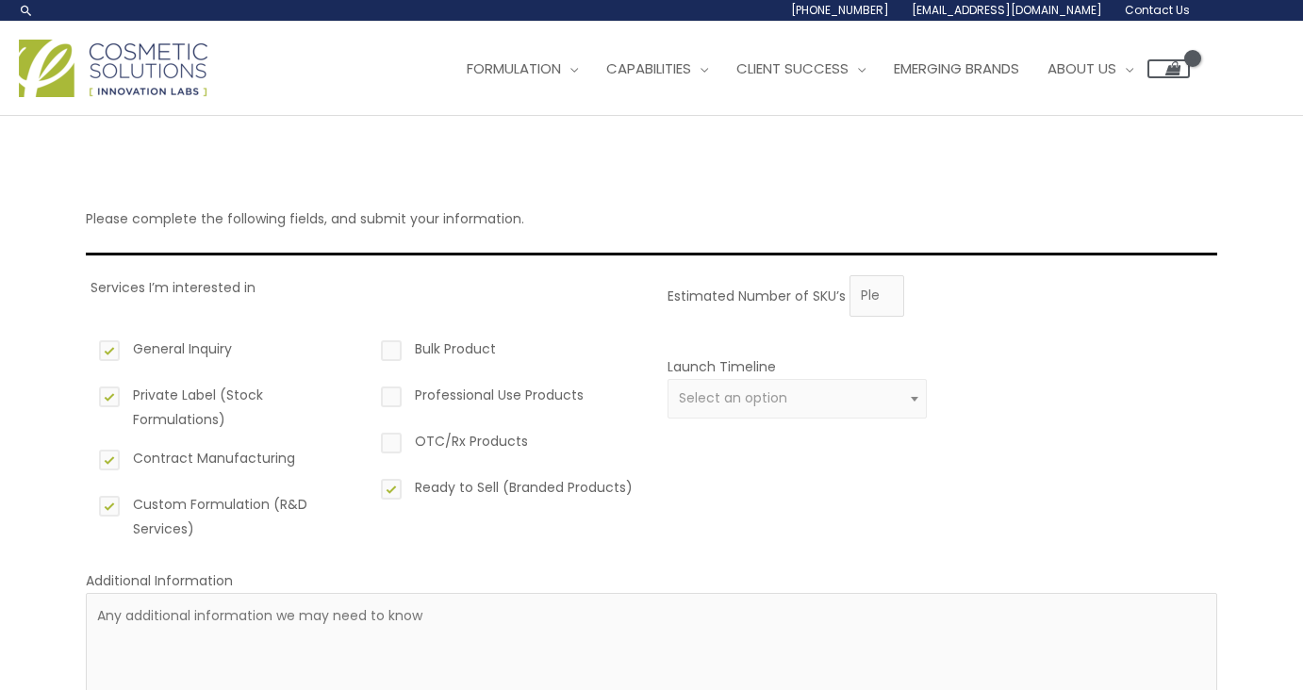
click at [391, 393] on label "Professional Use Products" at bounding box center [506, 399] width 259 height 32
click at [371, 393] on input "Professional Use Products" at bounding box center [364, 389] width 12 height 12
checkbox input "true"
click at [388, 341] on label "Bulk Product" at bounding box center [506, 353] width 259 height 32
click at [371, 341] on input "Bulk Product" at bounding box center [364, 343] width 12 height 12
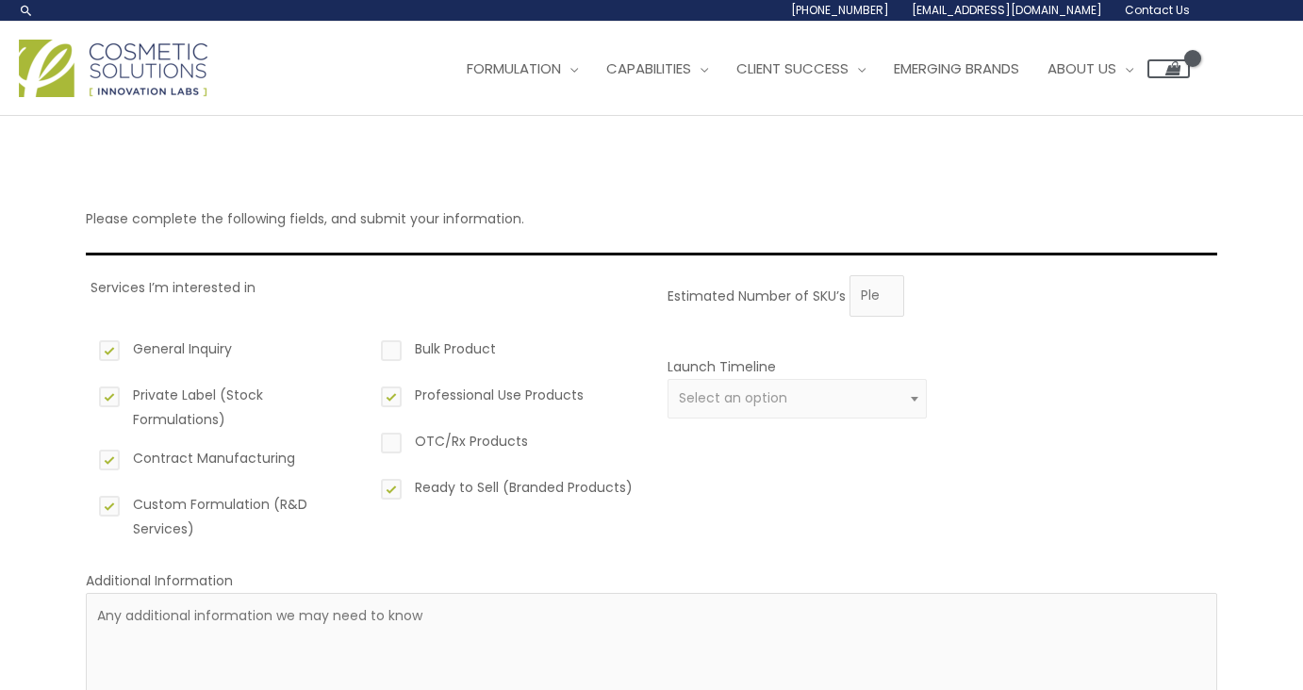
checkbox input "true"
click at [886, 287] on input "1" at bounding box center [877, 295] width 55 height 41
click at [886, 287] on input "2" at bounding box center [877, 295] width 55 height 41
type input "3"
click at [886, 287] on input "3" at bounding box center [877, 295] width 55 height 41
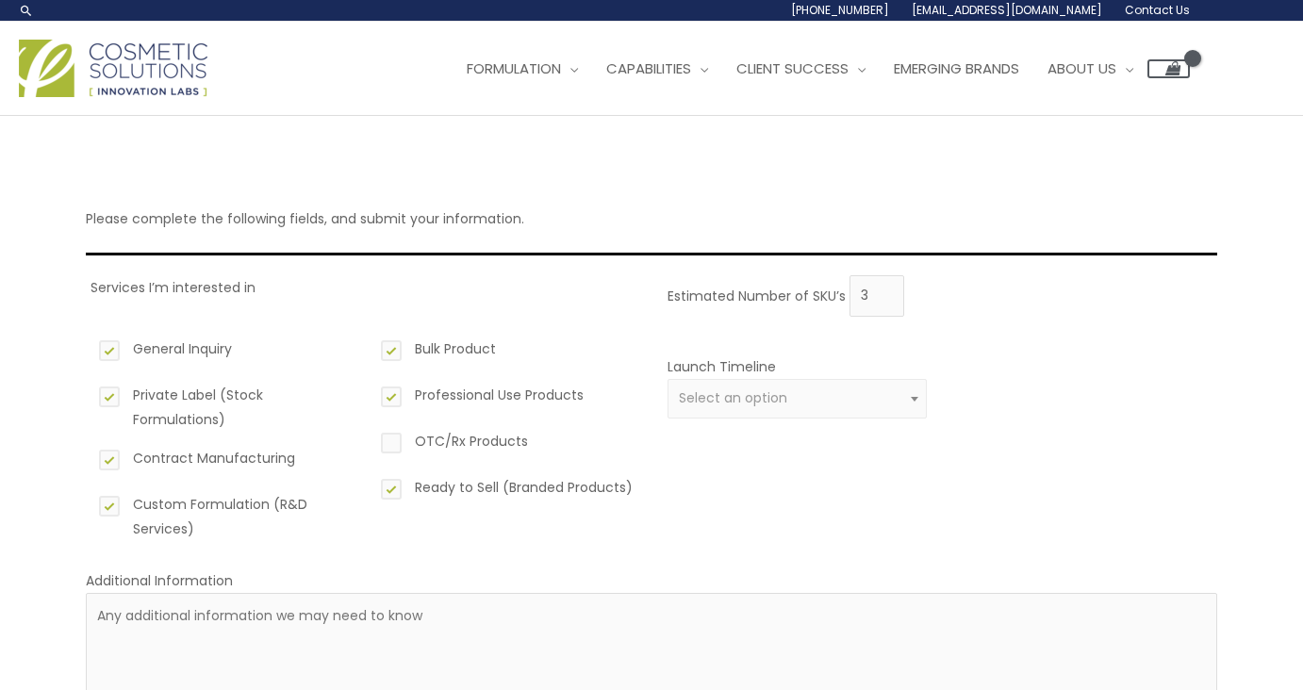
click at [784, 394] on span "Select an option" at bounding box center [733, 398] width 108 height 19
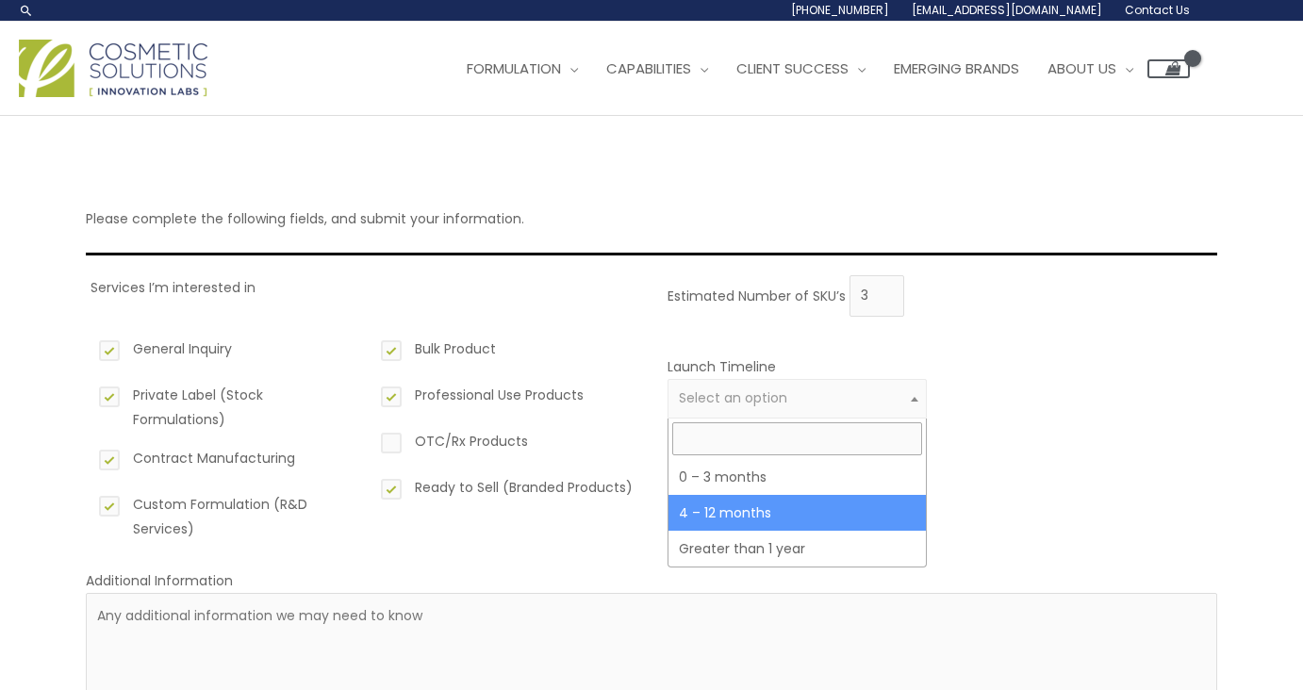
select select "3"
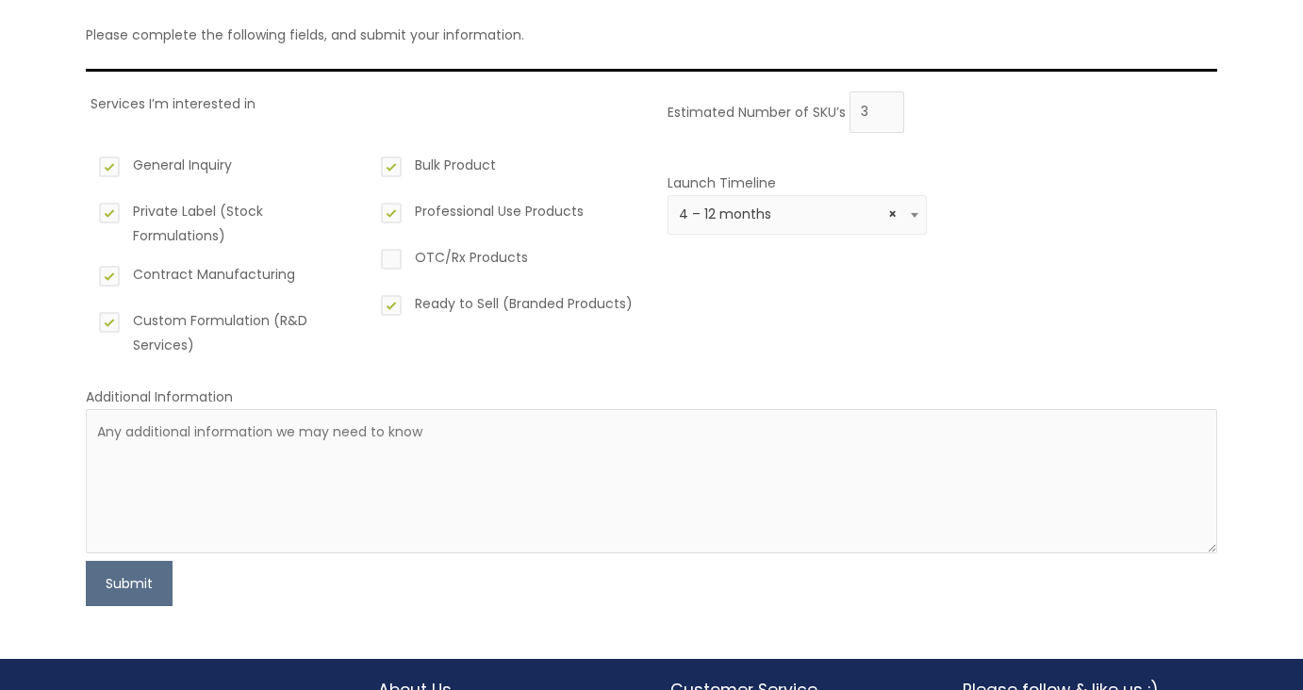
scroll to position [299, 0]
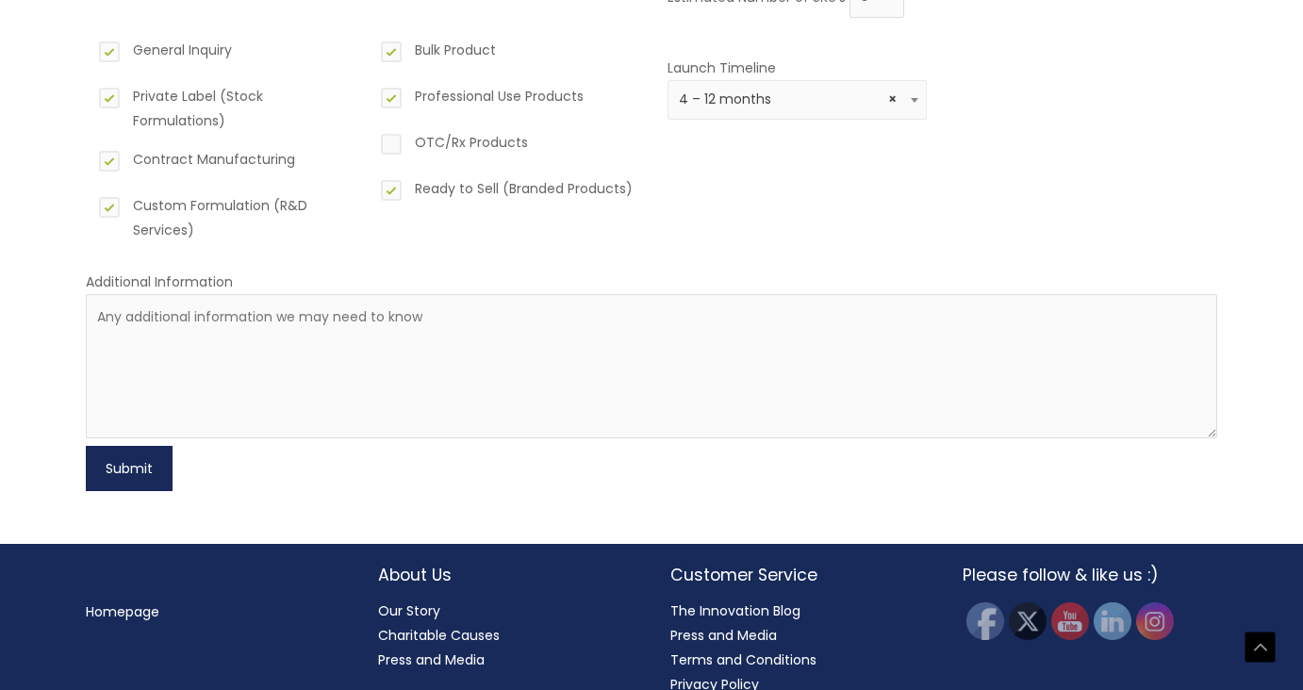
click at [122, 475] on button "Submit" at bounding box center [129, 468] width 87 height 45
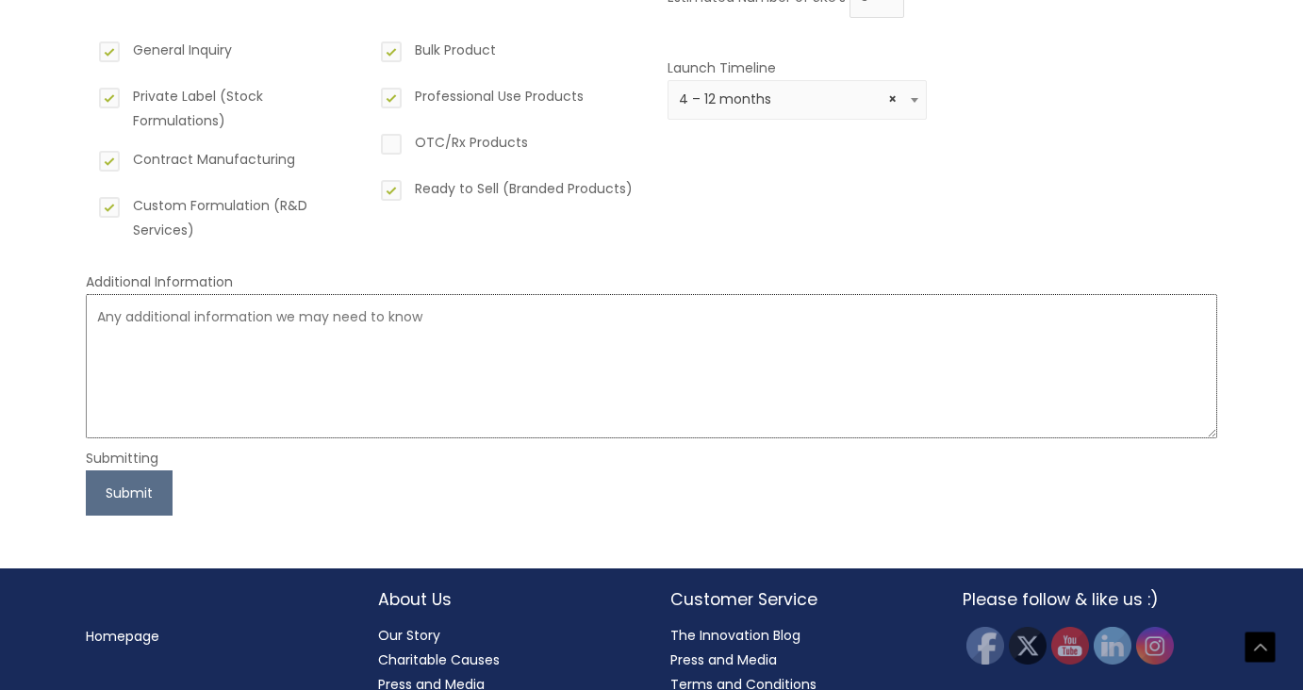
click at [168, 380] on textarea at bounding box center [652, 366] width 1132 height 144
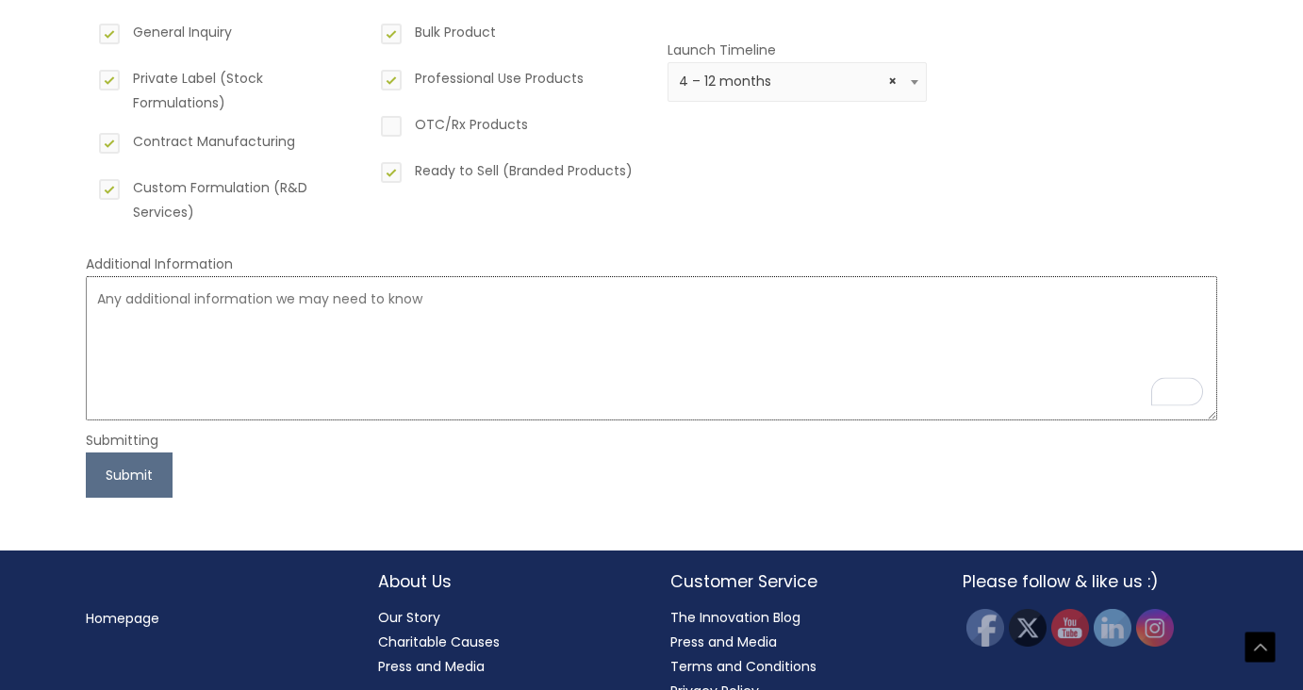
scroll to position [339, 0]
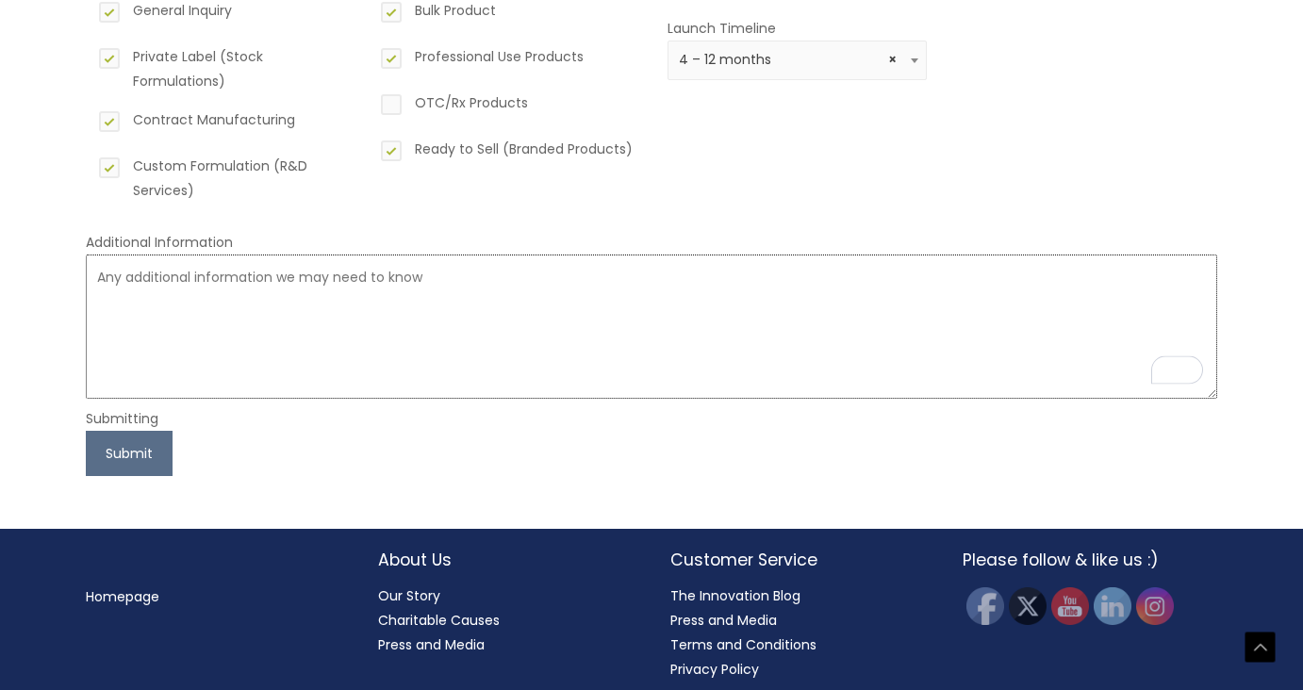
click at [210, 306] on textarea "To enrich screen reader interactions, please activate Accessibility in Grammarl…" at bounding box center [652, 327] width 1132 height 144
type textarea "."
click at [117, 454] on button "Submit" at bounding box center [129, 453] width 87 height 45
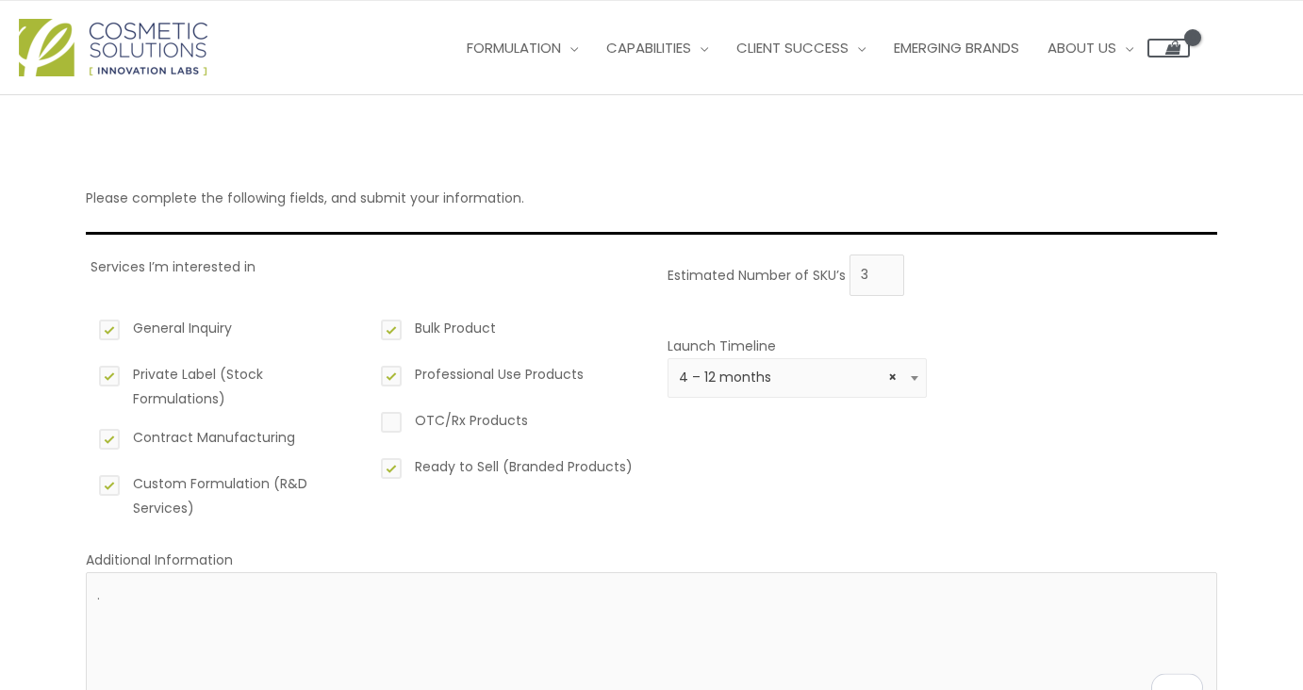
scroll to position [0, 0]
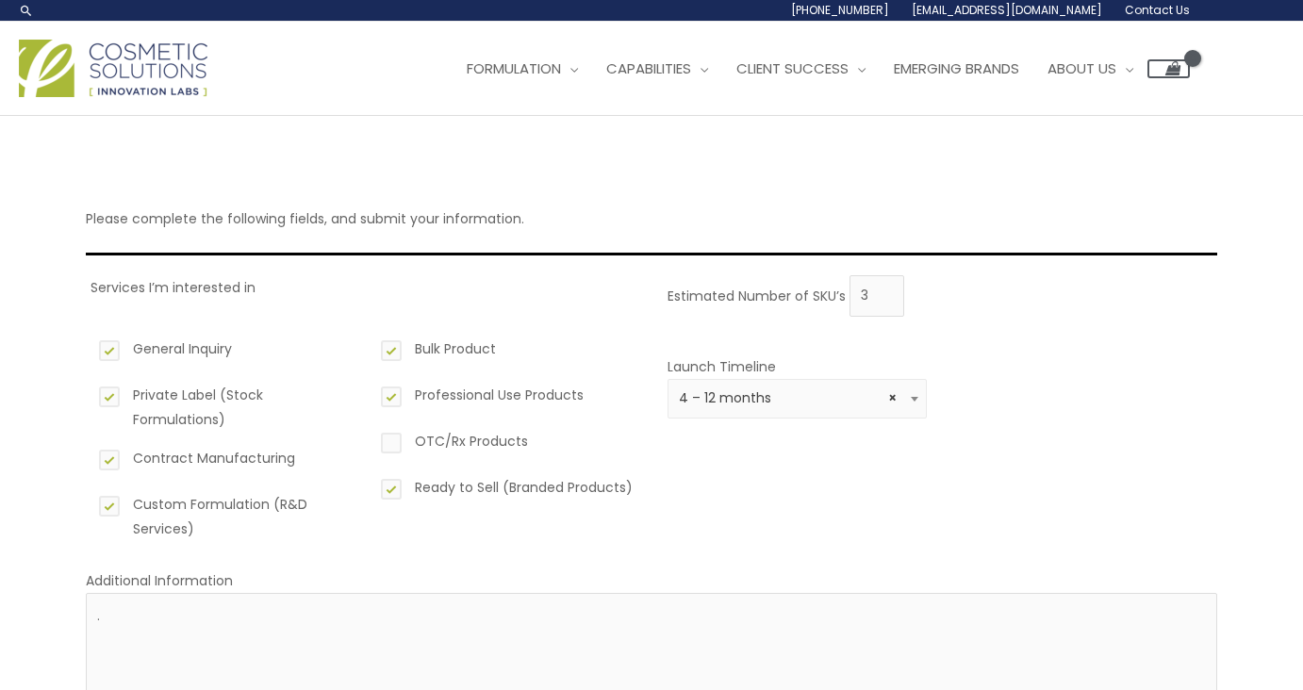
click at [1070, 9] on span "[EMAIL_ADDRESS][DOMAIN_NAME]" at bounding box center [1007, 10] width 190 height 16
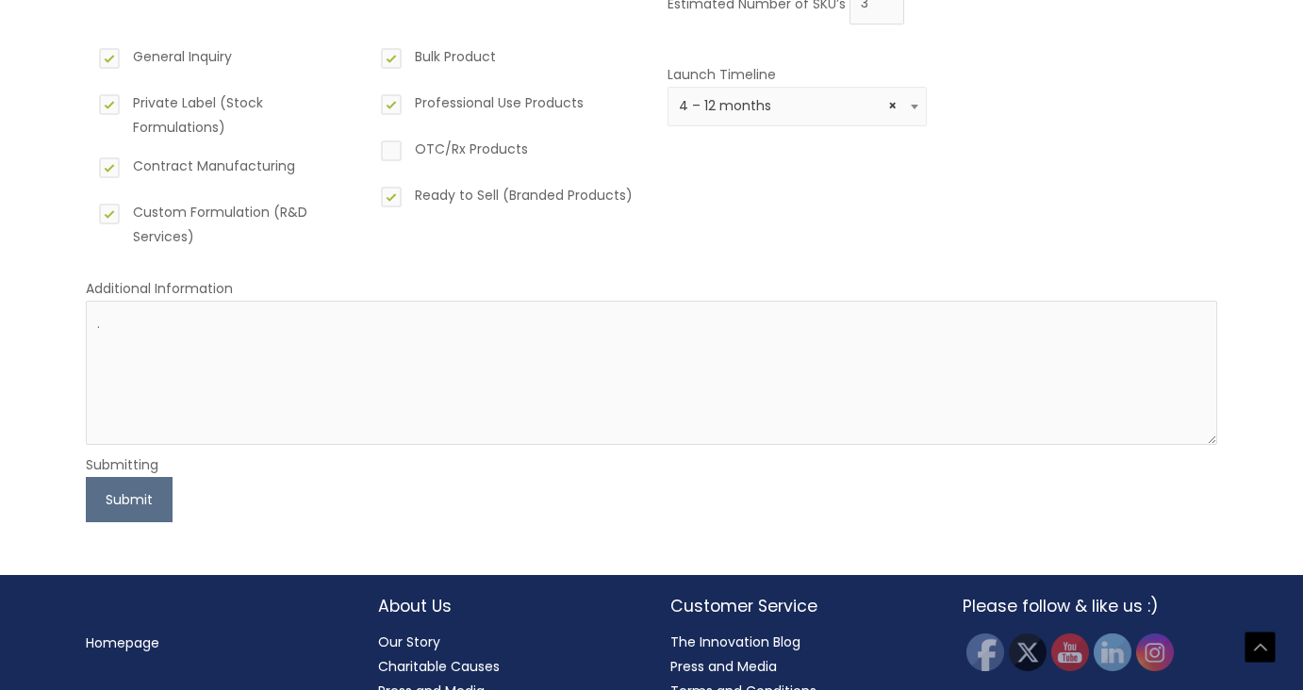
scroll to position [349, 0]
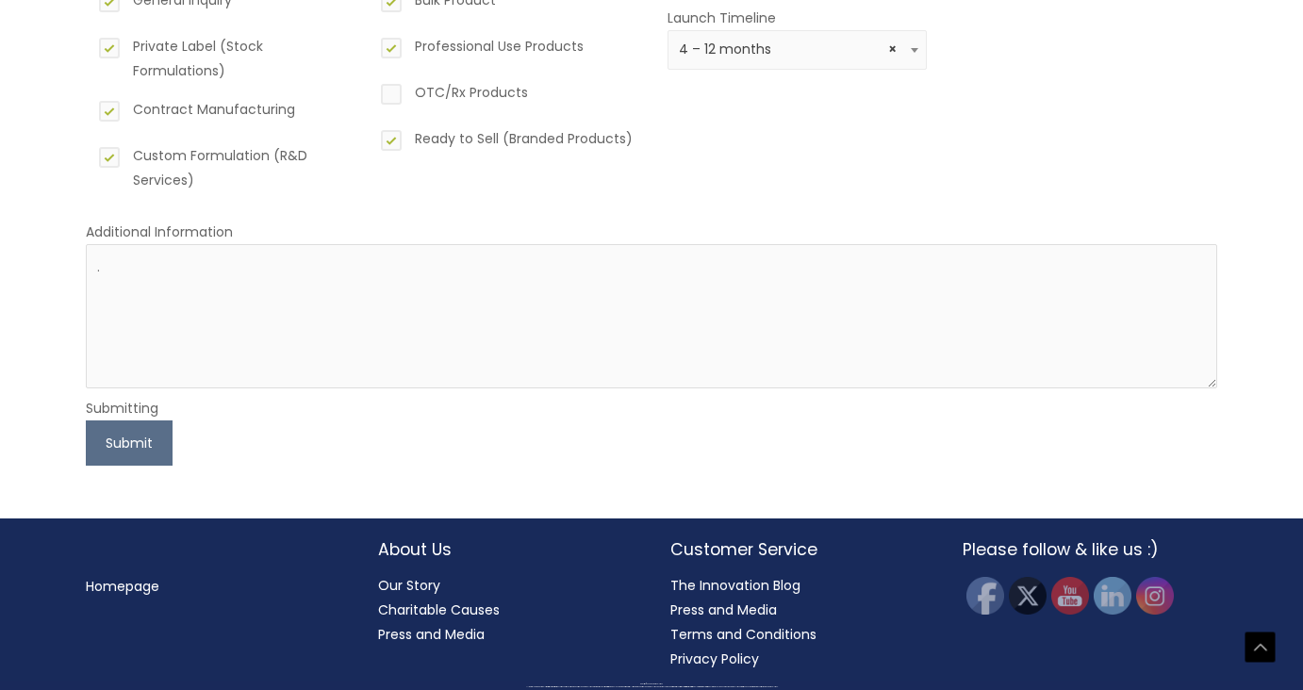
click at [393, 583] on link "Our Story" at bounding box center [409, 585] width 62 height 19
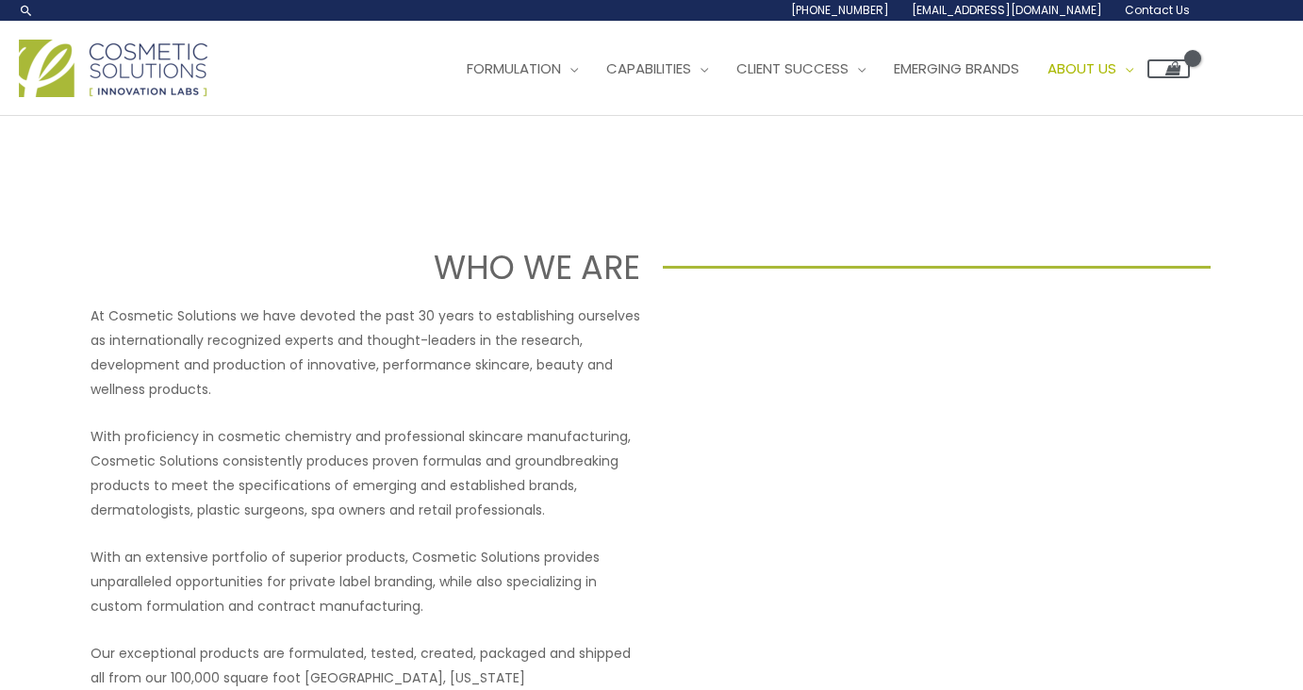
click at [1163, 10] on span "Contact Us" at bounding box center [1157, 10] width 65 height 16
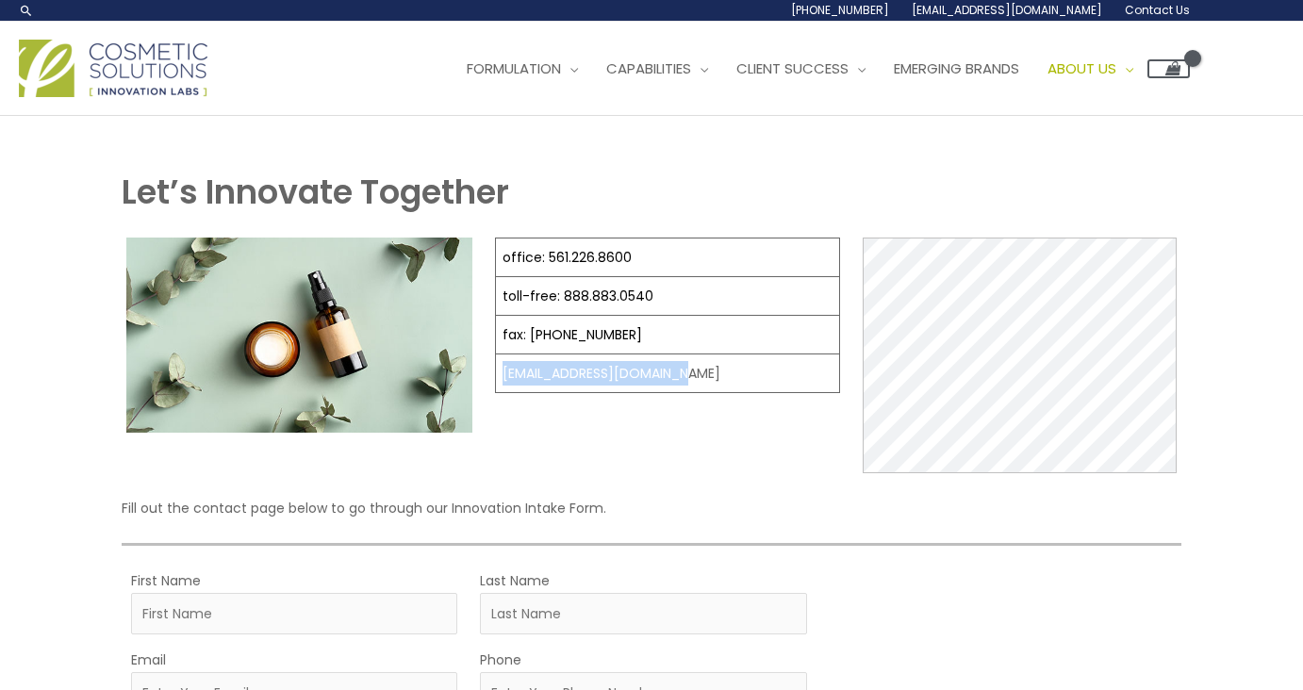
drag, startPoint x: 696, startPoint y: 369, endPoint x: 497, endPoint y: 376, distance: 199.1
click at [497, 376] on td "[EMAIL_ADDRESS][DOMAIN_NAME]" at bounding box center [667, 374] width 344 height 39
copy td "[EMAIL_ADDRESS][DOMAIN_NAME]"
